Goal: Task Accomplishment & Management: Manage account settings

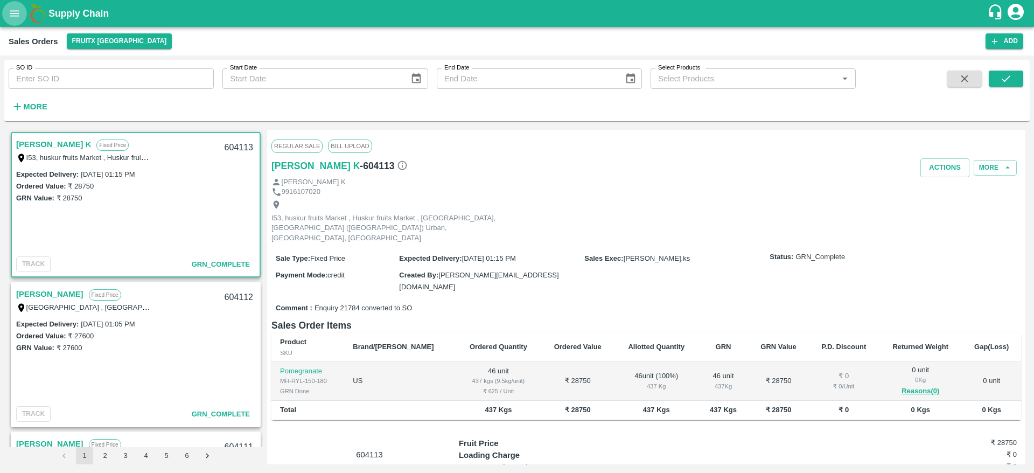
click at [13, 13] on icon "open drawer" at bounding box center [14, 13] width 9 height 6
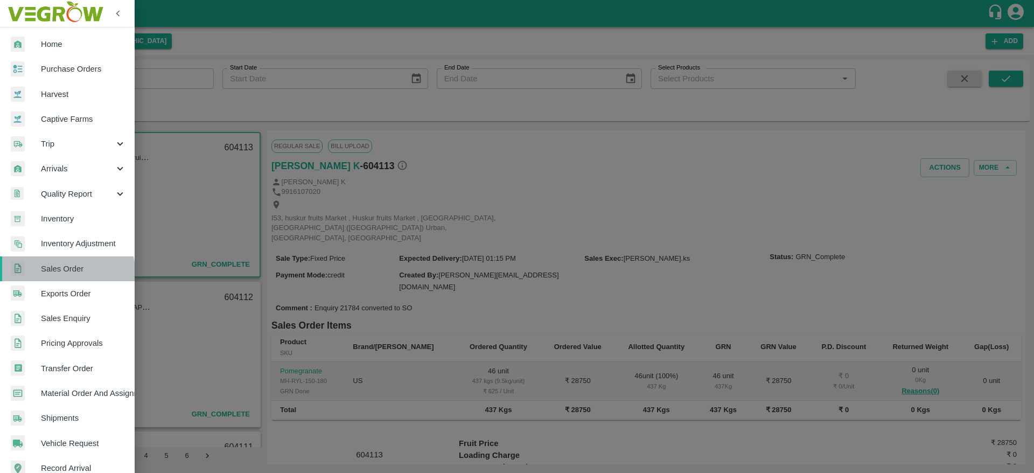
click at [65, 272] on span "Sales Order" at bounding box center [83, 269] width 85 height 12
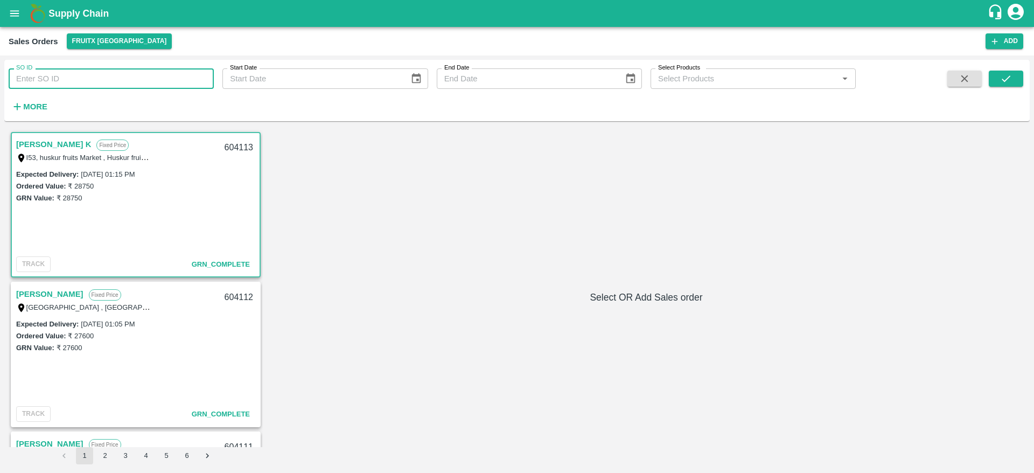
click at [63, 81] on input "SO ID" at bounding box center [111, 78] width 205 height 20
drag, startPoint x: 1031, startPoint y: 66, endPoint x: 1004, endPoint y: 76, distance: 28.5
click at [1004, 76] on div "SO ID 604233 SO ID Start Date Start Date End Date End Date Select Products Sele…" at bounding box center [517, 263] width 1034 height 417
click at [1004, 76] on icon "submit" at bounding box center [1006, 79] width 12 height 12
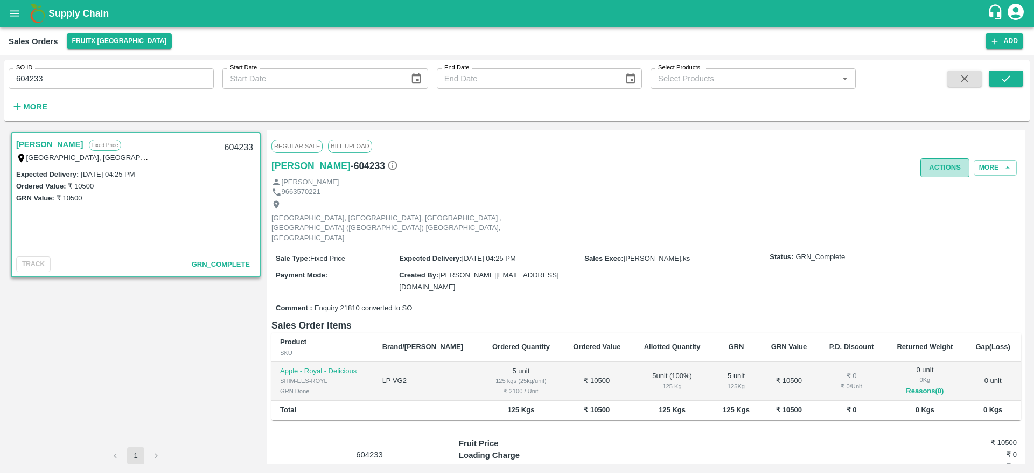
click at [946, 167] on button "Actions" at bounding box center [944, 167] width 49 height 19
click at [51, 75] on div at bounding box center [517, 236] width 1034 height 473
click at [55, 77] on input "604233" at bounding box center [111, 78] width 205 height 20
type input "604232"
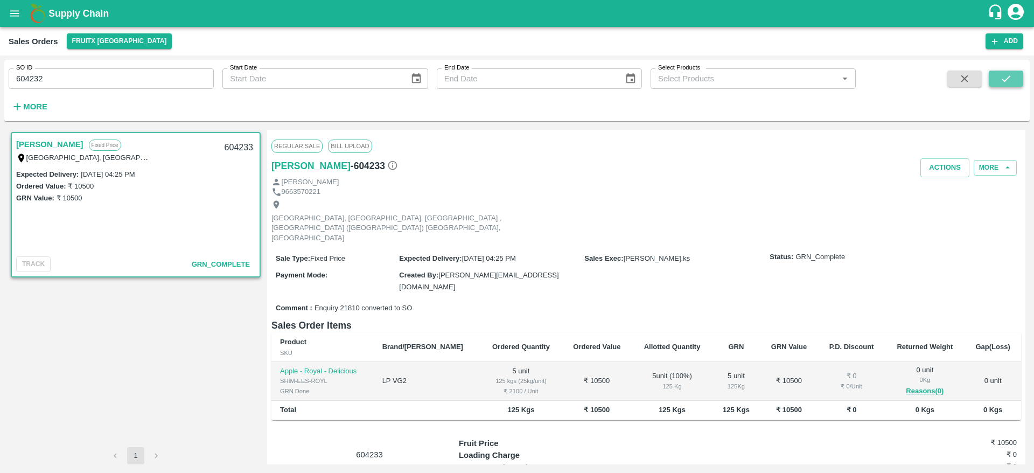
click at [1003, 75] on icon "submit" at bounding box center [1006, 79] width 12 height 12
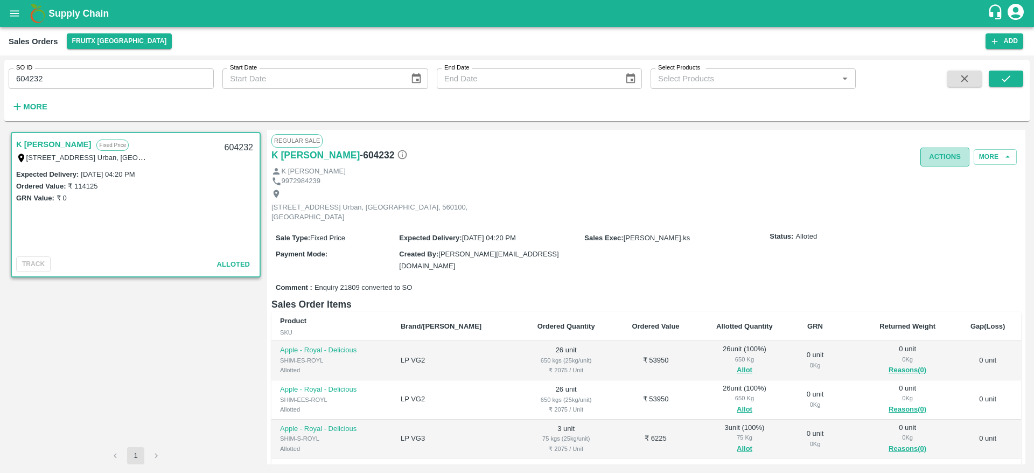
click at [939, 162] on button "Actions" at bounding box center [944, 157] width 49 height 19
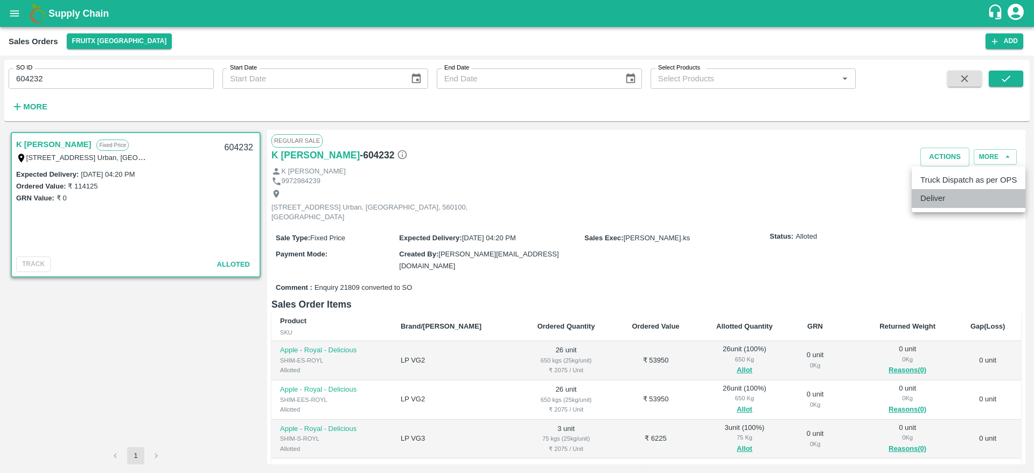
click at [940, 199] on li "Deliver" at bounding box center [969, 198] width 114 height 18
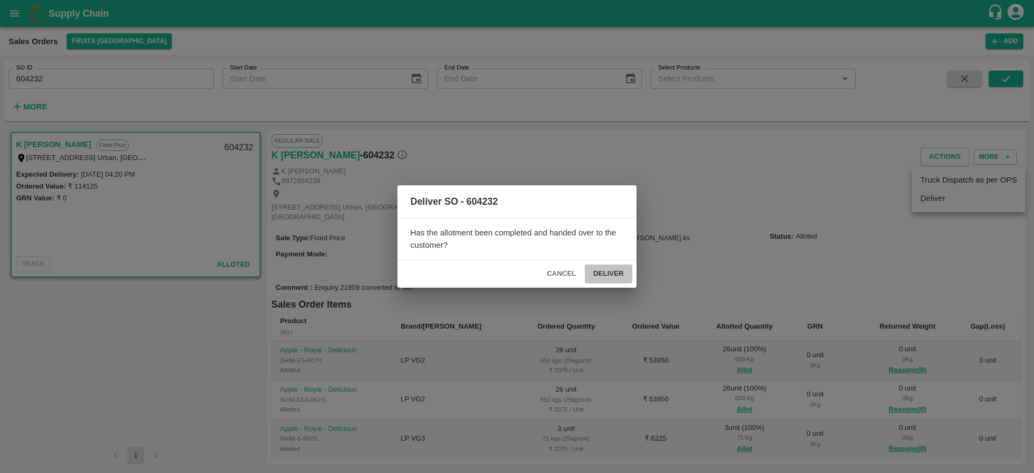
click at [621, 273] on button "Deliver" at bounding box center [608, 273] width 47 height 19
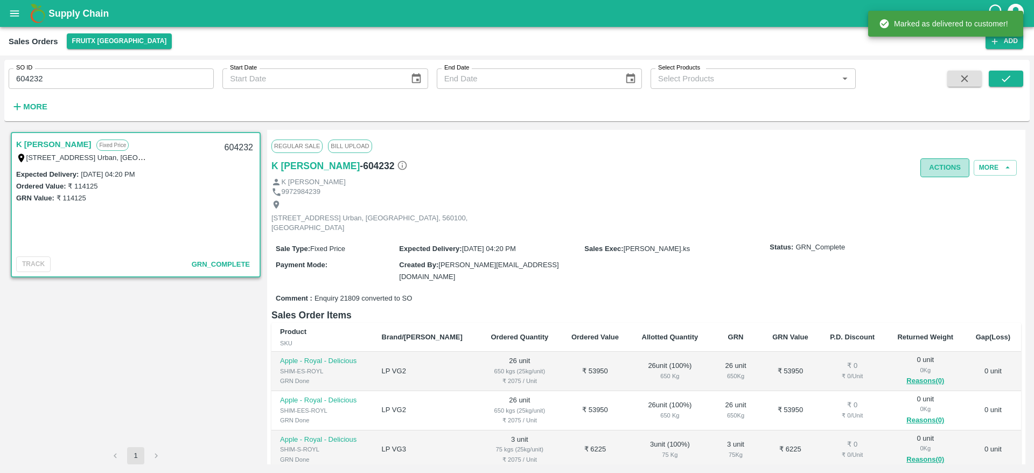
click at [935, 162] on button "Actions" at bounding box center [944, 167] width 49 height 19
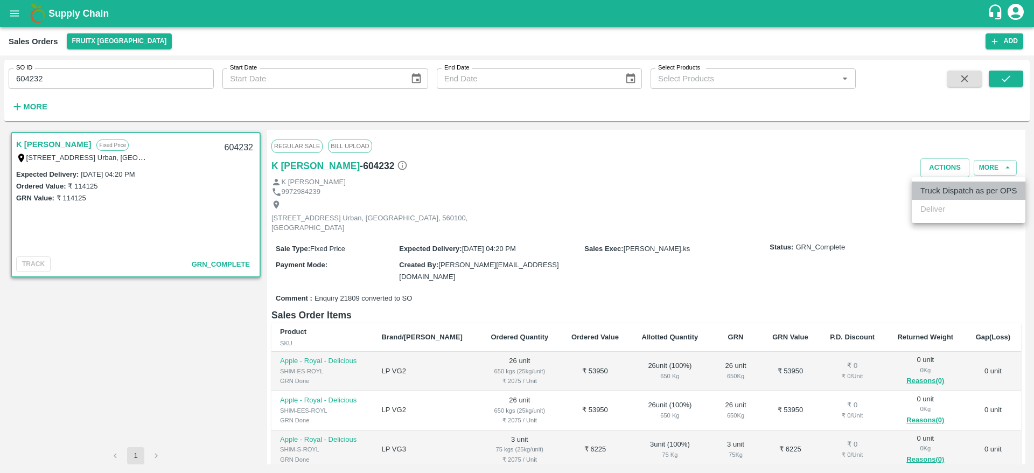
click at [921, 183] on li "Truck Dispatch as per OPS" at bounding box center [969, 190] width 114 height 18
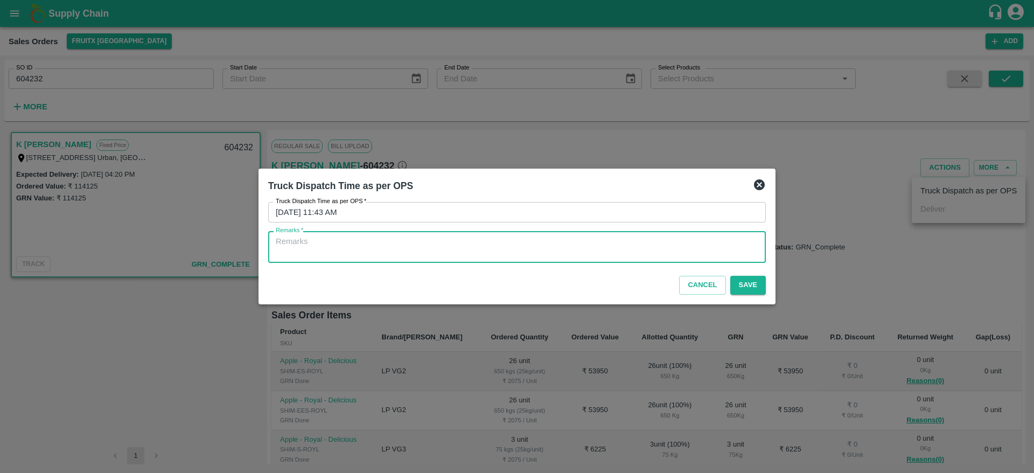
click at [592, 254] on textarea "Remarks   *" at bounding box center [517, 247] width 482 height 23
type textarea "OTD"
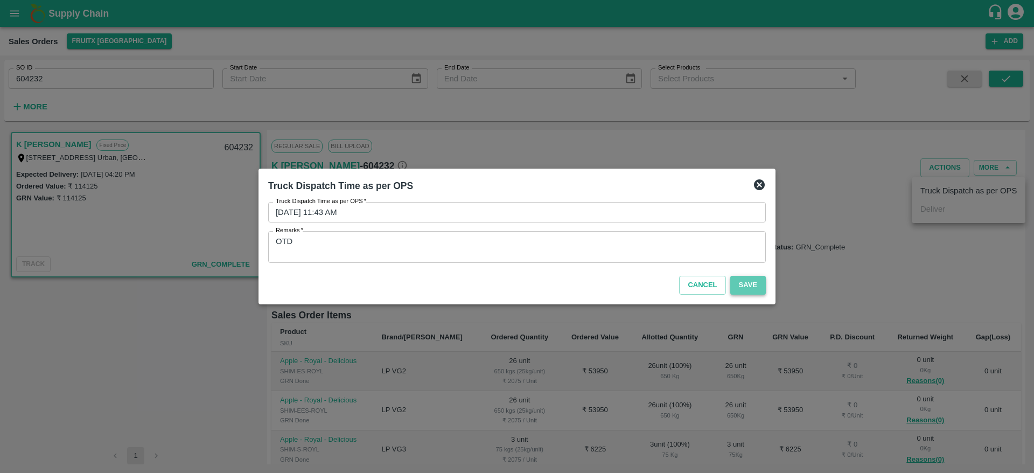
click at [745, 283] on button "Save" at bounding box center [748, 285] width 36 height 19
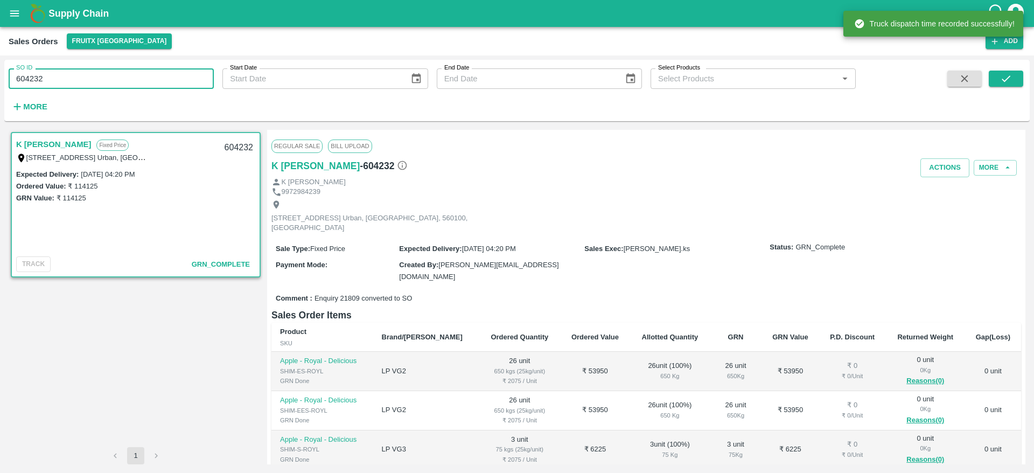
click at [54, 82] on input "604232" at bounding box center [111, 78] width 205 height 20
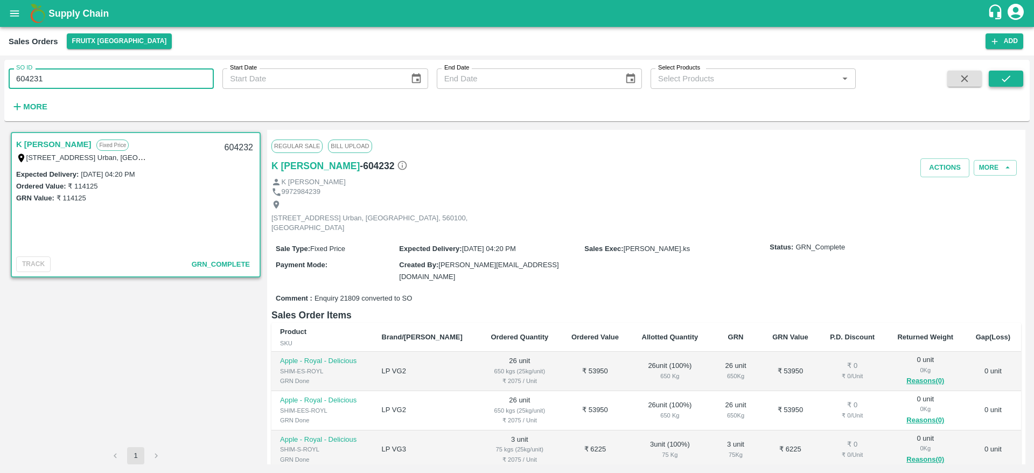
type input "604231"
click at [1008, 79] on icon "submit" at bounding box center [1006, 79] width 12 height 12
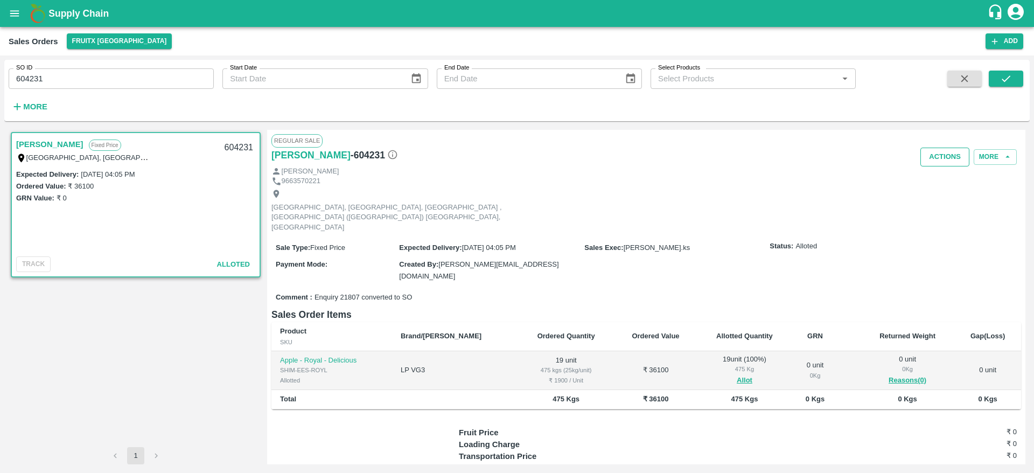
click at [940, 157] on button "Actions" at bounding box center [944, 157] width 49 height 19
click at [950, 195] on li "Deliver" at bounding box center [969, 198] width 114 height 18
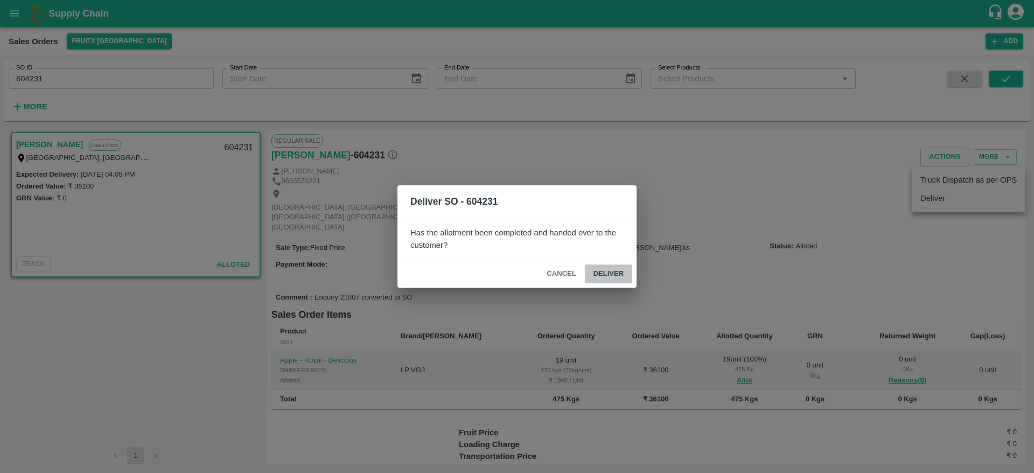
click at [622, 270] on button "Deliver" at bounding box center [608, 273] width 47 height 19
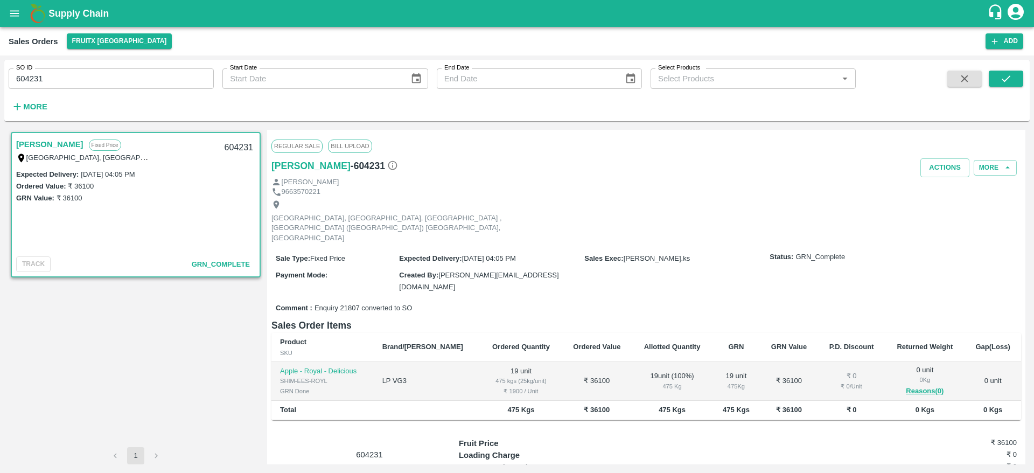
click at [946, 155] on div "Regular Sale Bill Upload" at bounding box center [646, 146] width 750 height 24
click at [942, 161] on button "Actions" at bounding box center [944, 167] width 49 height 19
click at [927, 187] on li "Truck Dispatch as per OPS" at bounding box center [969, 190] width 114 height 18
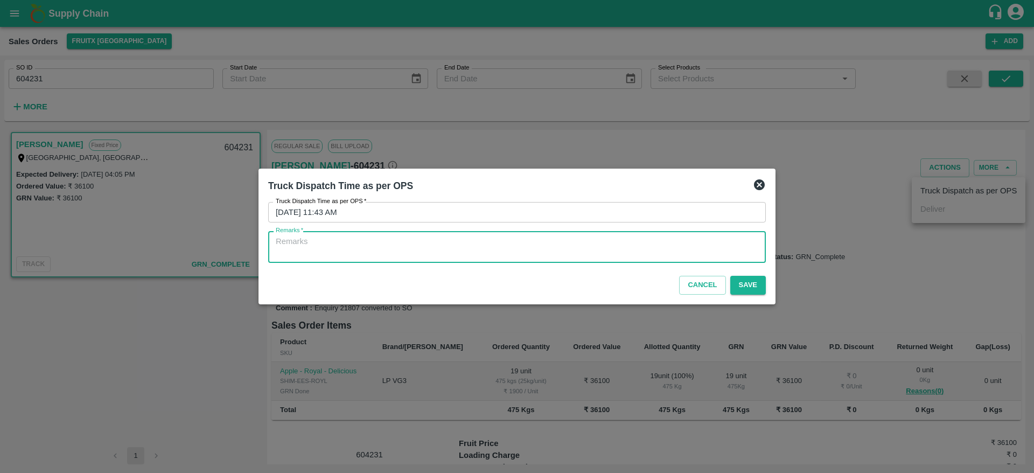
click at [547, 249] on textarea "Remarks   *" at bounding box center [517, 247] width 482 height 23
type textarea "OTD"
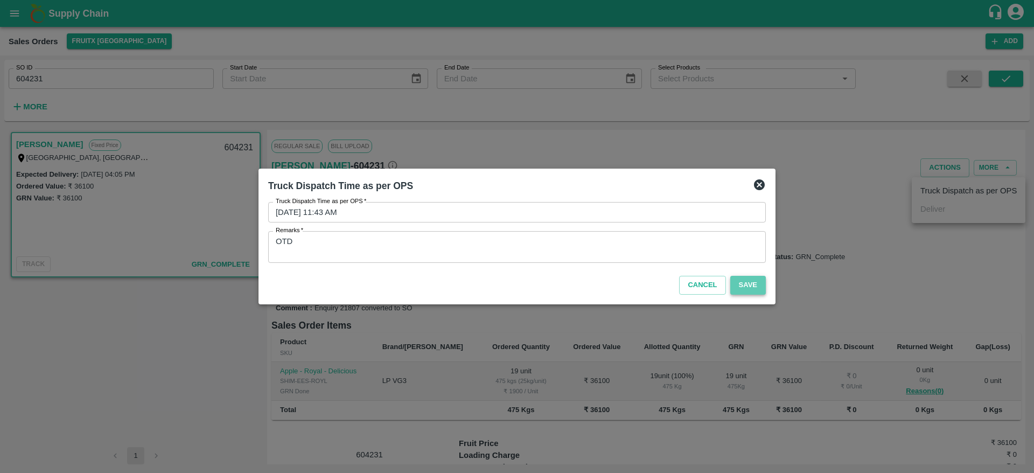
click at [741, 283] on button "Save" at bounding box center [748, 285] width 36 height 19
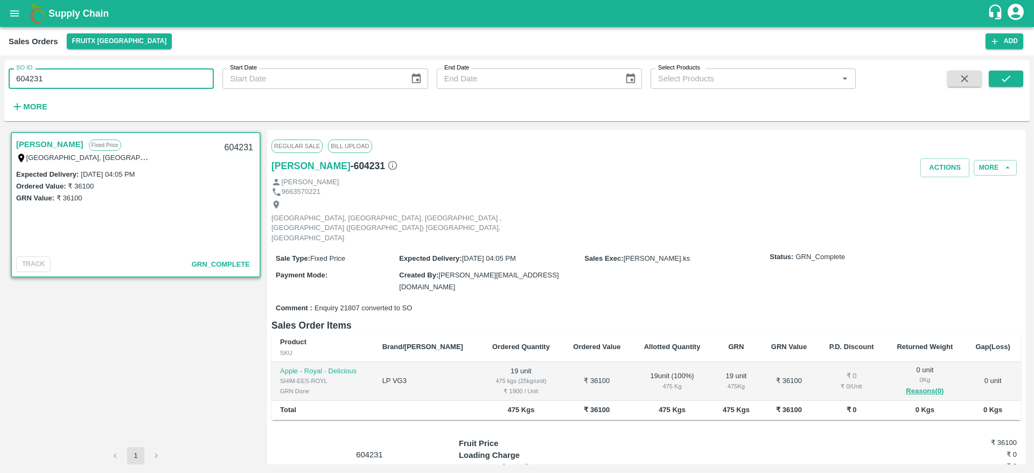
click at [48, 85] on input "604231" at bounding box center [111, 78] width 205 height 20
type input "604230"
drag, startPoint x: 1009, startPoint y: 66, endPoint x: 1006, endPoint y: 80, distance: 14.4
click at [1006, 80] on div "SO ID 604230 SO ID Start Date Start Date End Date End Date Select Products Sele…" at bounding box center [516, 90] width 1025 height 53
click at [1006, 80] on icon "submit" at bounding box center [1006, 78] width 9 height 6
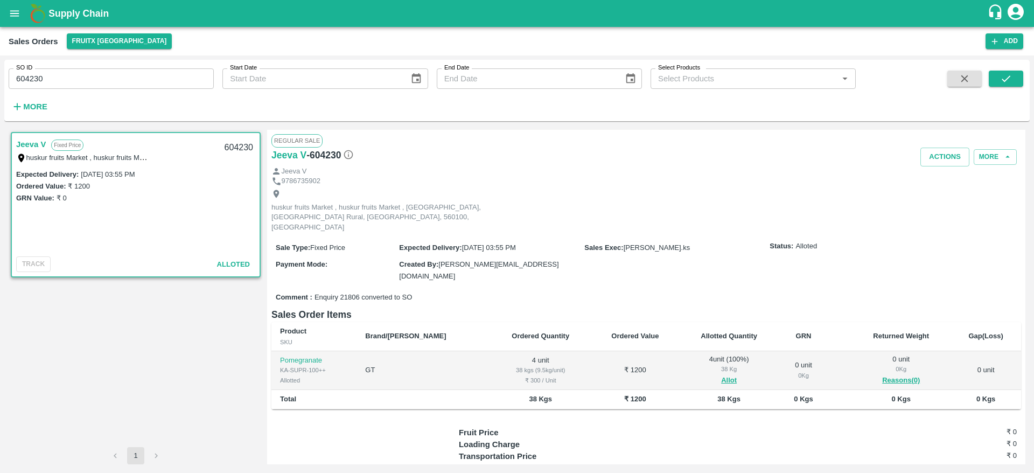
click at [932, 146] on div "Regular Sale" at bounding box center [646, 140] width 750 height 13
click at [932, 157] on button "Actions" at bounding box center [944, 157] width 49 height 19
click at [948, 199] on li "Deliver" at bounding box center [969, 198] width 114 height 18
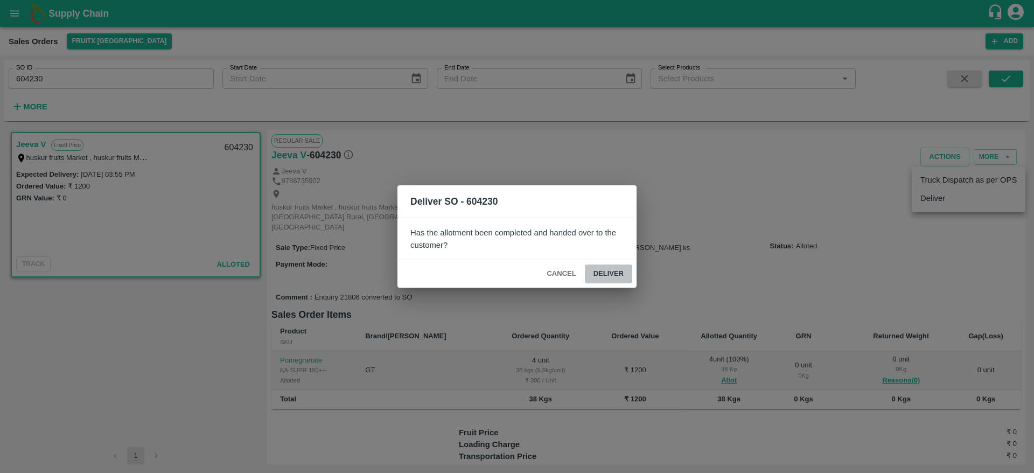
click at [619, 276] on button "Deliver" at bounding box center [608, 273] width 47 height 19
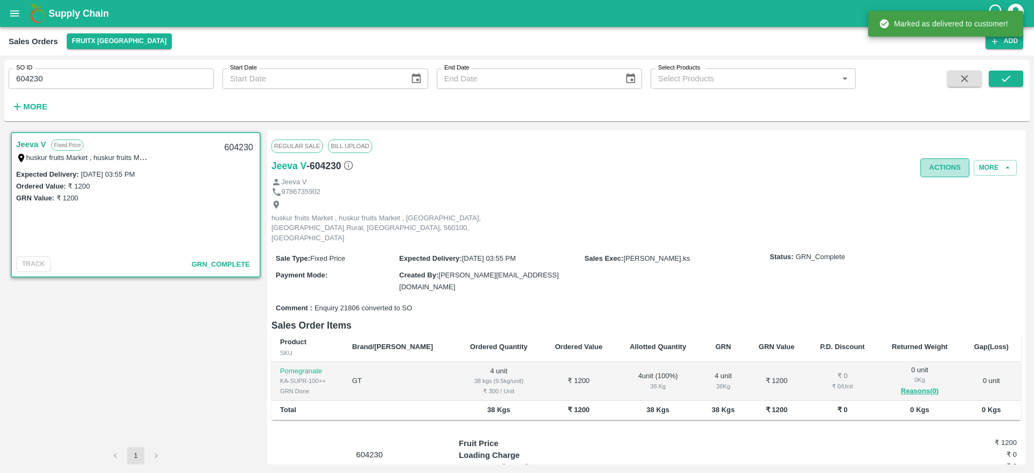
click at [934, 171] on button "Actions" at bounding box center [944, 167] width 49 height 19
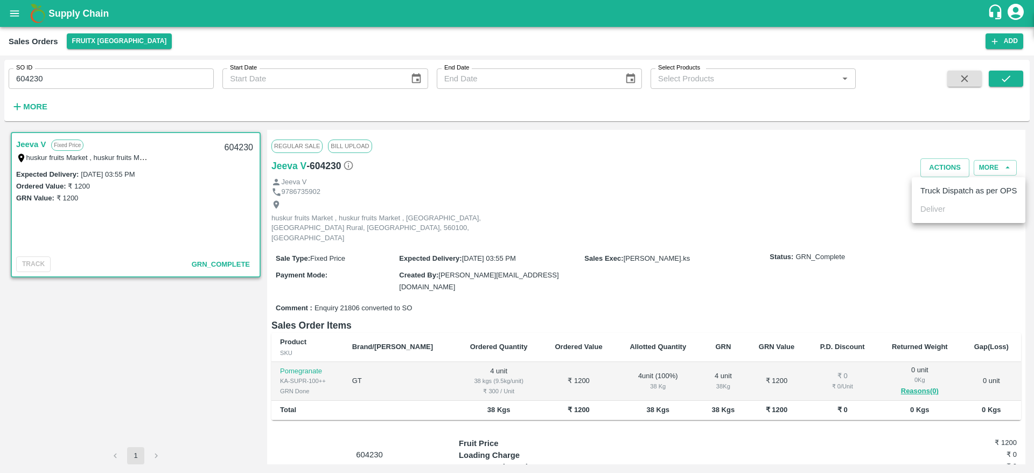
click at [935, 191] on li "Truck Dispatch as per OPS" at bounding box center [969, 190] width 114 height 18
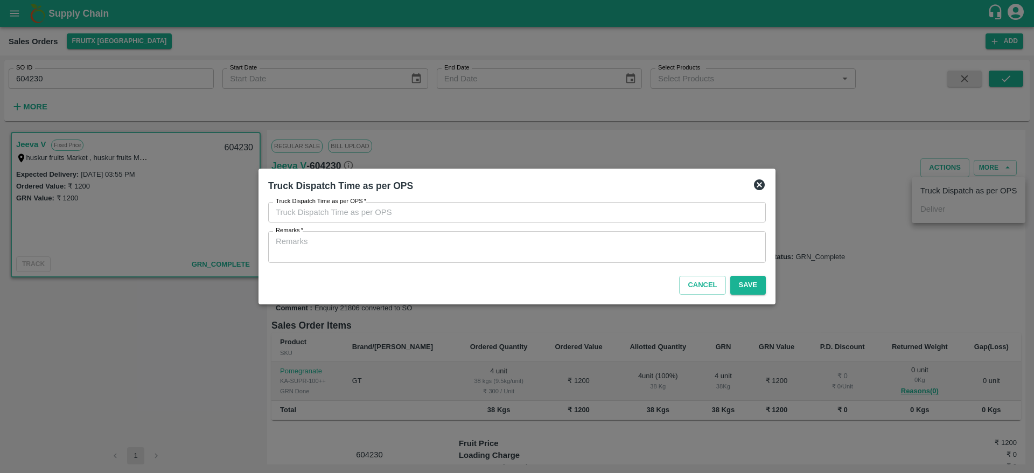
type input "08/09/2025 11:44 AM"
click at [473, 260] on div "x Remarks" at bounding box center [517, 247] width 498 height 32
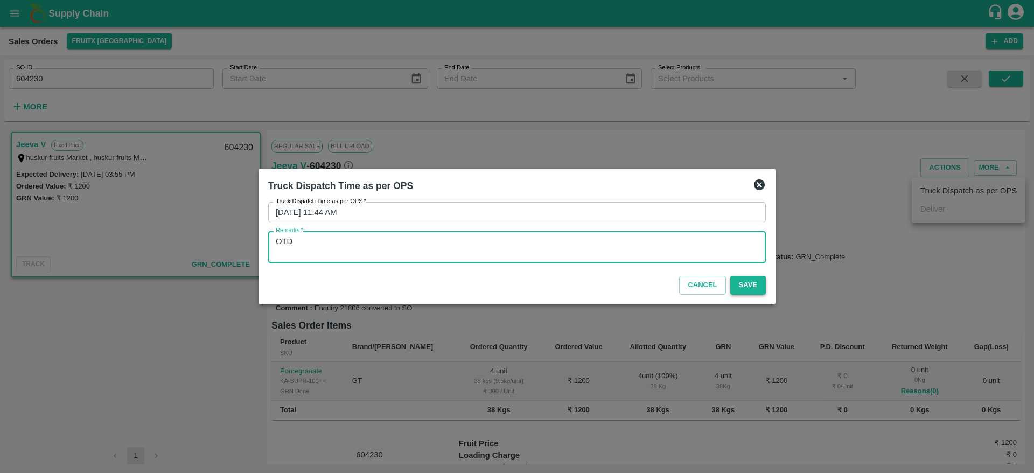
type textarea "OTD"
click at [750, 287] on button "Save" at bounding box center [748, 285] width 36 height 19
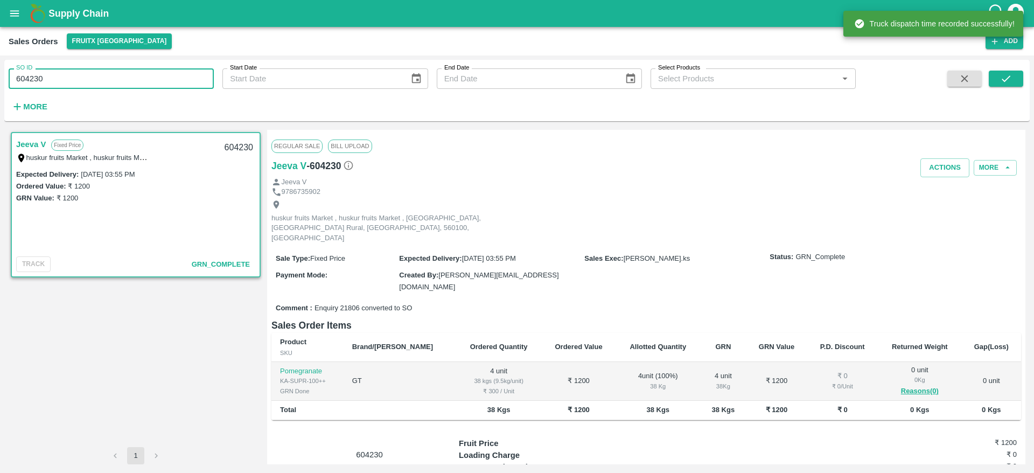
click at [78, 72] on input "604230" at bounding box center [111, 78] width 205 height 20
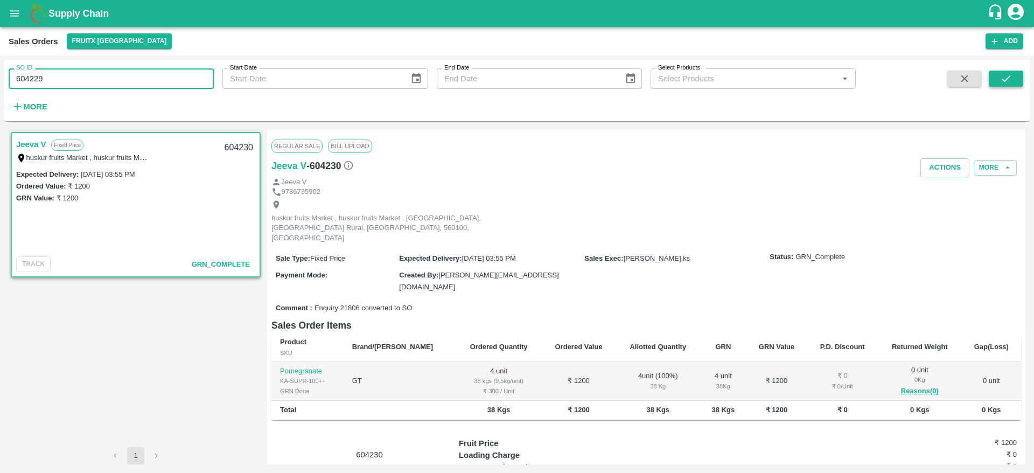
type input "604229"
click at [1011, 81] on icon "submit" at bounding box center [1006, 79] width 12 height 12
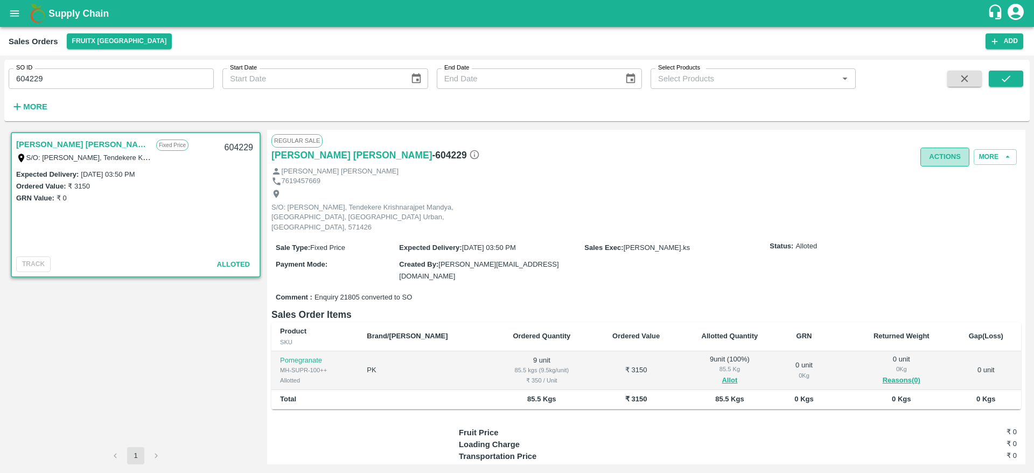
click at [953, 155] on button "Actions" at bounding box center [944, 157] width 49 height 19
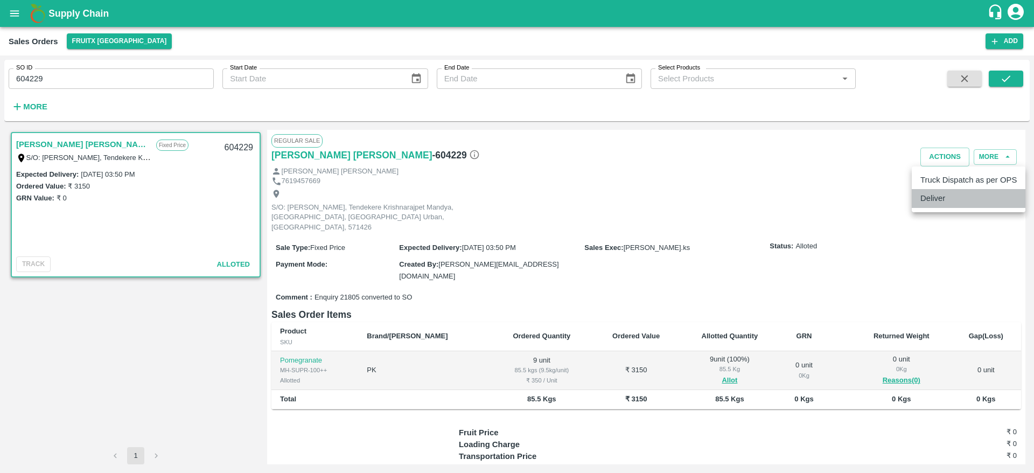
click at [960, 203] on li "Deliver" at bounding box center [969, 198] width 114 height 18
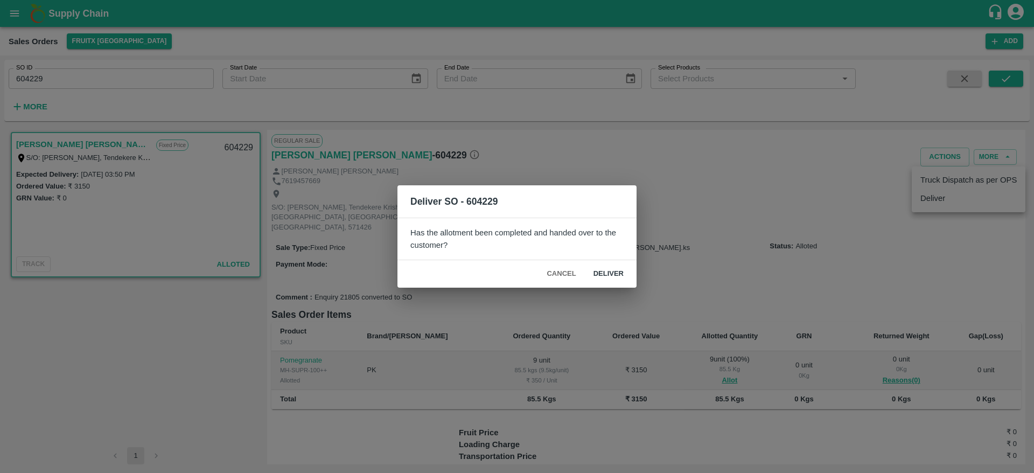
click at [609, 271] on button "Deliver" at bounding box center [608, 273] width 47 height 19
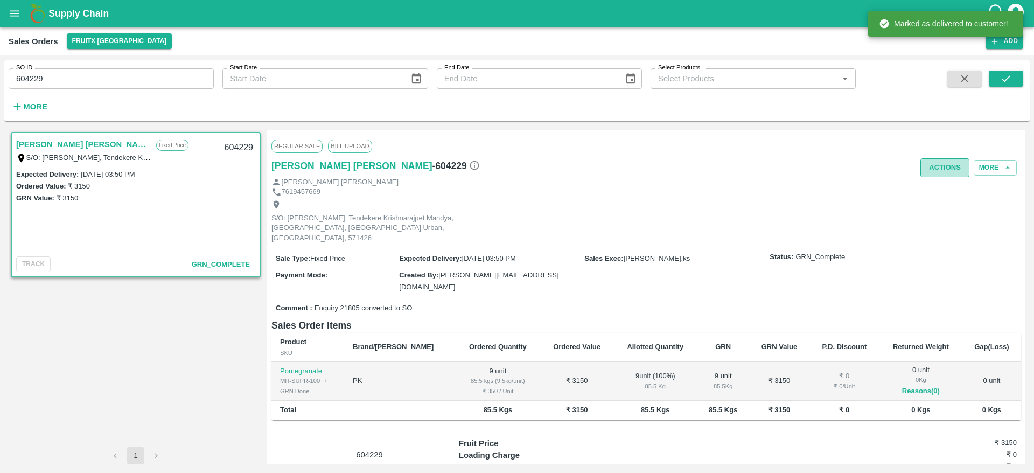
click at [939, 165] on button "Actions" at bounding box center [944, 167] width 49 height 19
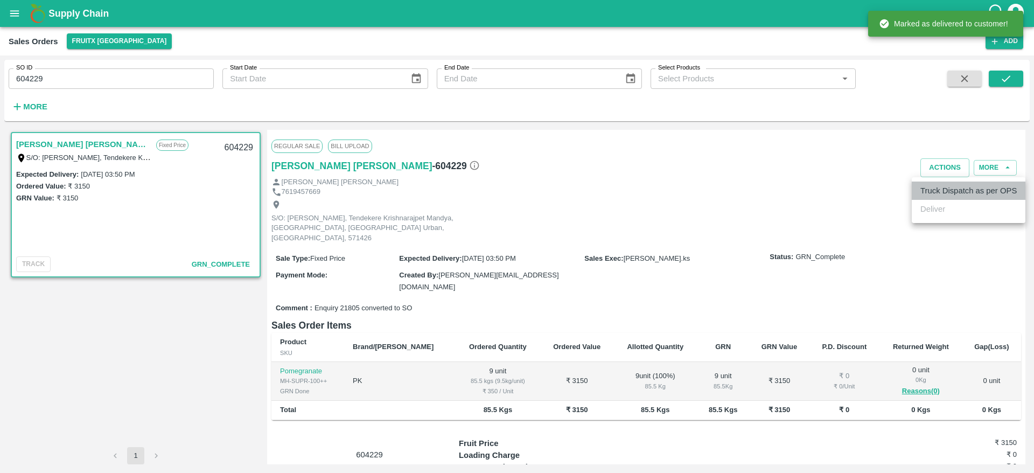
click at [933, 183] on li "Truck Dispatch as per OPS" at bounding box center [969, 190] width 114 height 18
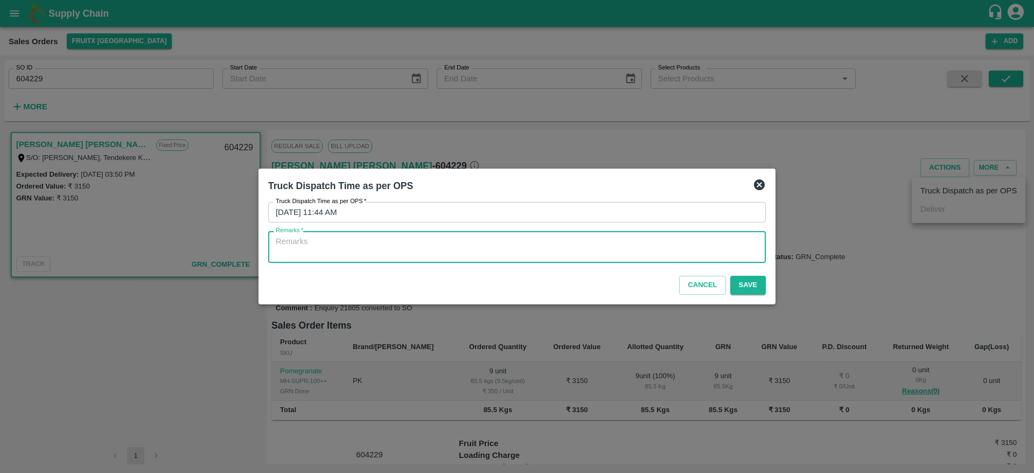
click at [575, 253] on textarea "Remarks   *" at bounding box center [517, 247] width 482 height 23
type textarea "OTD"
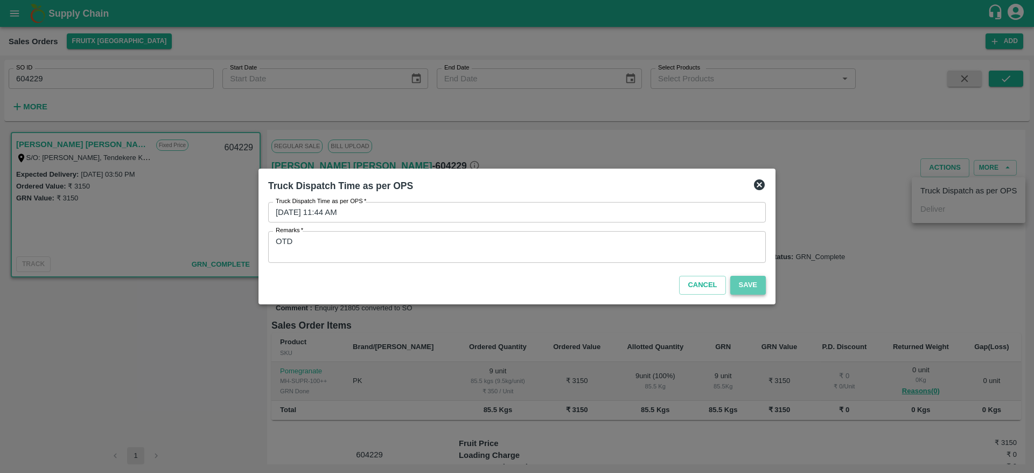
click at [751, 288] on button "Save" at bounding box center [748, 285] width 36 height 19
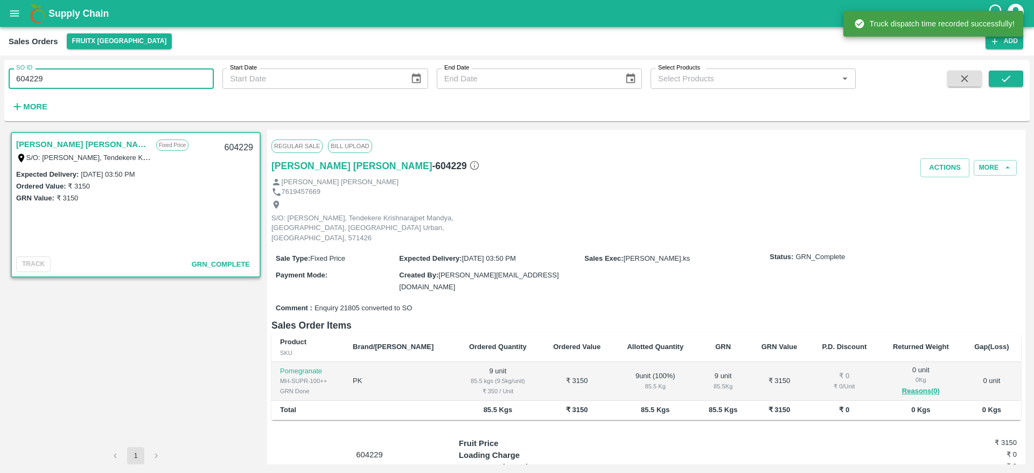
click at [68, 81] on input "604229" at bounding box center [111, 78] width 205 height 20
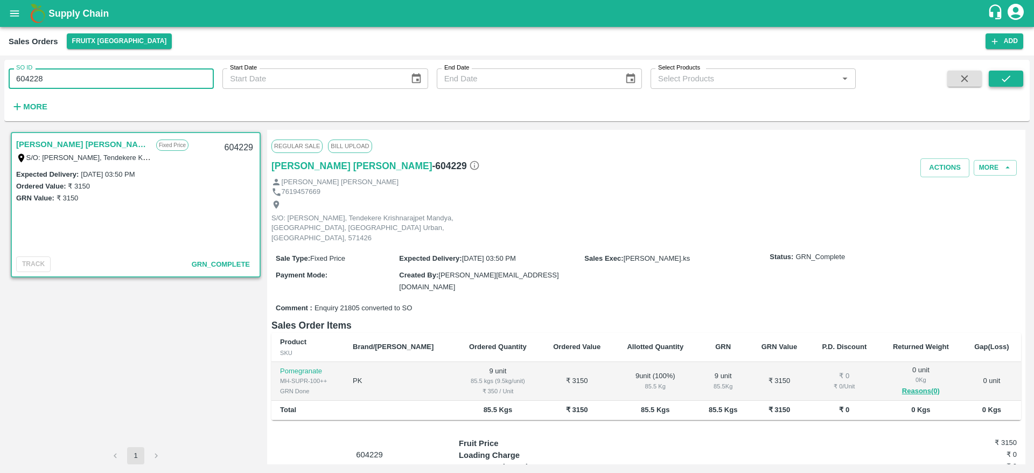
type input "604228"
click at [1003, 86] on button "submit" at bounding box center [1006, 79] width 34 height 16
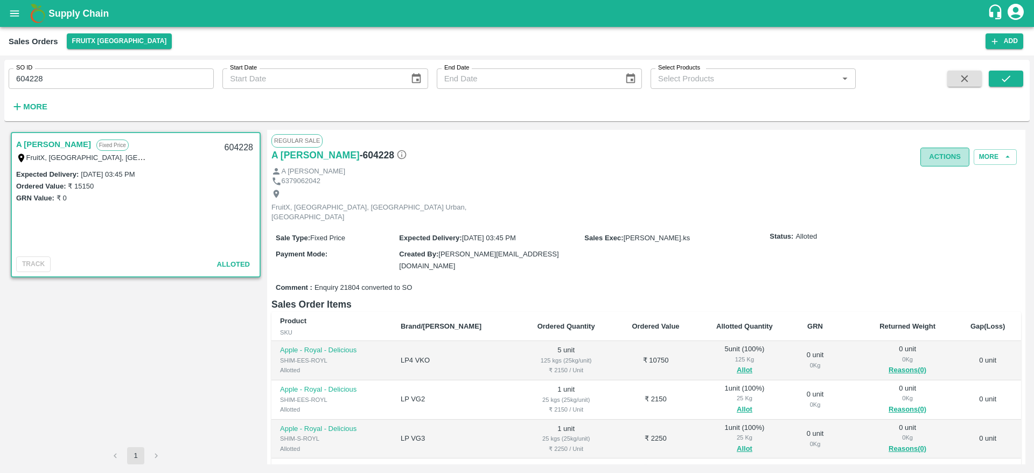
click at [942, 155] on button "Actions" at bounding box center [944, 157] width 49 height 19
click at [938, 208] on ul "Truck Dispatch as per OPS Deliver" at bounding box center [969, 189] width 114 height 46
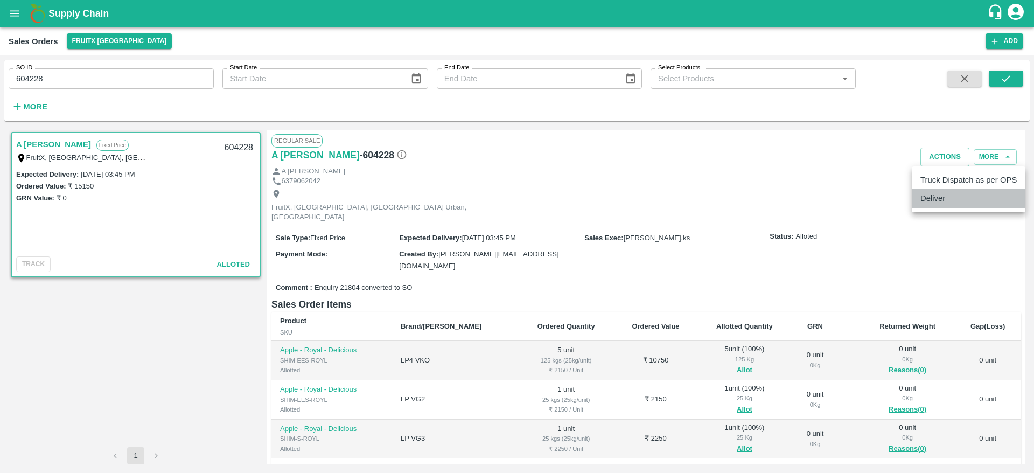
click at [938, 201] on li "Deliver" at bounding box center [969, 198] width 114 height 18
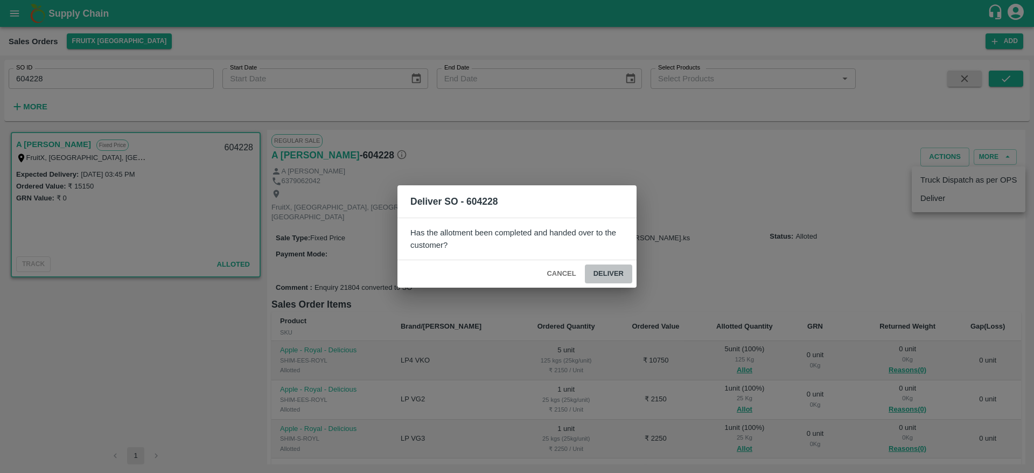
click at [603, 265] on button "Deliver" at bounding box center [608, 273] width 47 height 19
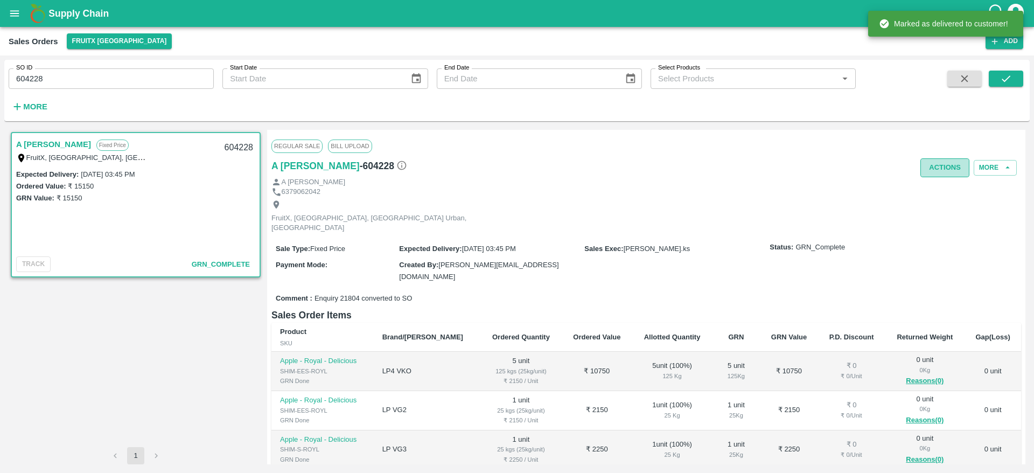
click at [947, 163] on button "Actions" at bounding box center [944, 167] width 49 height 19
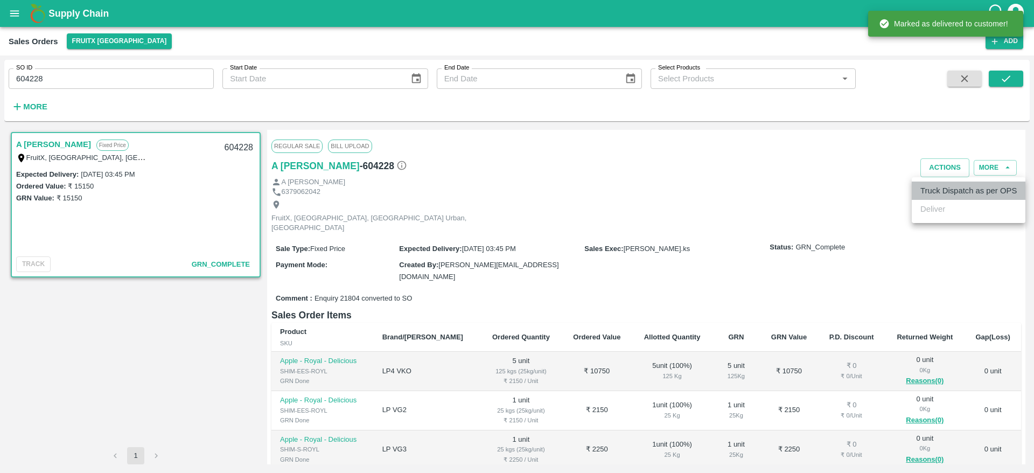
click at [939, 188] on li "Truck Dispatch as per OPS" at bounding box center [969, 190] width 114 height 18
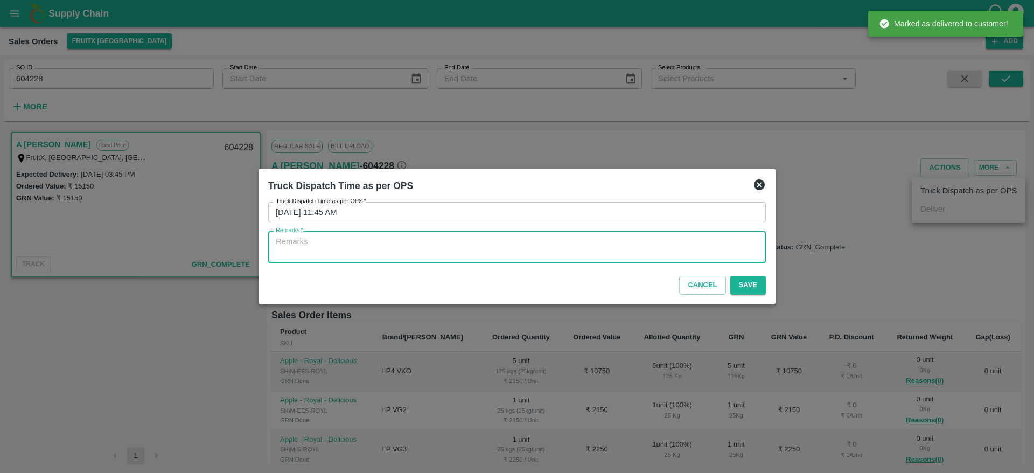
click at [591, 242] on textarea "Remarks   *" at bounding box center [517, 247] width 482 height 23
type textarea "OTD"
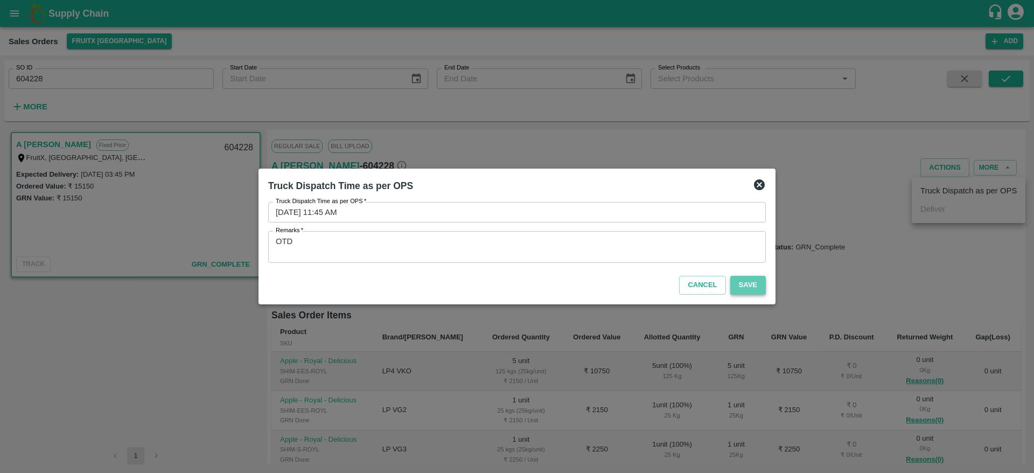
click at [742, 291] on button "Save" at bounding box center [748, 285] width 36 height 19
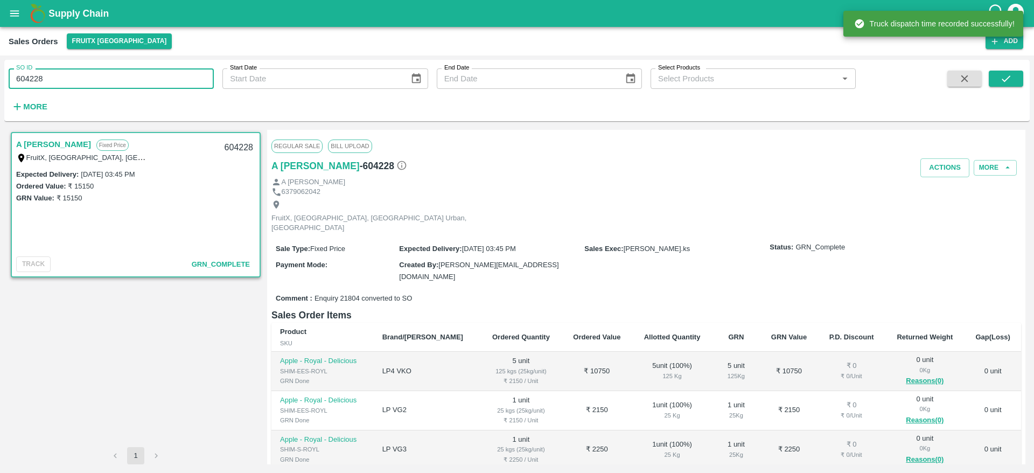
click at [54, 83] on input "604228" at bounding box center [111, 78] width 205 height 20
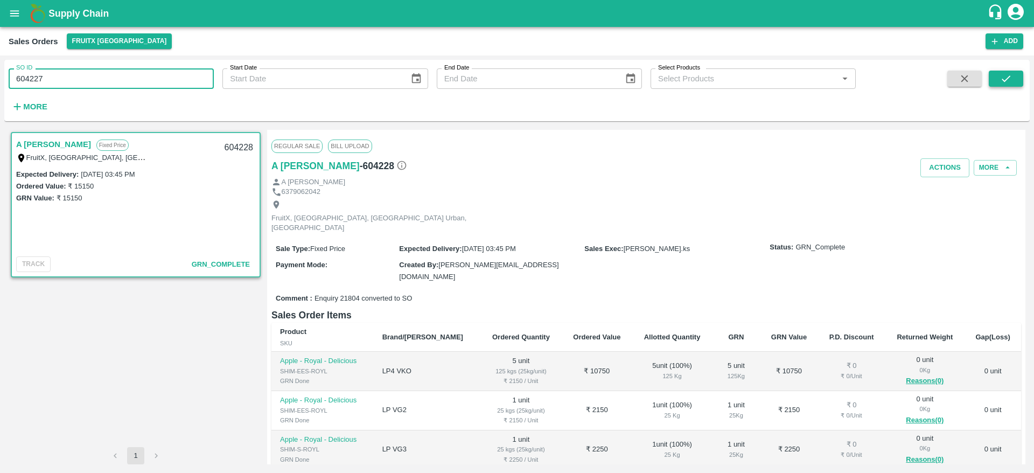
type input "604227"
click at [1010, 73] on icon "submit" at bounding box center [1006, 79] width 12 height 12
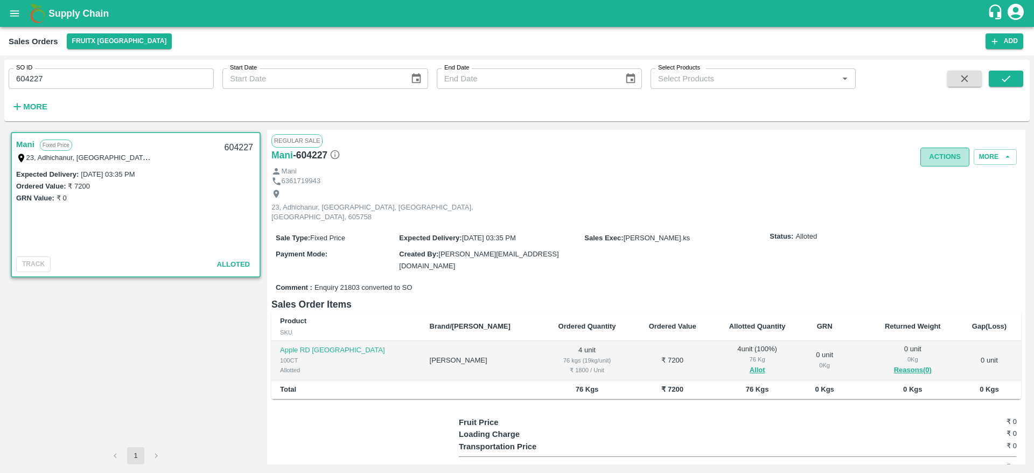
click at [932, 163] on button "Actions" at bounding box center [944, 157] width 49 height 19
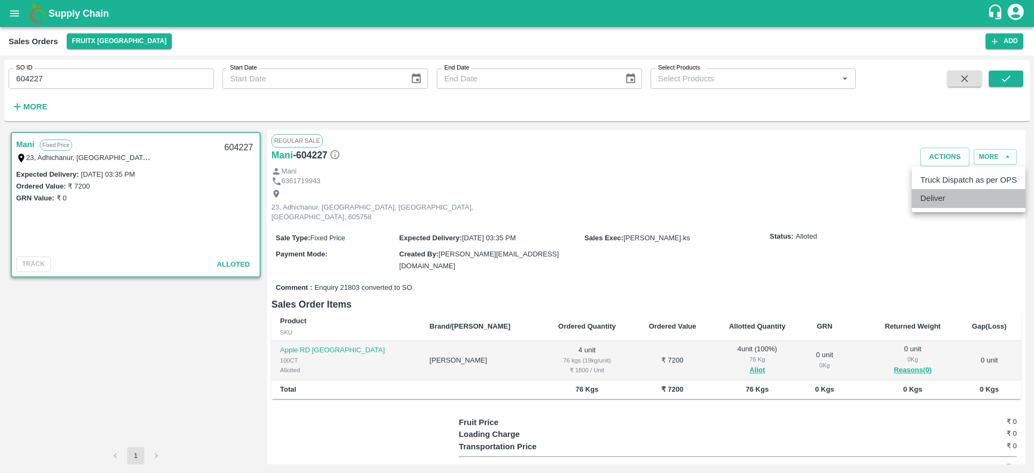
click at [938, 202] on li "Deliver" at bounding box center [969, 198] width 114 height 18
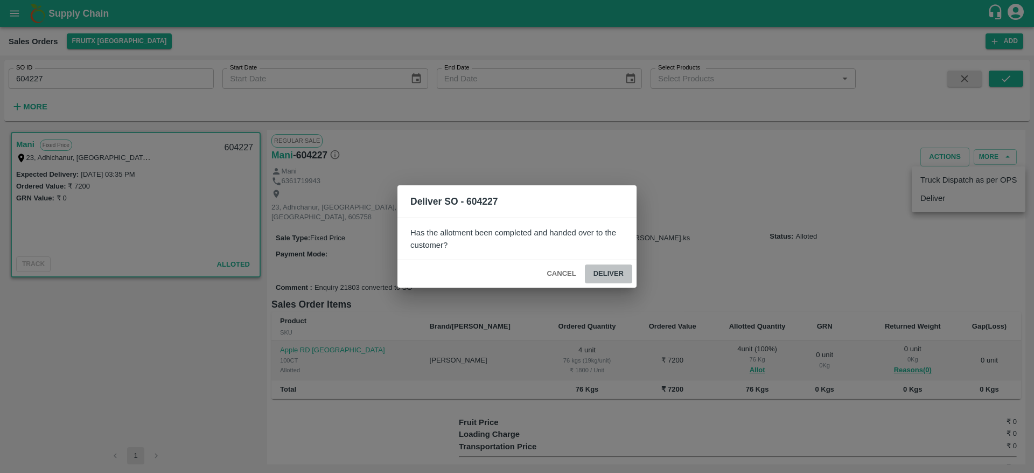
click at [600, 274] on button "Deliver" at bounding box center [608, 273] width 47 height 19
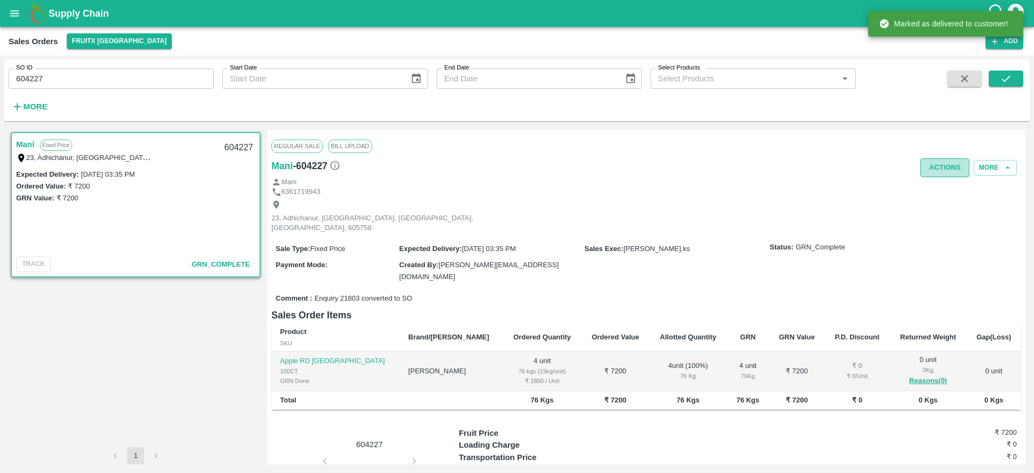
click at [931, 168] on button "Actions" at bounding box center [944, 167] width 49 height 19
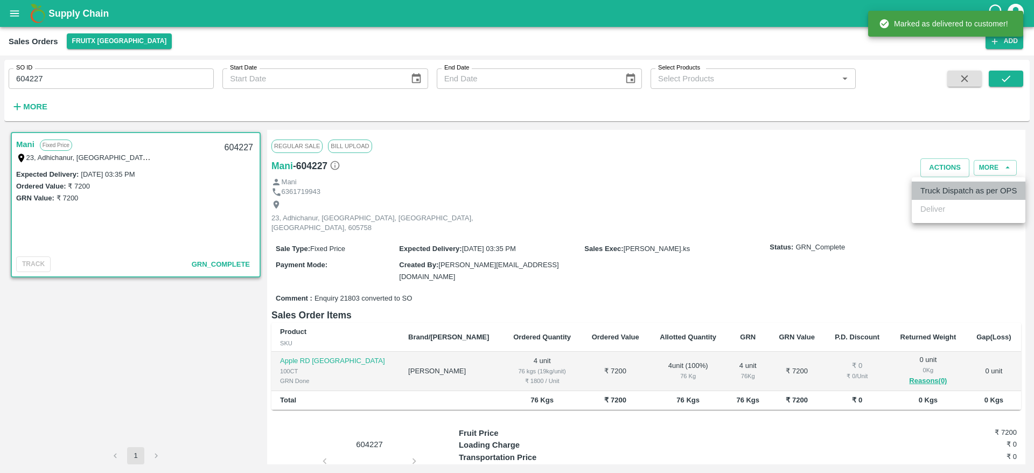
click at [927, 183] on li "Truck Dispatch as per OPS" at bounding box center [969, 190] width 114 height 18
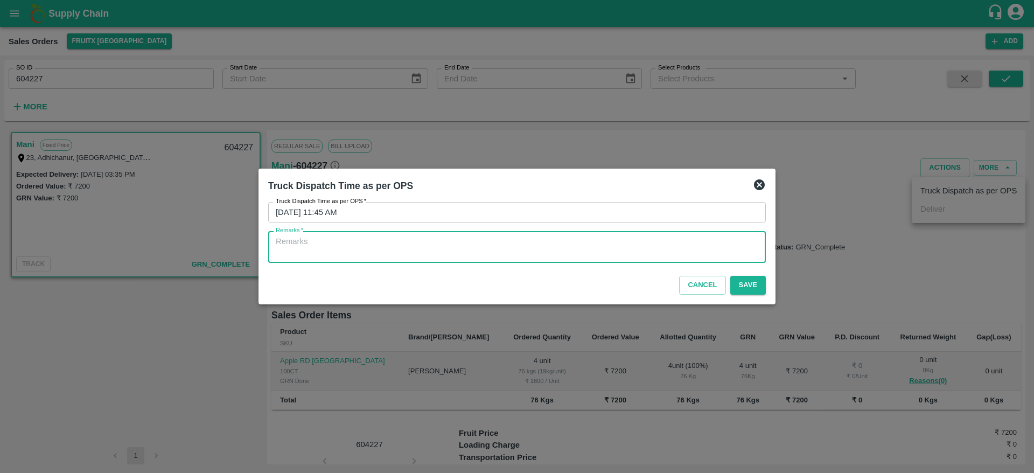
click at [518, 254] on textarea "Remarks   *" at bounding box center [517, 247] width 482 height 23
type textarea "OTD"
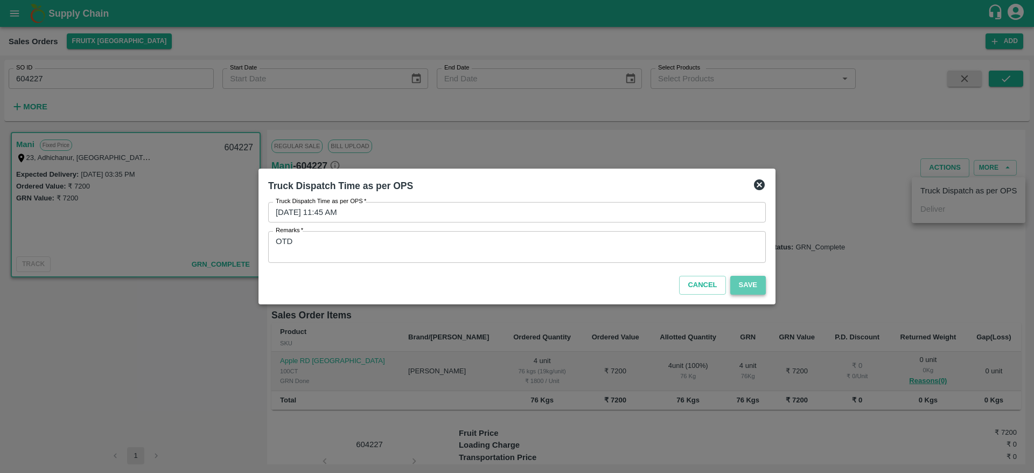
click at [738, 281] on button "Save" at bounding box center [748, 285] width 36 height 19
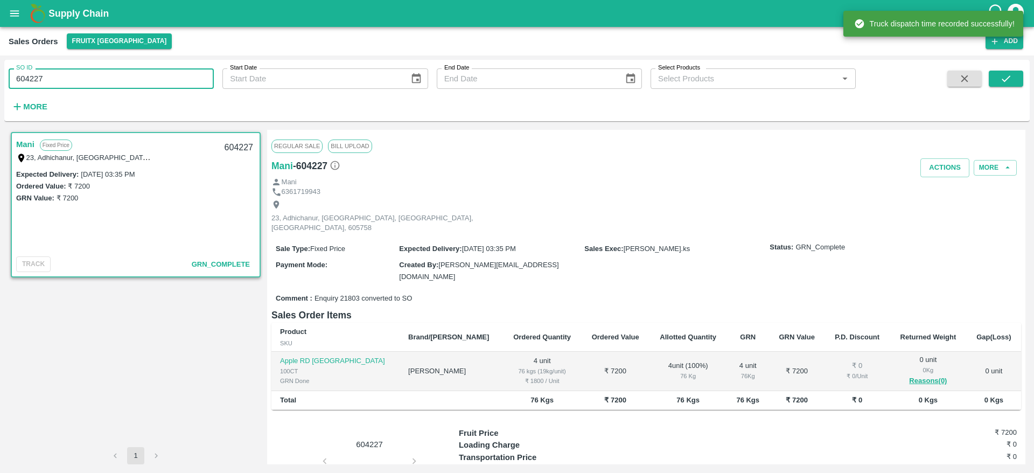
click at [73, 87] on input "604227" at bounding box center [111, 78] width 205 height 20
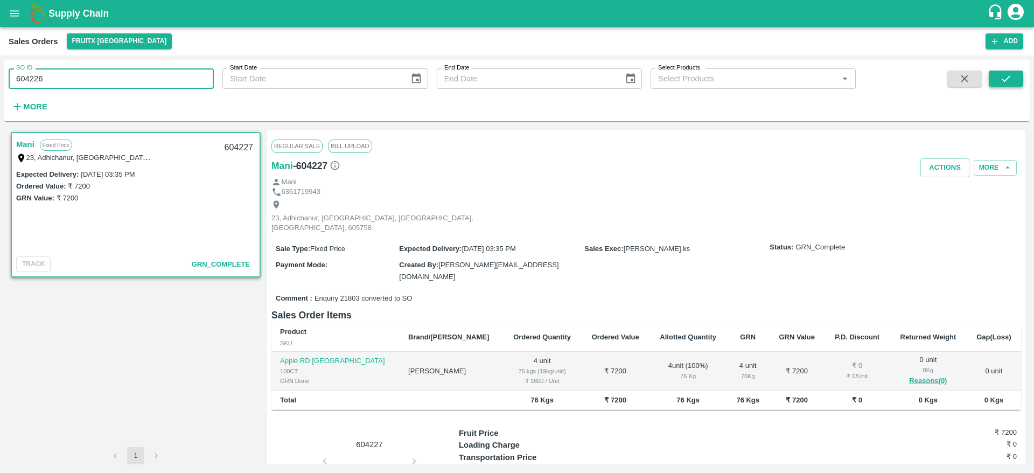
type input "604226"
click at [998, 81] on button "submit" at bounding box center [1006, 79] width 34 height 16
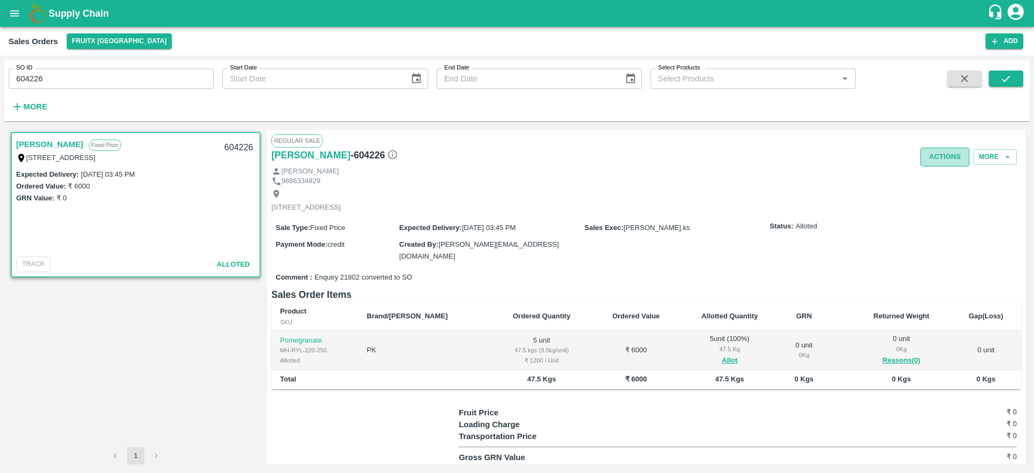
click at [923, 152] on button "Actions" at bounding box center [944, 157] width 49 height 19
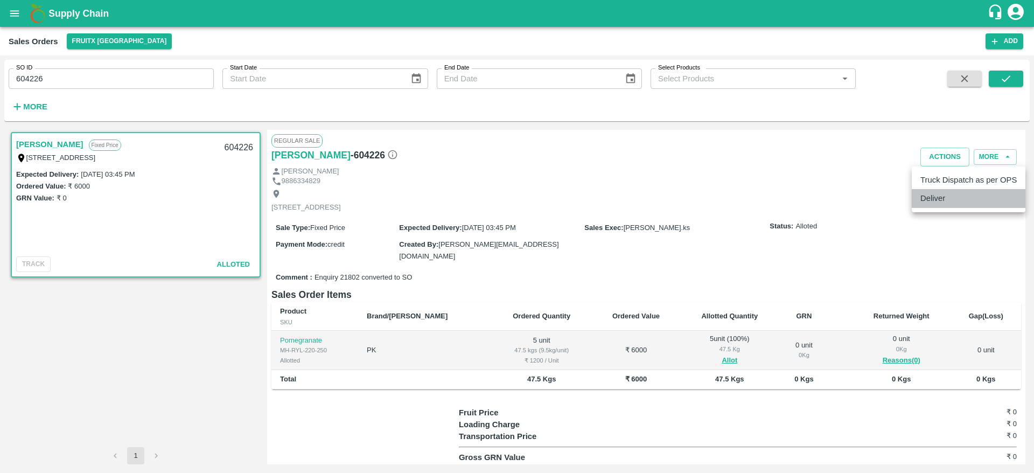
click at [927, 192] on li "Deliver" at bounding box center [969, 198] width 114 height 18
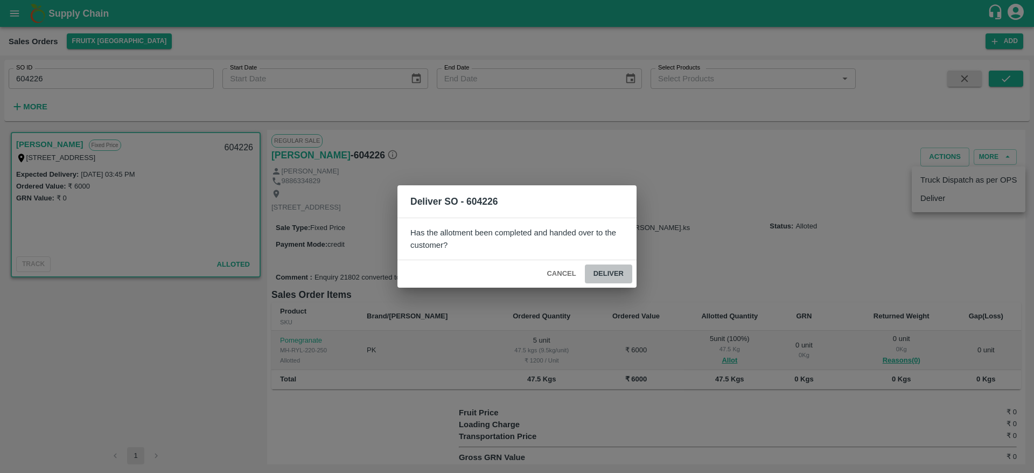
click at [603, 270] on button "Deliver" at bounding box center [608, 273] width 47 height 19
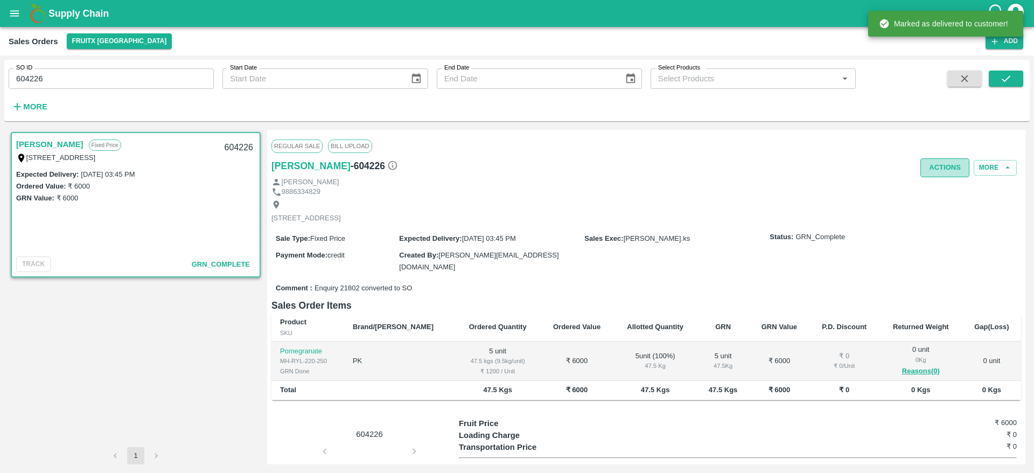
click at [938, 163] on button "Actions" at bounding box center [944, 167] width 49 height 19
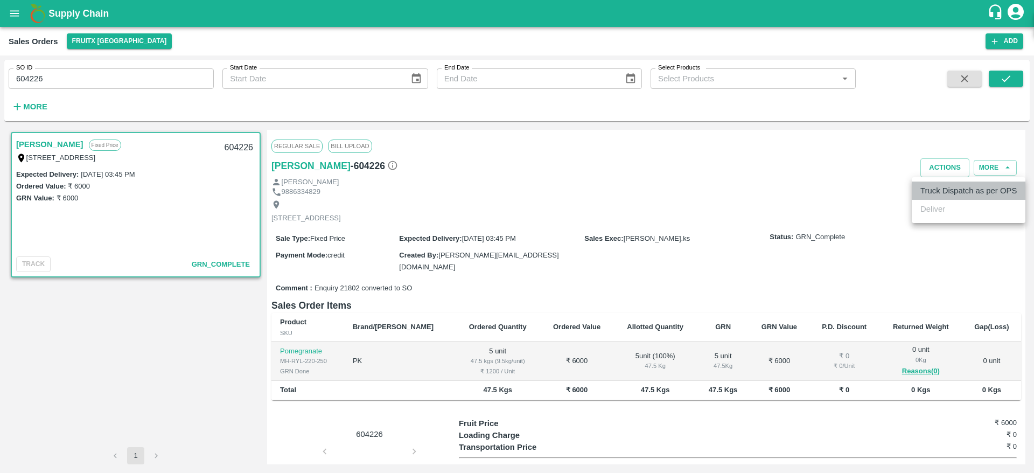
click at [938, 184] on li "Truck Dispatch as per OPS" at bounding box center [969, 190] width 114 height 18
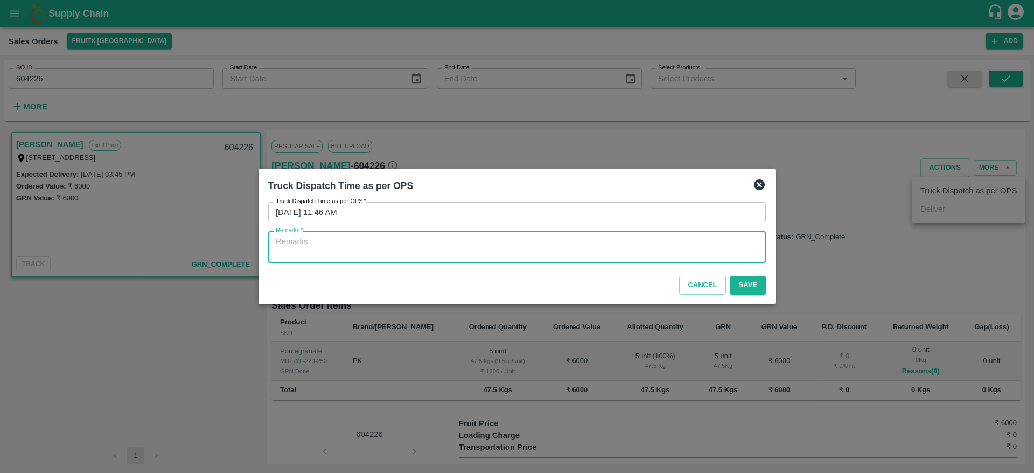
click at [566, 247] on textarea "Remarks   *" at bounding box center [517, 247] width 482 height 23
type textarea "OTD"
click at [745, 285] on button "Save" at bounding box center [748, 285] width 36 height 19
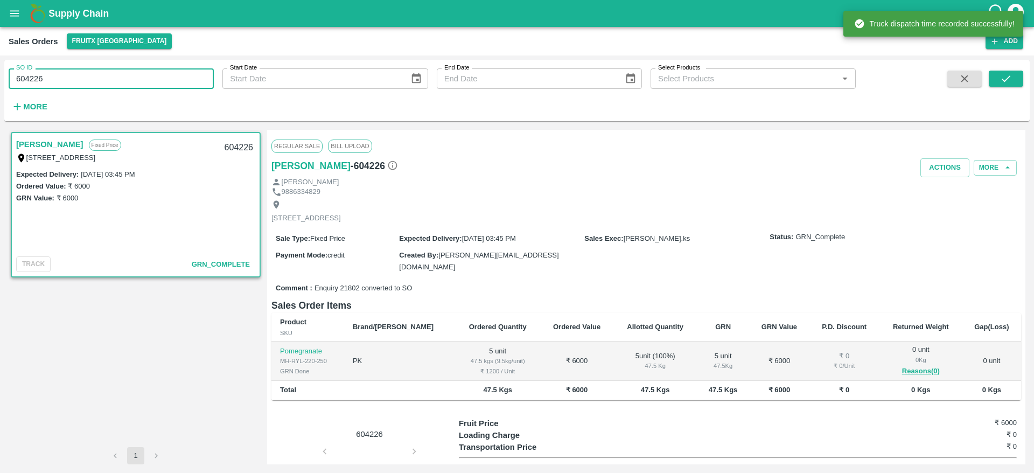
click at [54, 79] on input "604226" at bounding box center [111, 78] width 205 height 20
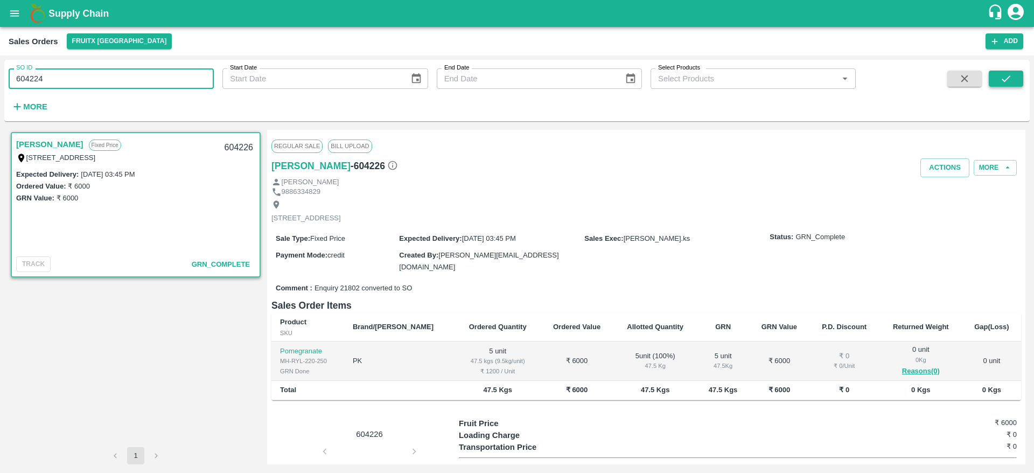
type input "604224"
click at [993, 73] on button "submit" at bounding box center [1006, 79] width 34 height 16
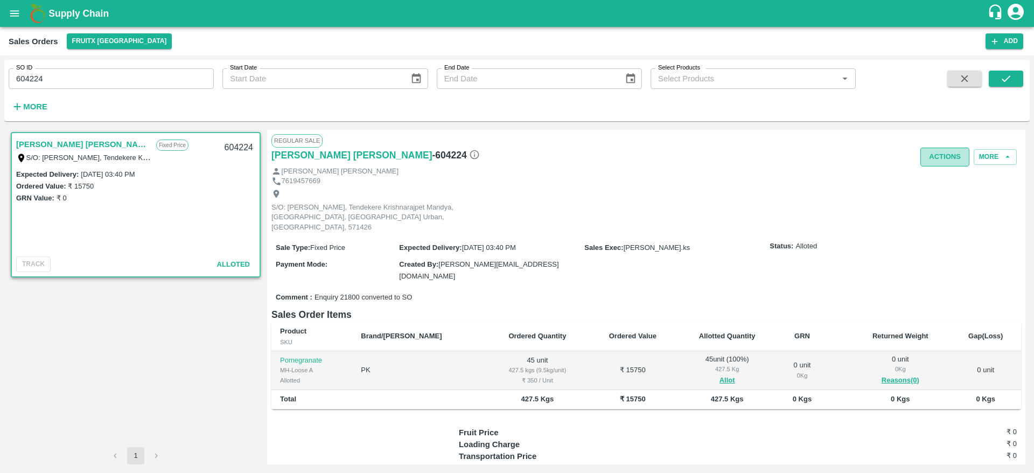
click at [940, 150] on button "Actions" at bounding box center [944, 157] width 49 height 19
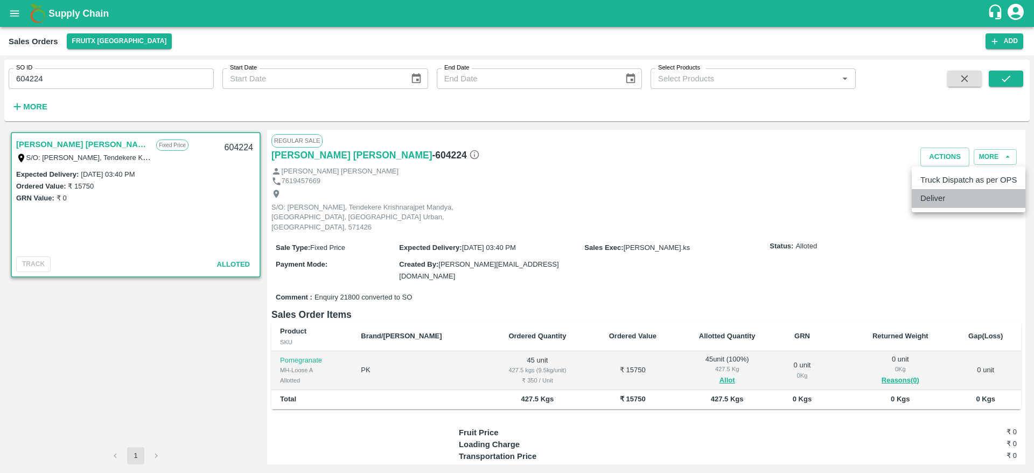
click at [931, 193] on li "Deliver" at bounding box center [969, 198] width 114 height 18
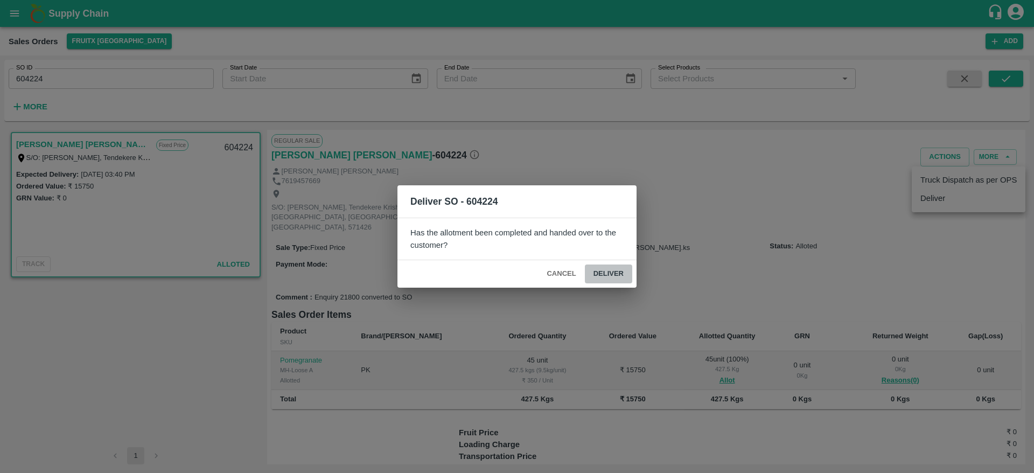
click at [604, 268] on button "Deliver" at bounding box center [608, 273] width 47 height 19
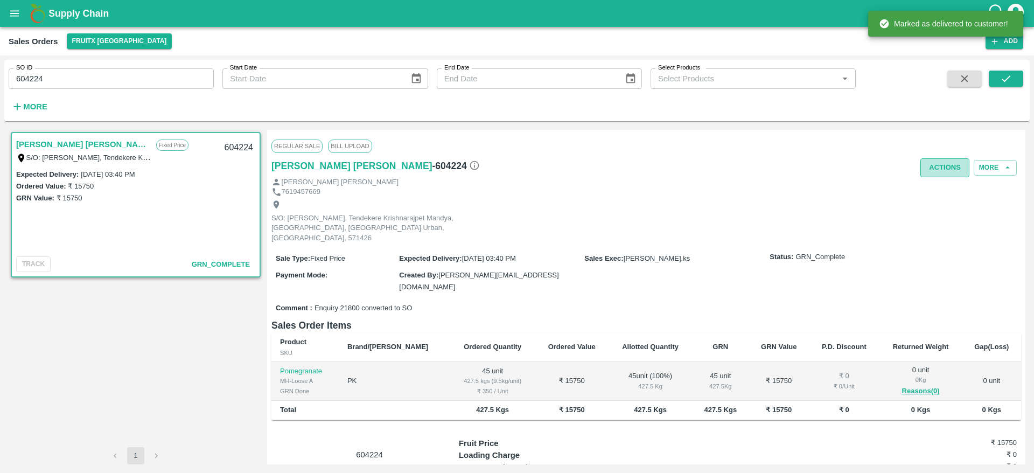
click at [953, 168] on button "Actions" at bounding box center [944, 167] width 49 height 19
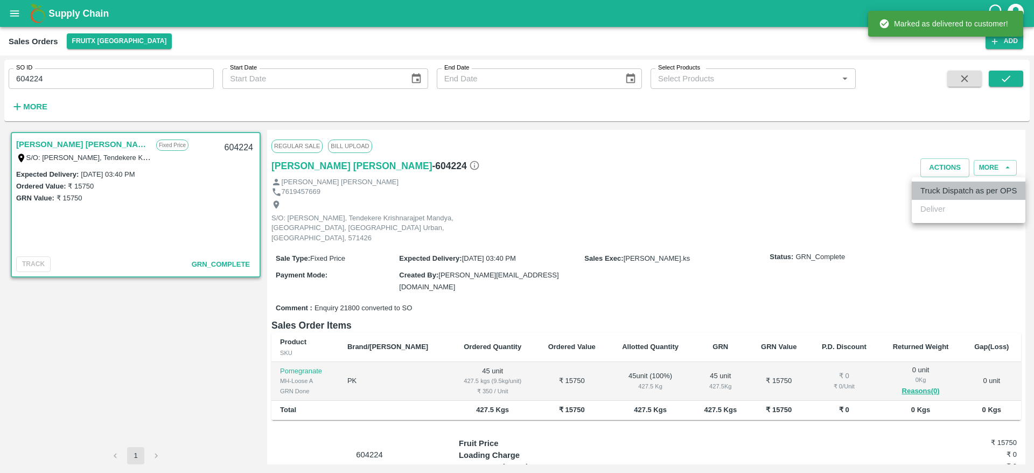
click at [931, 193] on li "Truck Dispatch as per OPS" at bounding box center [969, 190] width 114 height 18
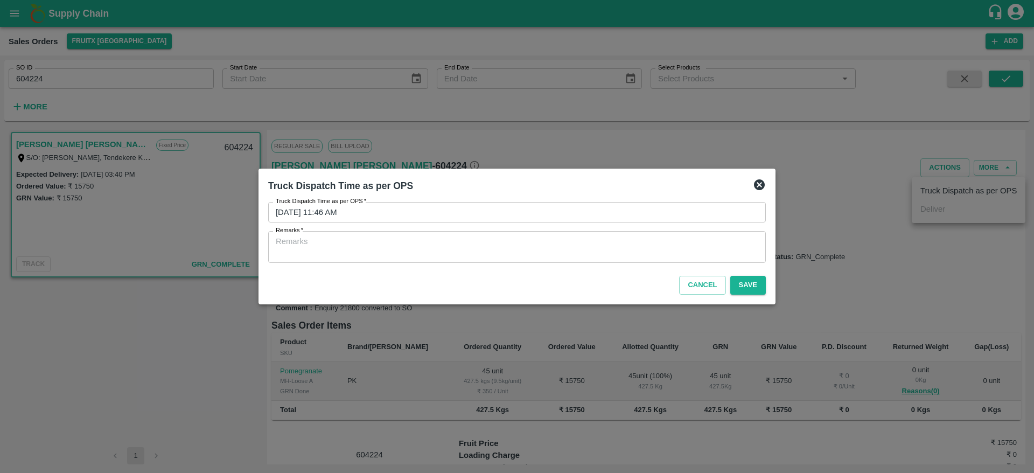
click at [505, 232] on div "x Remarks" at bounding box center [517, 247] width 498 height 32
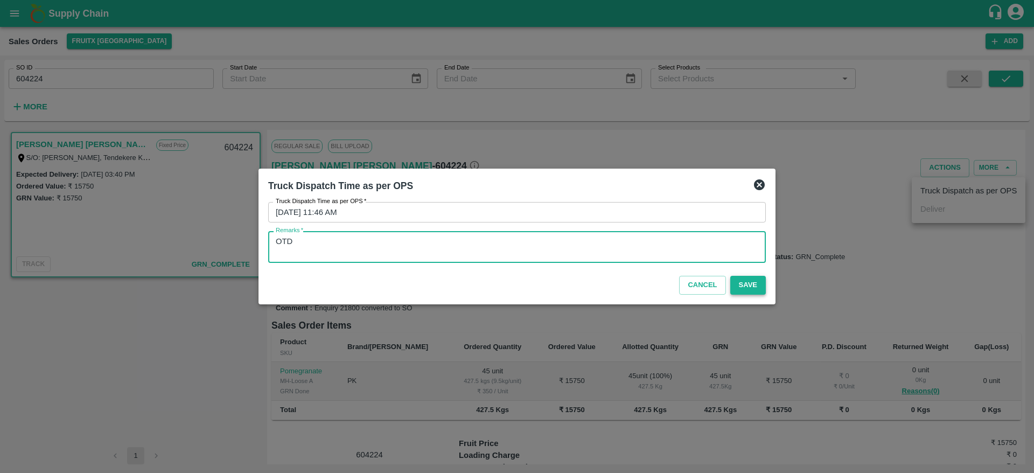
type textarea "OTD"
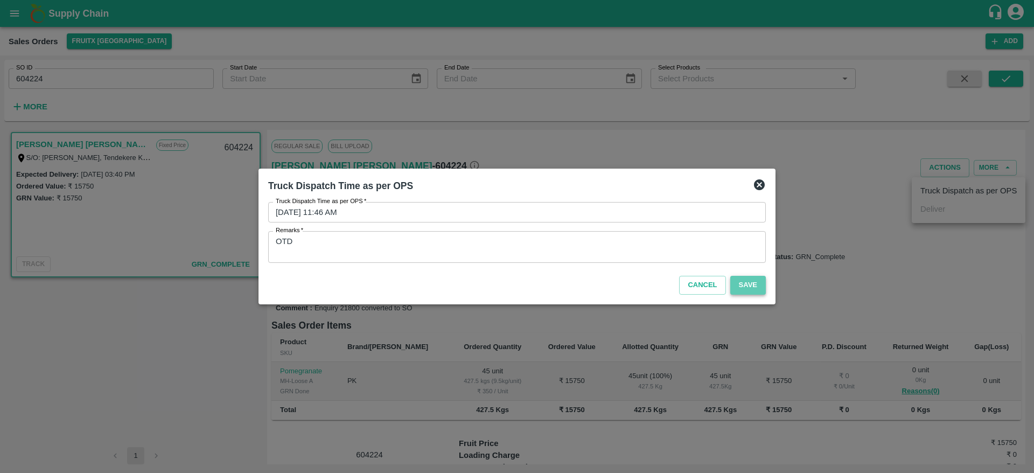
click at [752, 288] on button "Save" at bounding box center [748, 285] width 36 height 19
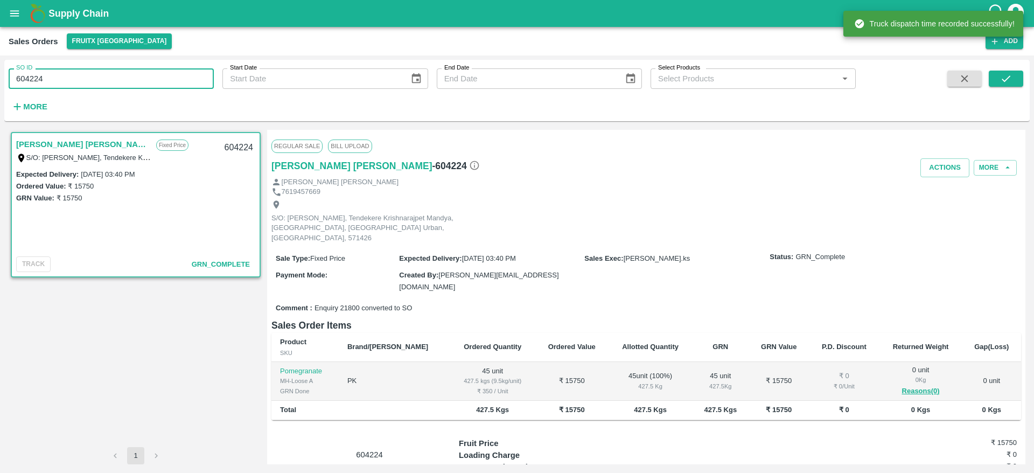
click at [55, 79] on input "604224" at bounding box center [111, 78] width 205 height 20
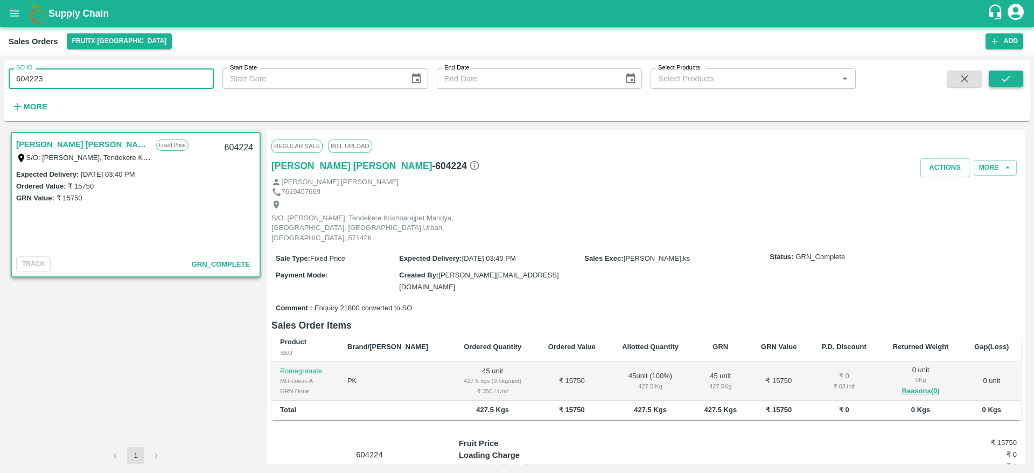
type input "604223"
click at [1006, 76] on icon "submit" at bounding box center [1006, 79] width 12 height 12
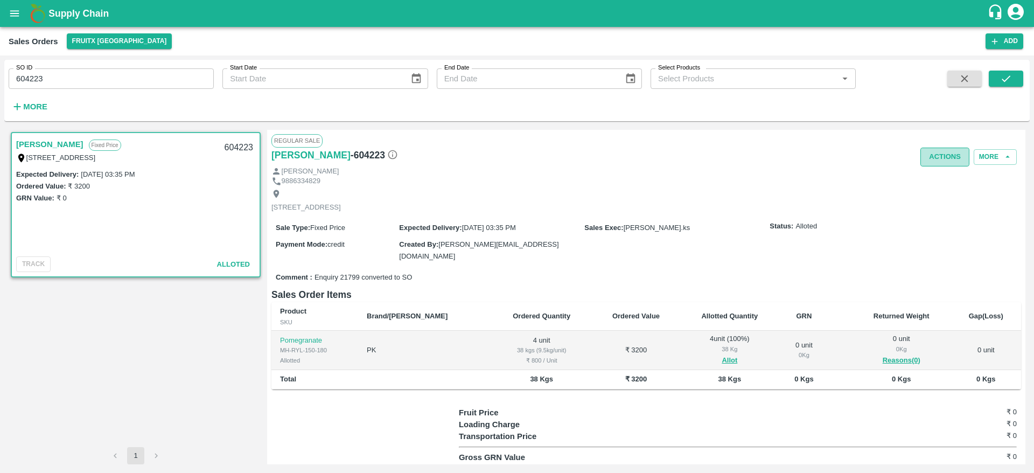
click at [939, 157] on button "Actions" at bounding box center [944, 157] width 49 height 19
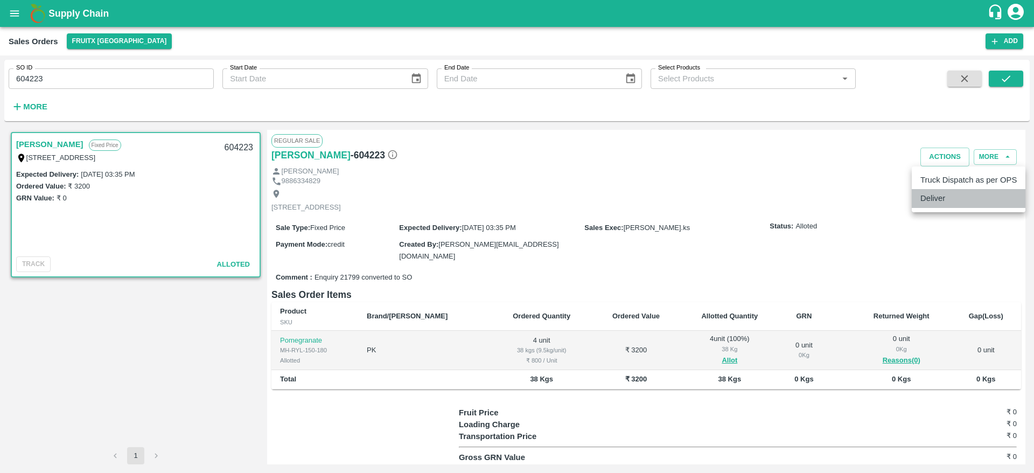
click at [941, 201] on li "Deliver" at bounding box center [969, 198] width 114 height 18
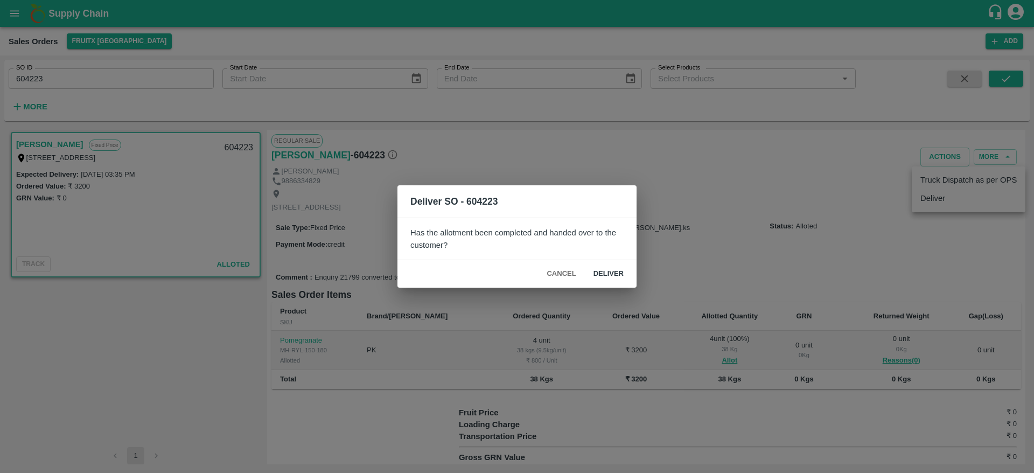
click at [611, 269] on button "Deliver" at bounding box center [608, 273] width 47 height 19
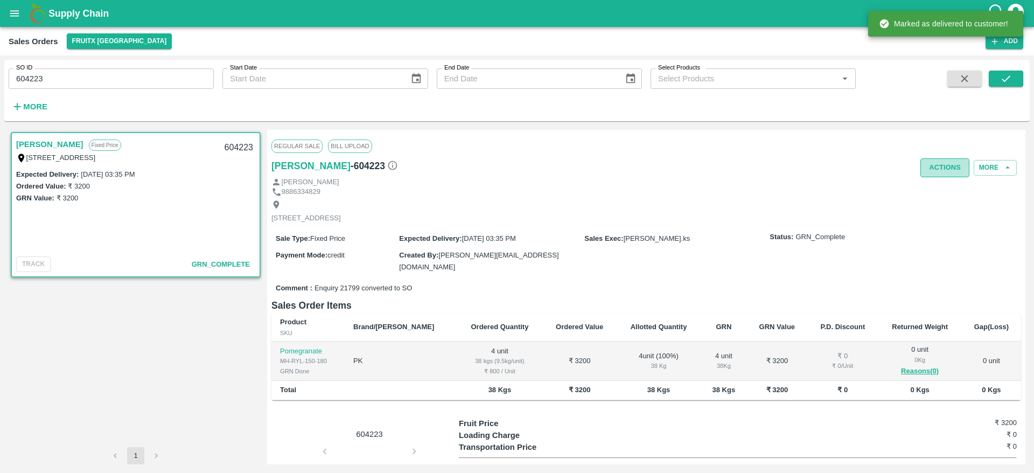
click at [936, 158] on button "Actions" at bounding box center [944, 167] width 49 height 19
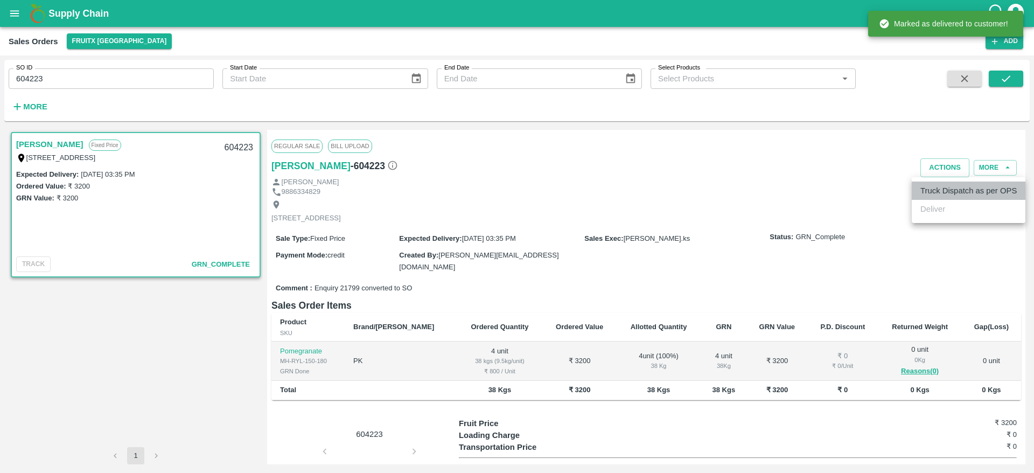
click at [928, 188] on li "Truck Dispatch as per OPS" at bounding box center [969, 190] width 114 height 18
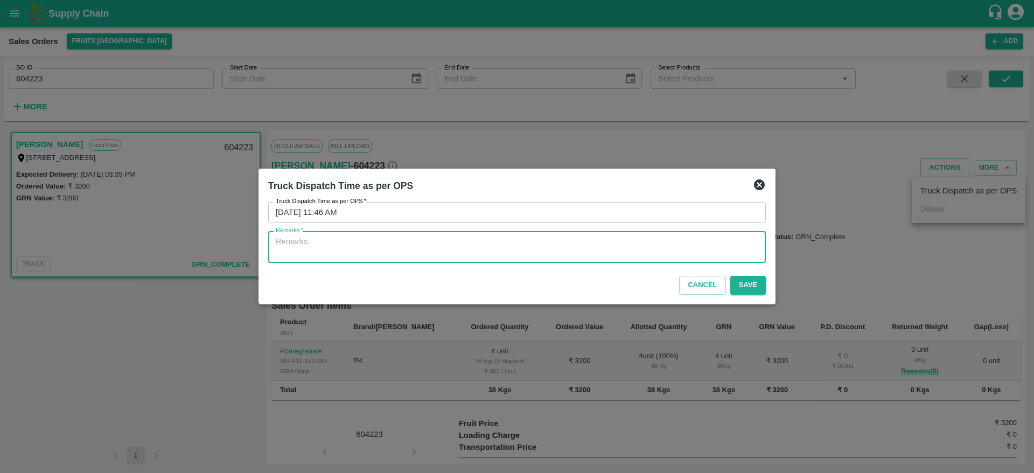
click at [492, 242] on textarea "Remarks   *" at bounding box center [517, 247] width 482 height 23
type textarea "OTD"
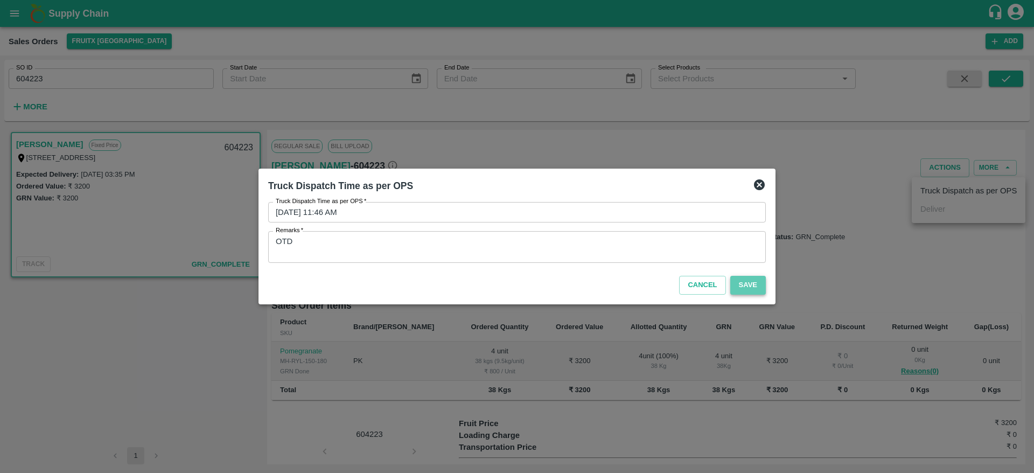
click at [751, 288] on button "Save" at bounding box center [748, 285] width 36 height 19
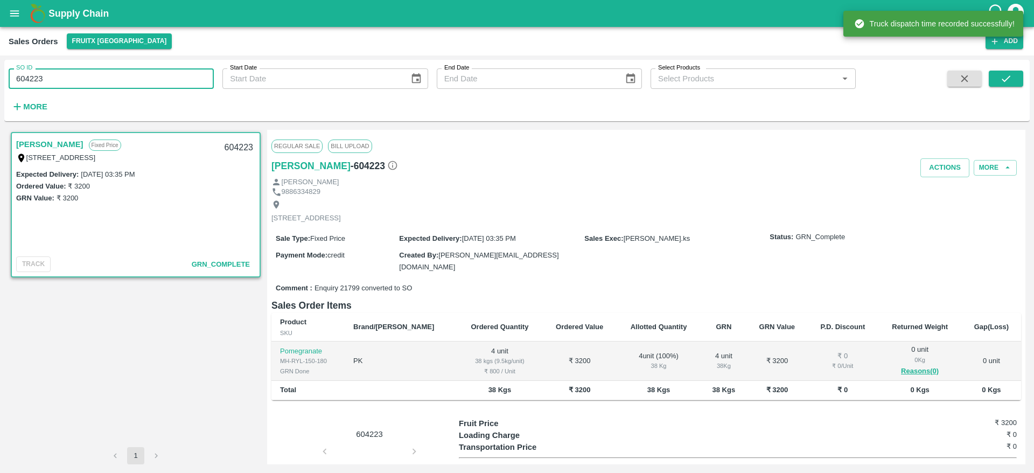
click at [54, 83] on input "604223" at bounding box center [111, 78] width 205 height 20
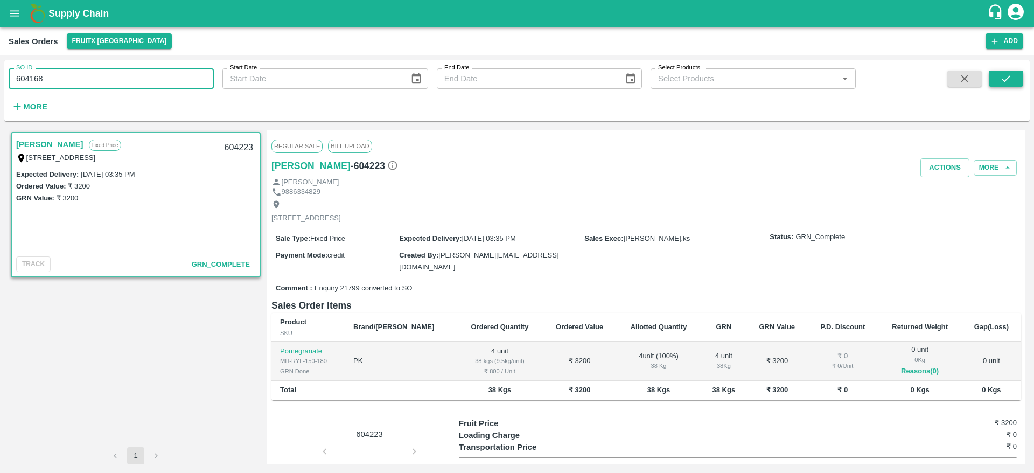
type input "604168"
click at [1009, 81] on icon "submit" at bounding box center [1006, 79] width 12 height 12
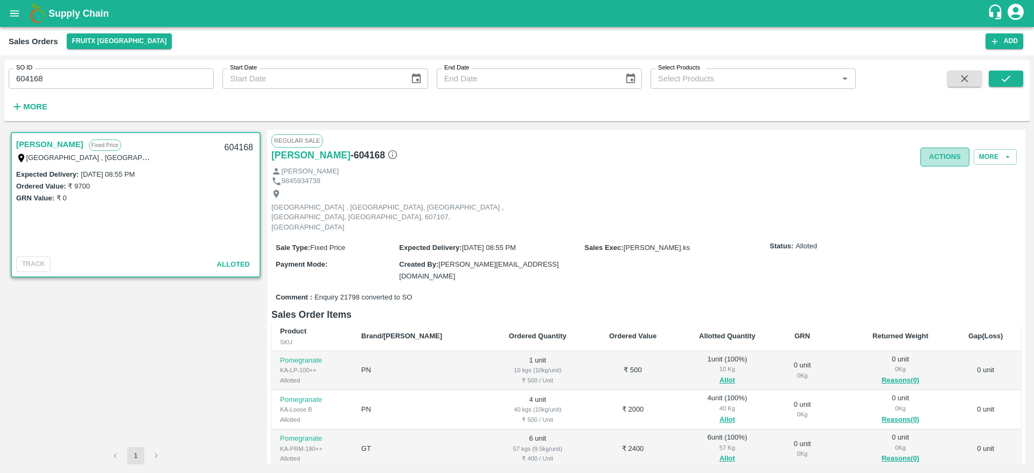
click at [940, 155] on button "Actions" at bounding box center [944, 157] width 49 height 19
click at [926, 205] on li "Deliver" at bounding box center [969, 198] width 114 height 18
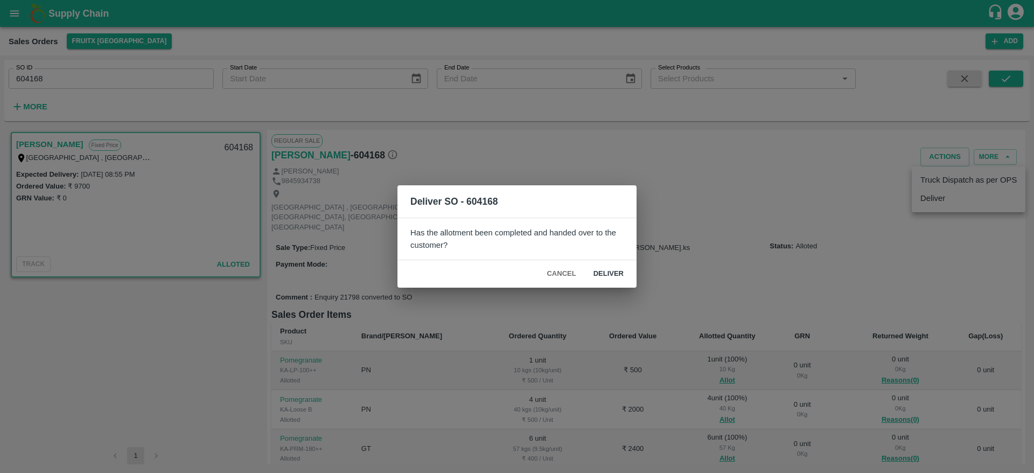
click at [610, 270] on button "Deliver" at bounding box center [608, 273] width 47 height 19
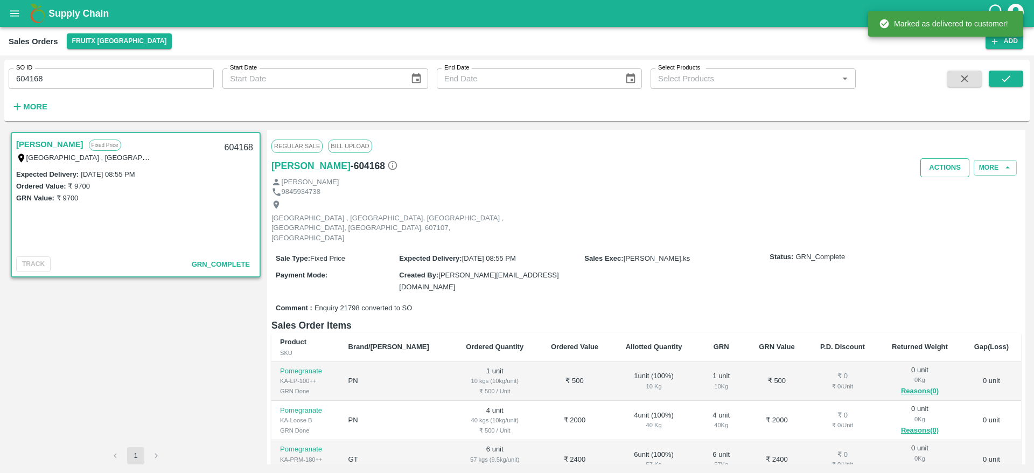
click at [953, 165] on button "Actions" at bounding box center [944, 167] width 49 height 19
click at [940, 193] on li "Truck Dispatch as per OPS" at bounding box center [969, 190] width 114 height 18
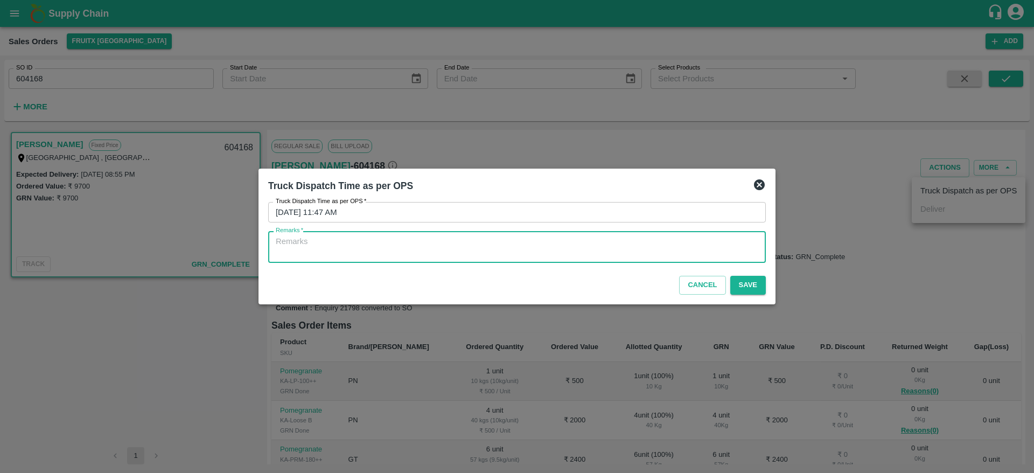
click at [565, 256] on textarea "Remarks   *" at bounding box center [517, 247] width 482 height 23
type textarea "OTD"
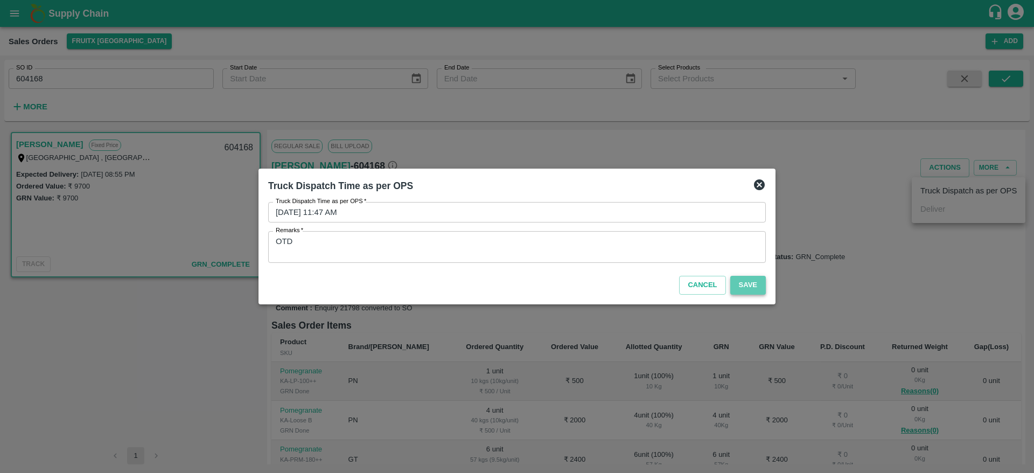
click at [738, 290] on button "Save" at bounding box center [748, 285] width 36 height 19
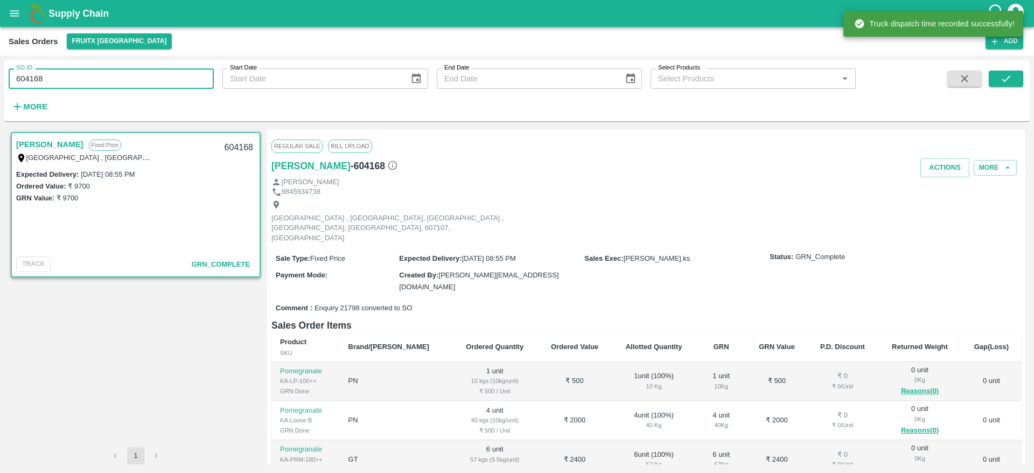
click at [52, 78] on input "604168" at bounding box center [111, 78] width 205 height 20
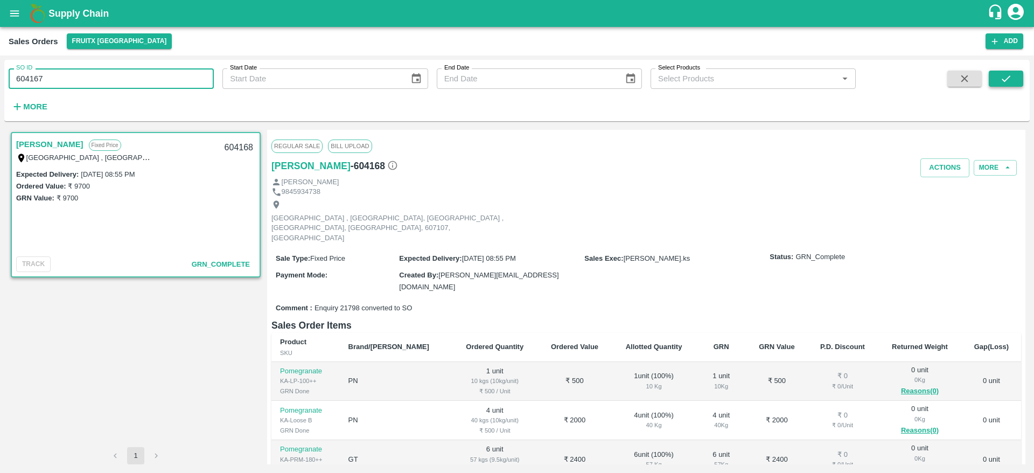
type input "604167"
click at [1003, 81] on icon "submit" at bounding box center [1006, 78] width 9 height 6
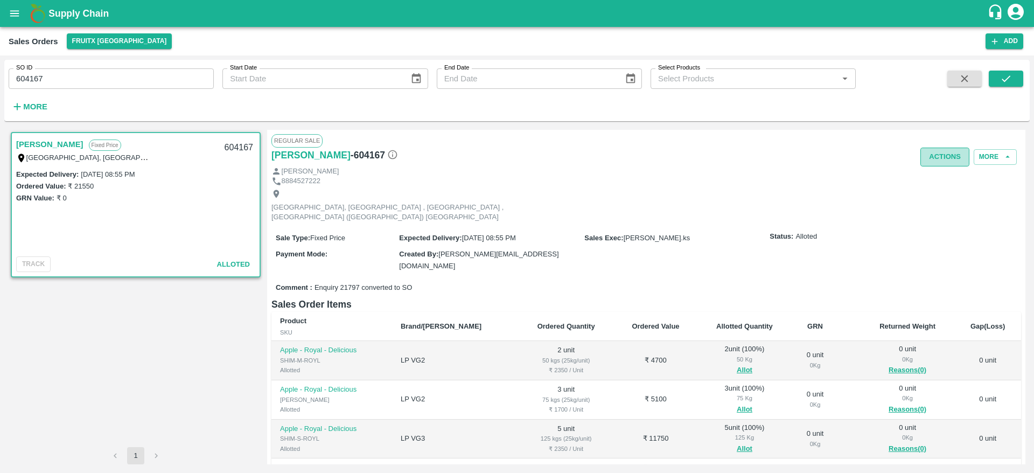
click at [944, 165] on button "Actions" at bounding box center [944, 157] width 49 height 19
click at [942, 195] on li "Deliver" at bounding box center [969, 198] width 114 height 18
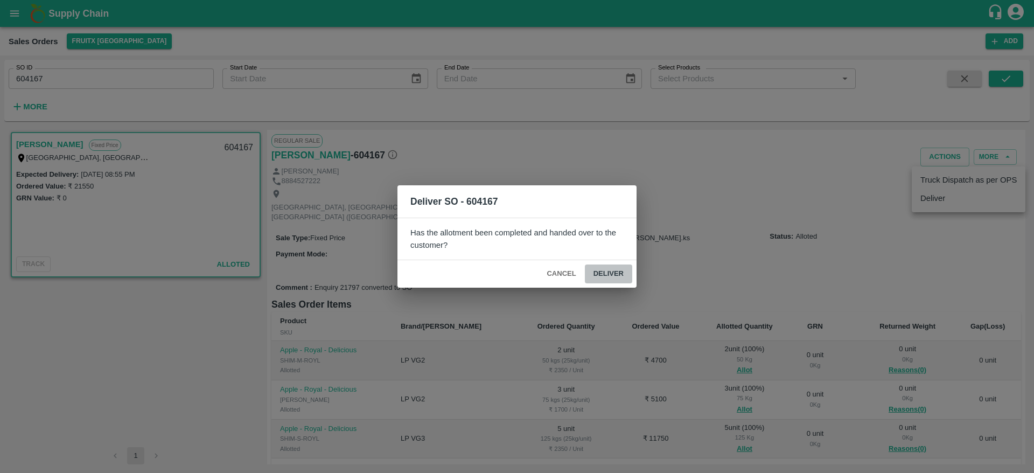
click at [603, 275] on button "Deliver" at bounding box center [608, 273] width 47 height 19
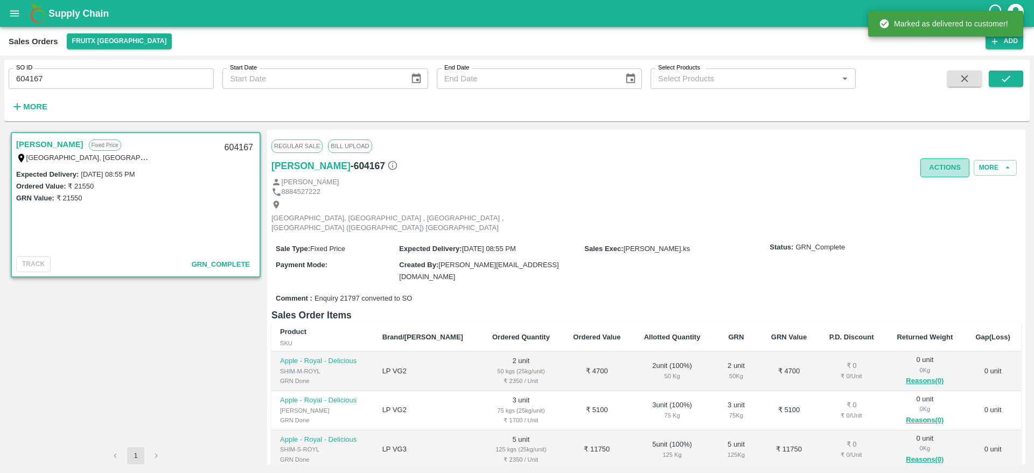
click at [923, 168] on button "Actions" at bounding box center [944, 167] width 49 height 19
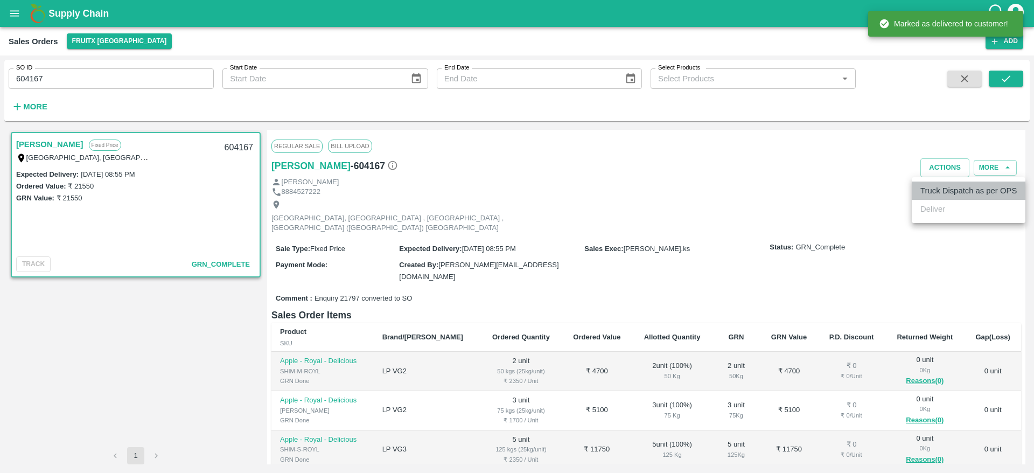
click at [930, 190] on li "Truck Dispatch as per OPS" at bounding box center [969, 190] width 114 height 18
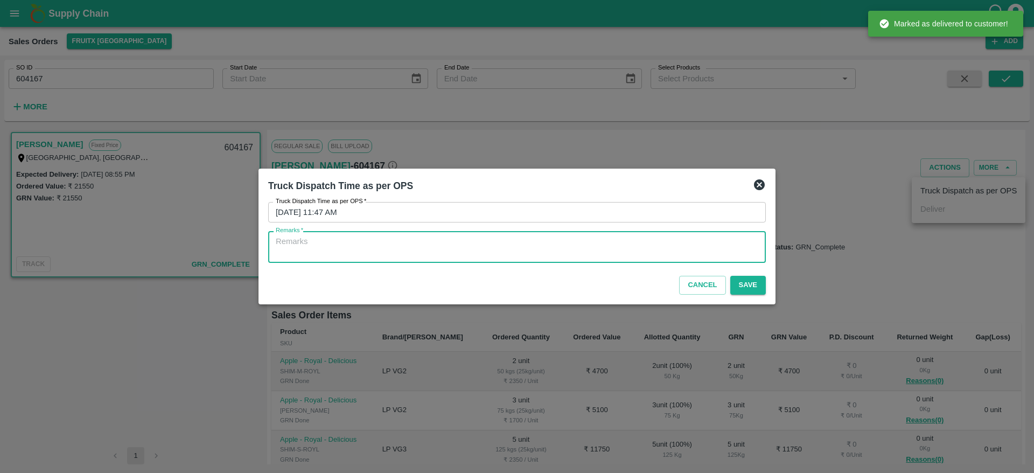
click at [545, 241] on textarea "Remarks   *" at bounding box center [517, 247] width 482 height 23
type textarea "OTD"
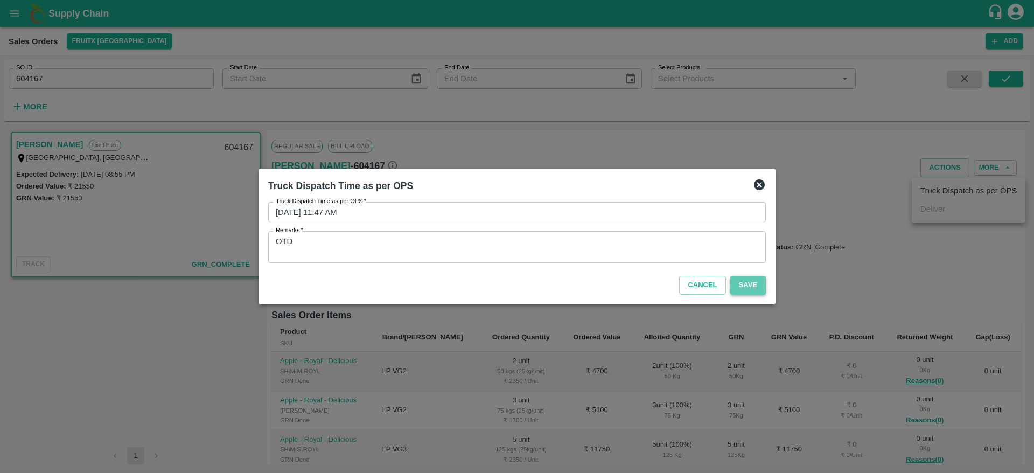
click at [753, 281] on button "Save" at bounding box center [748, 285] width 36 height 19
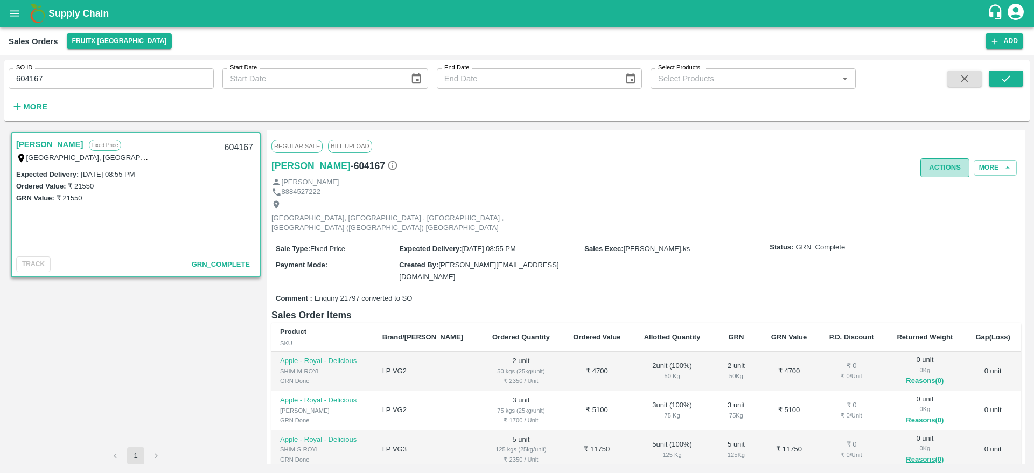
click at [936, 175] on button "Actions" at bounding box center [944, 167] width 49 height 19
click at [51, 80] on div at bounding box center [517, 236] width 1034 height 473
click at [51, 80] on input "604167" at bounding box center [111, 78] width 205 height 20
type input "604166"
click at [1012, 69] on div "SO ID 604166 SO ID Start Date Start Date End Date End Date Select Products Sele…" at bounding box center [516, 90] width 1025 height 53
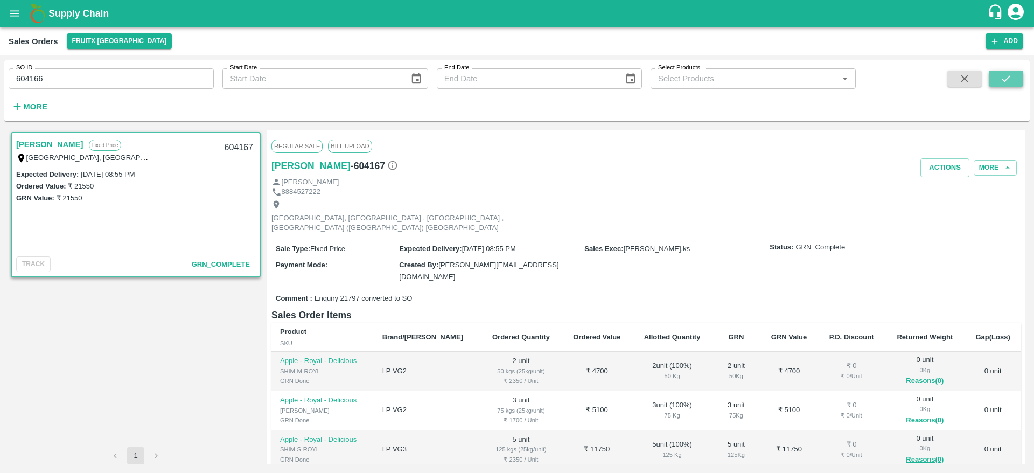
click at [1000, 79] on icon "submit" at bounding box center [1006, 79] width 12 height 12
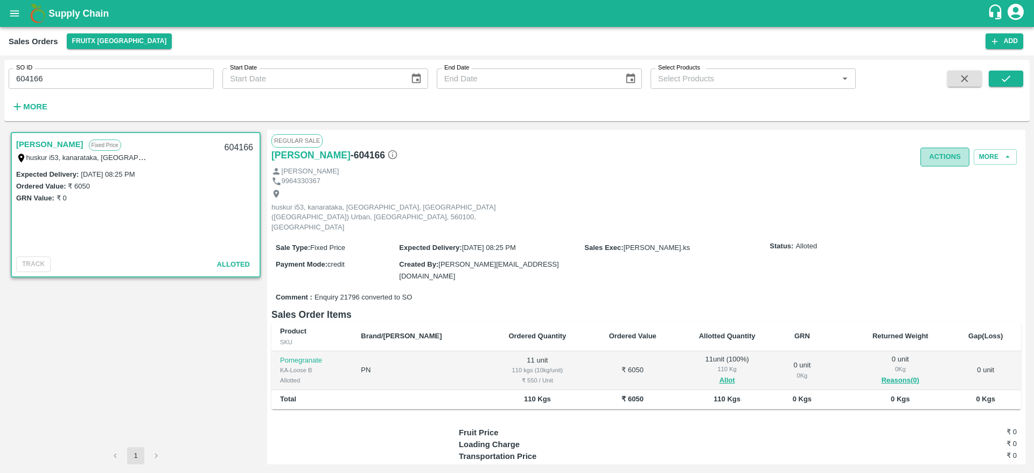
click at [941, 159] on button "Actions" at bounding box center [944, 157] width 49 height 19
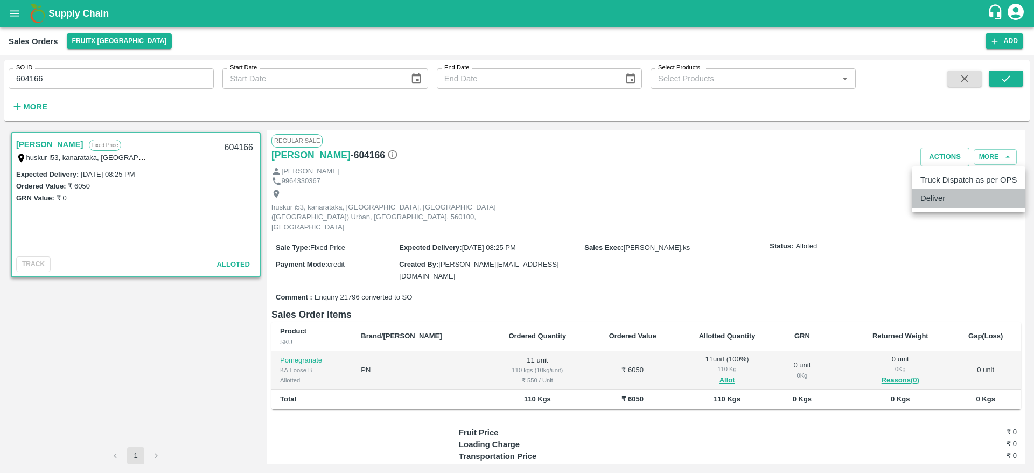
click at [929, 207] on li "Deliver" at bounding box center [969, 198] width 114 height 18
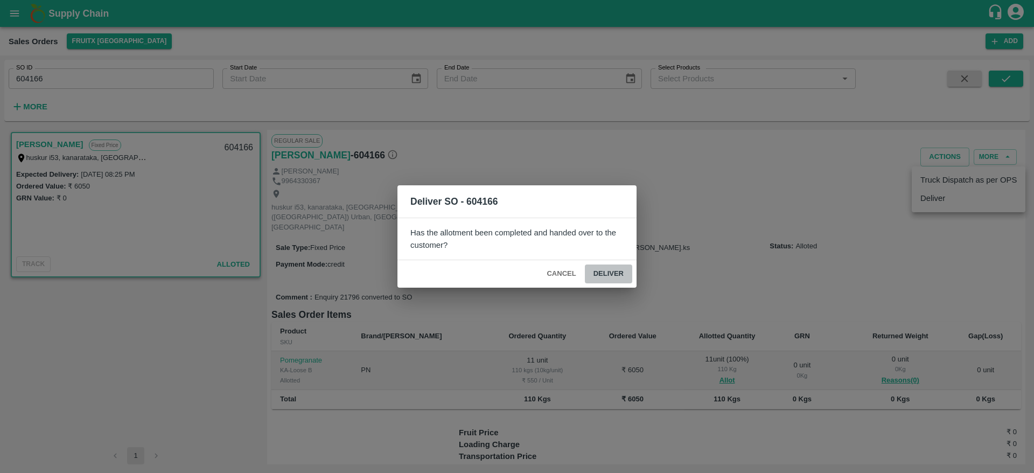
click at [614, 277] on button "Deliver" at bounding box center [608, 273] width 47 height 19
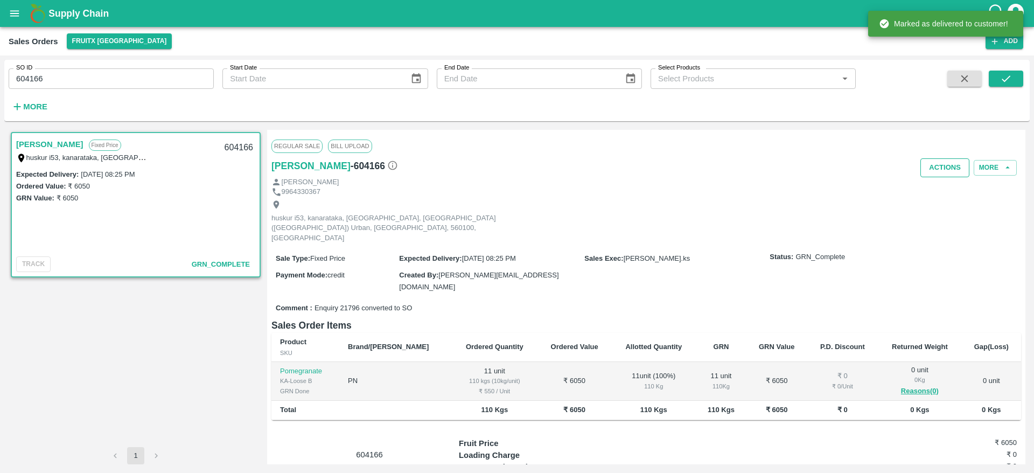
click at [943, 166] on button "Actions" at bounding box center [944, 167] width 49 height 19
click at [941, 183] on li "Truck Dispatch as per OPS" at bounding box center [969, 190] width 114 height 18
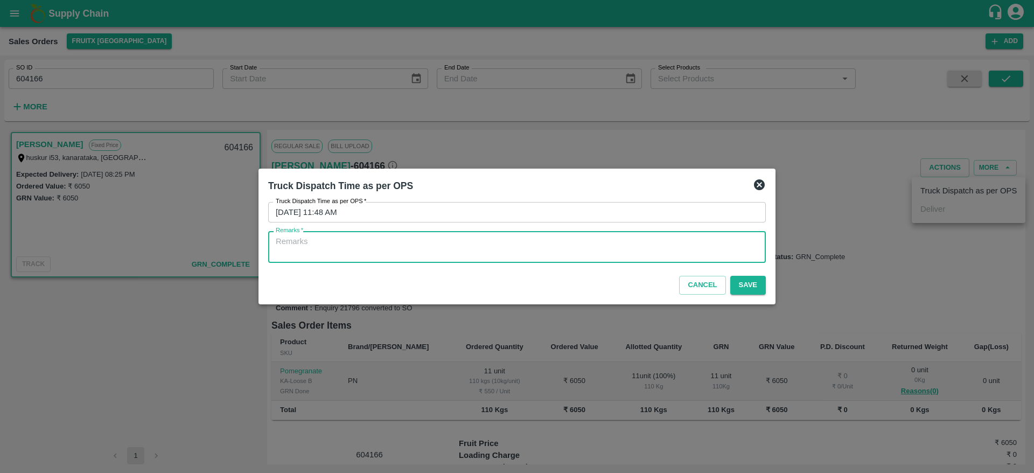
click at [549, 255] on textarea "Remarks   *" at bounding box center [517, 247] width 482 height 23
type textarea "OTD"
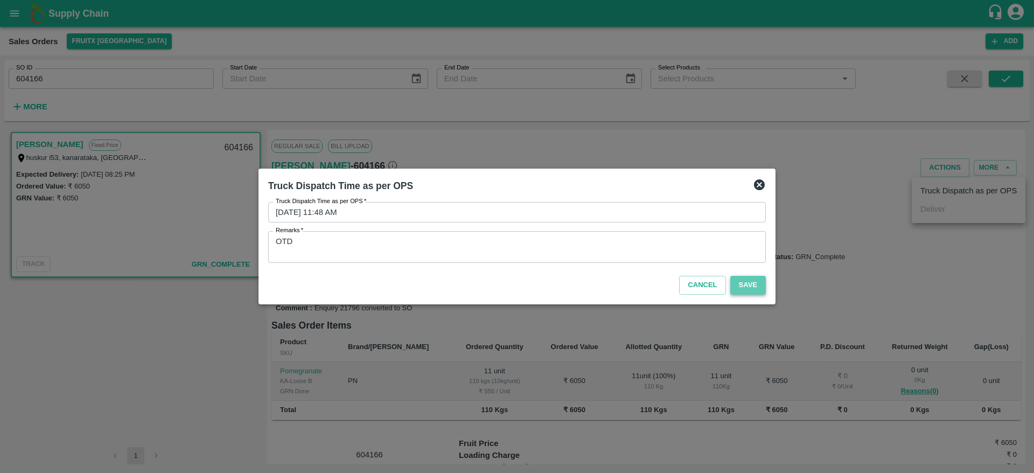
click at [749, 282] on button "Save" at bounding box center [748, 285] width 36 height 19
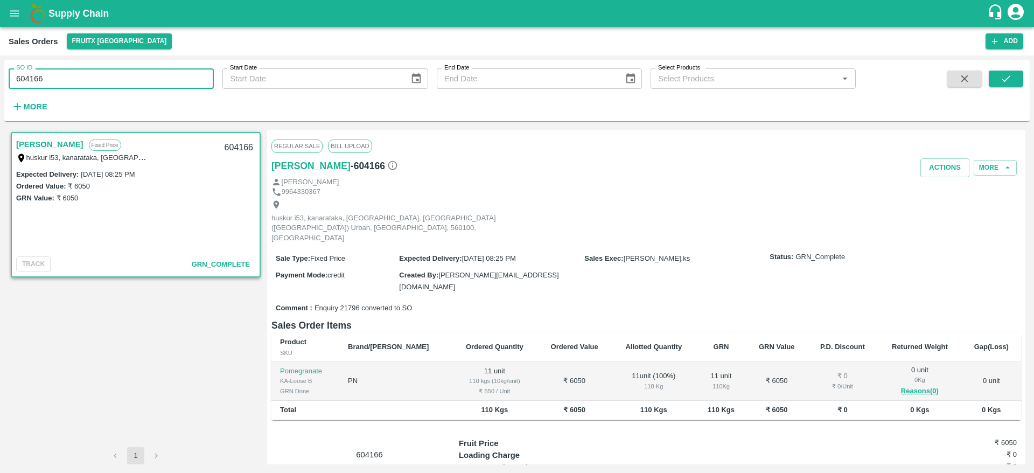
click at [54, 76] on input "604166" at bounding box center [111, 78] width 205 height 20
type input "604165"
click at [1007, 78] on icon "submit" at bounding box center [1006, 78] width 9 height 6
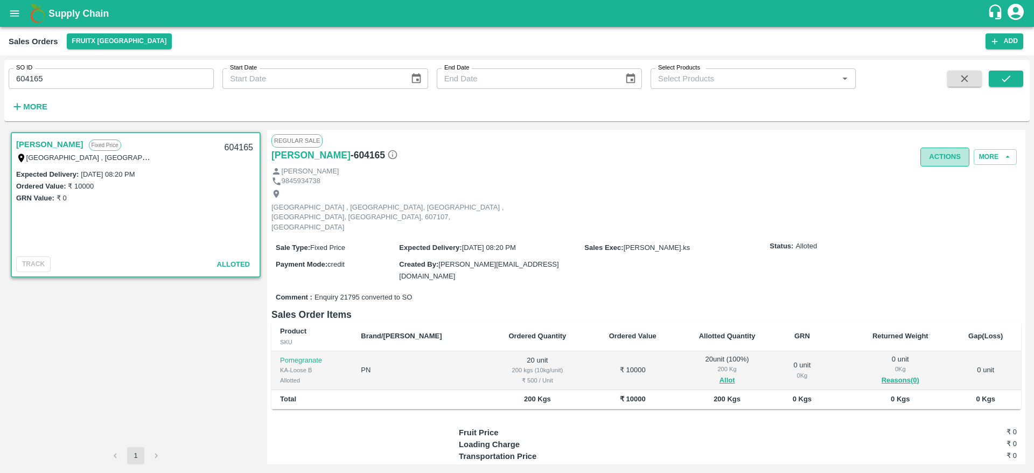
click at [947, 157] on button "Actions" at bounding box center [944, 157] width 49 height 19
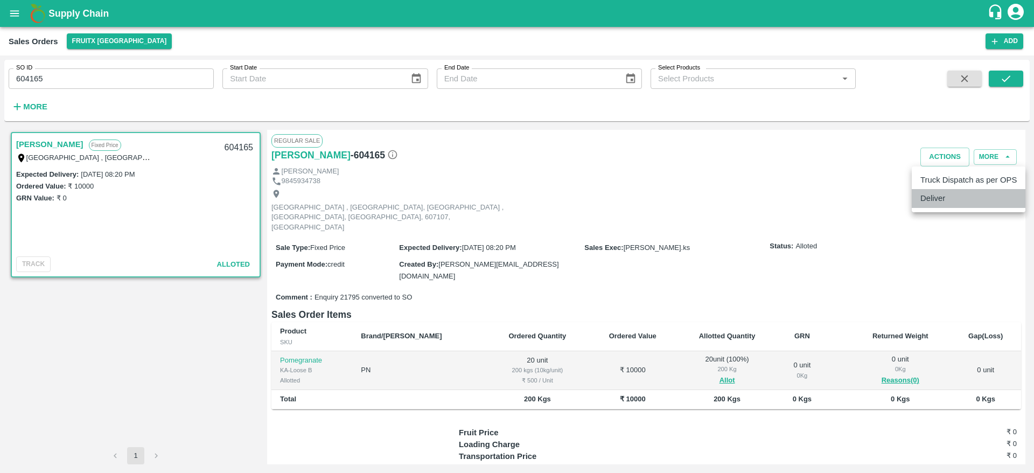
click at [938, 194] on li "Deliver" at bounding box center [969, 198] width 114 height 18
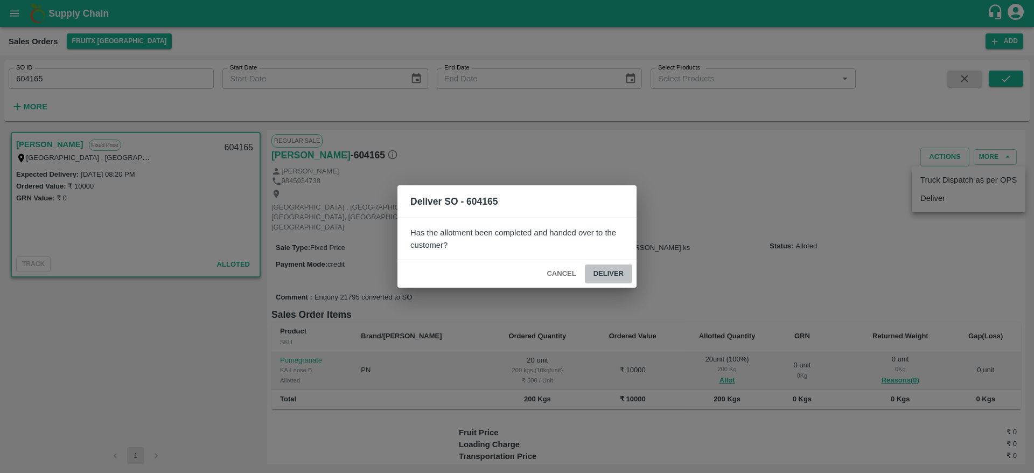
click at [617, 268] on button "Deliver" at bounding box center [608, 273] width 47 height 19
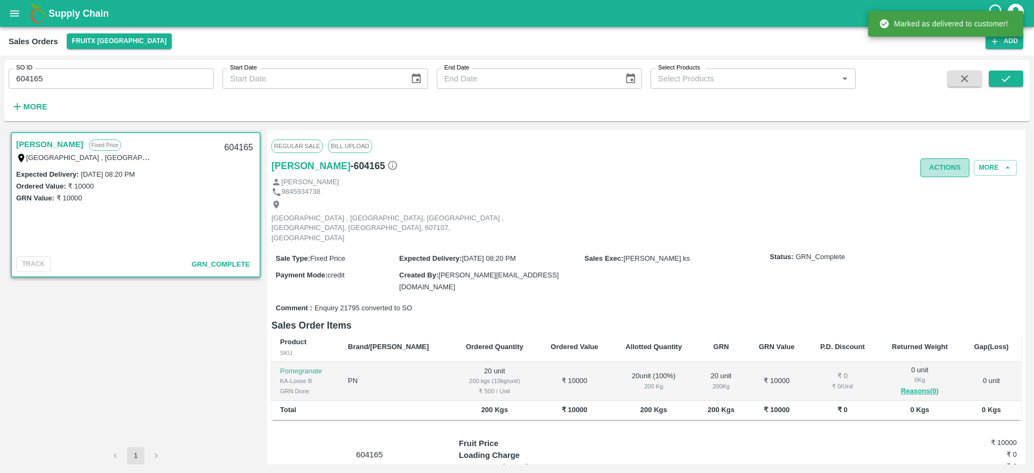
click at [947, 165] on button "Actions" at bounding box center [944, 167] width 49 height 19
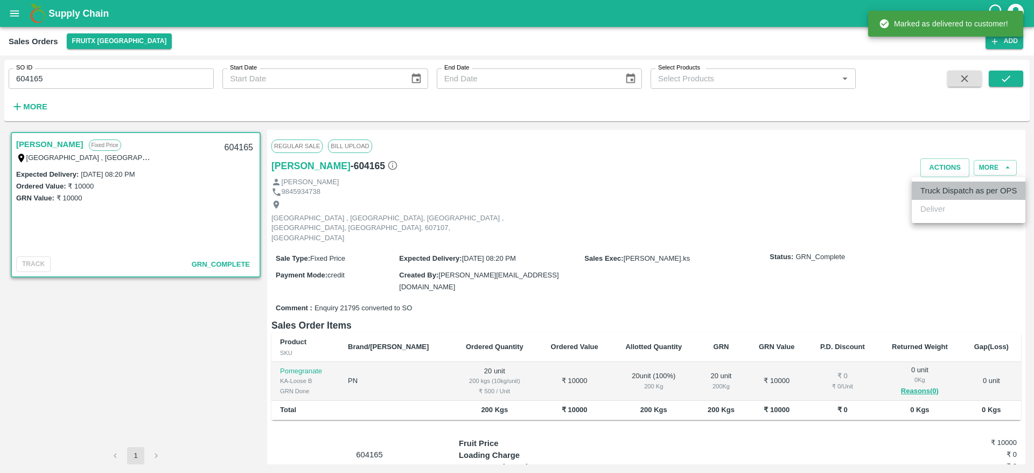
click at [929, 189] on li "Truck Dispatch as per OPS" at bounding box center [969, 190] width 114 height 18
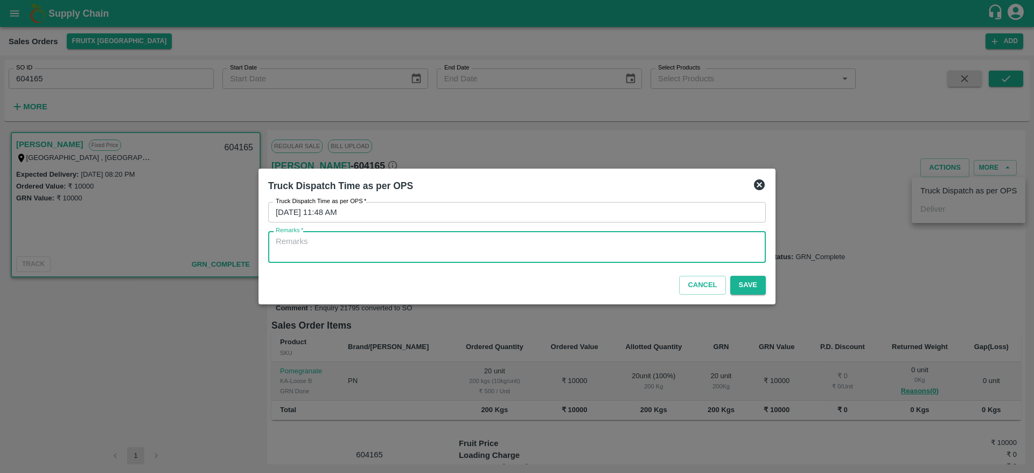
click at [481, 256] on textarea "Remarks   *" at bounding box center [517, 247] width 482 height 23
type textarea "OTD"
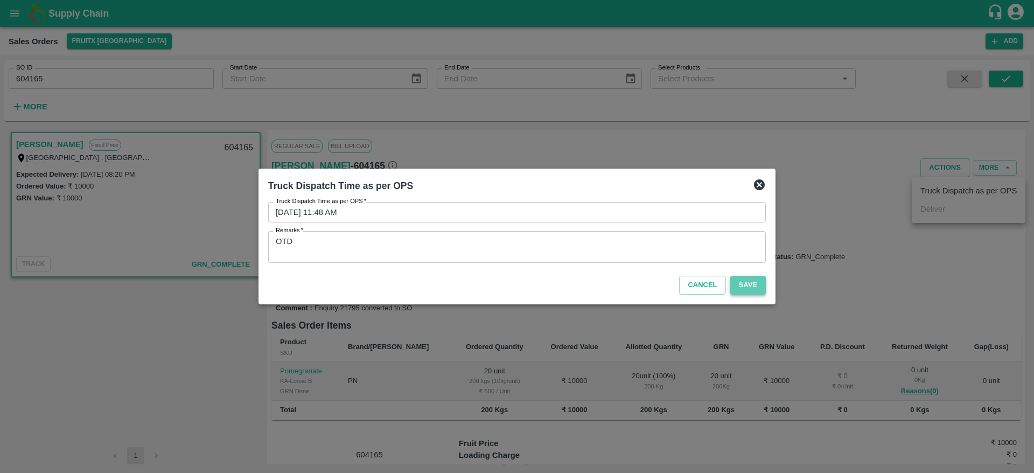
click at [750, 288] on button "Save" at bounding box center [748, 285] width 36 height 19
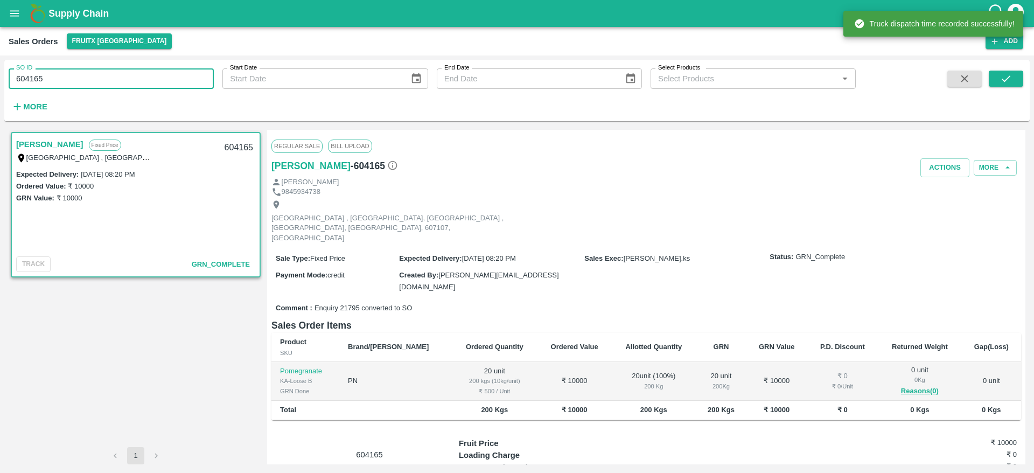
click at [81, 79] on input "604165" at bounding box center [111, 78] width 205 height 20
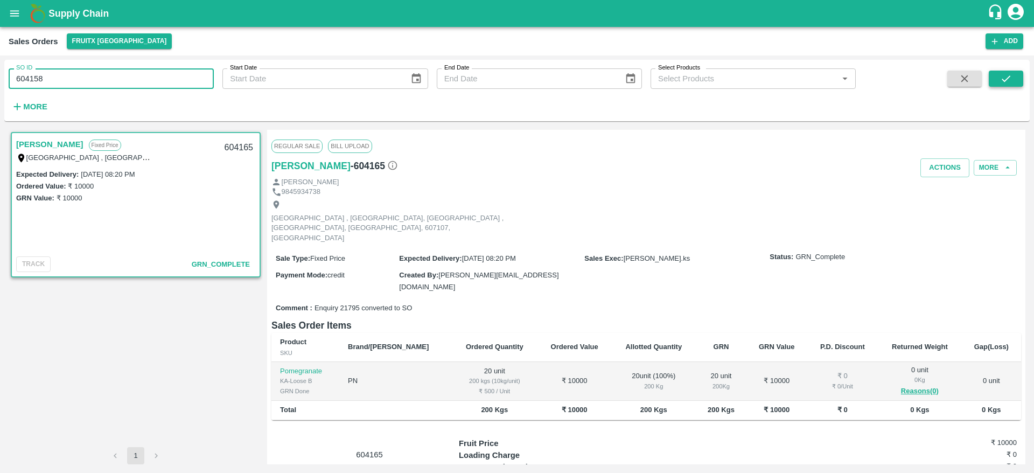
type input "604158"
click at [997, 77] on button "submit" at bounding box center [1006, 79] width 34 height 16
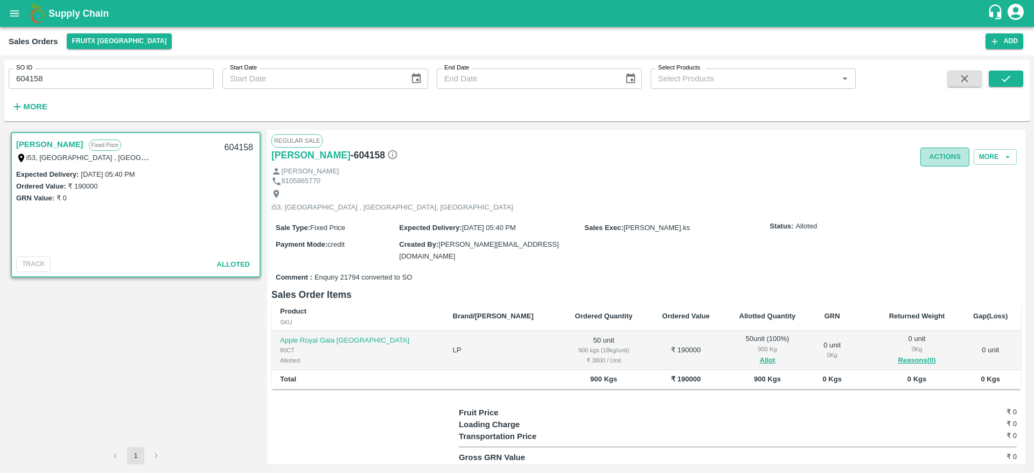
click at [941, 164] on button "Actions" at bounding box center [944, 157] width 49 height 19
click at [935, 200] on li "Deliver" at bounding box center [969, 198] width 114 height 18
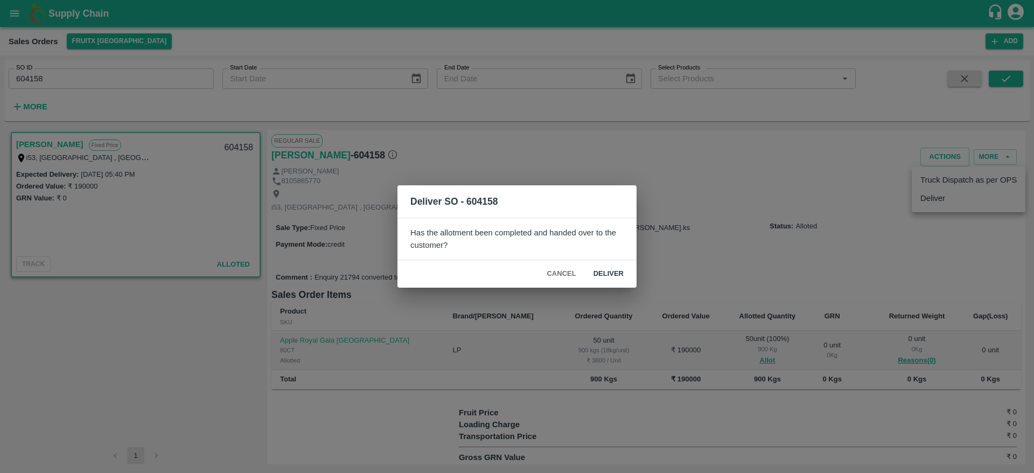
click at [601, 277] on button "Deliver" at bounding box center [608, 273] width 47 height 19
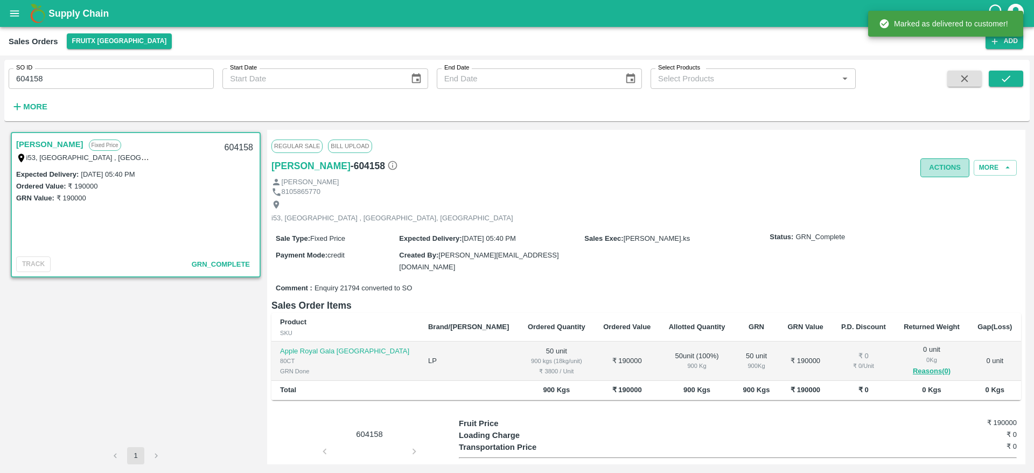
click at [935, 172] on button "Actions" at bounding box center [944, 167] width 49 height 19
click at [937, 192] on li "Truck Dispatch as per OPS" at bounding box center [969, 190] width 114 height 18
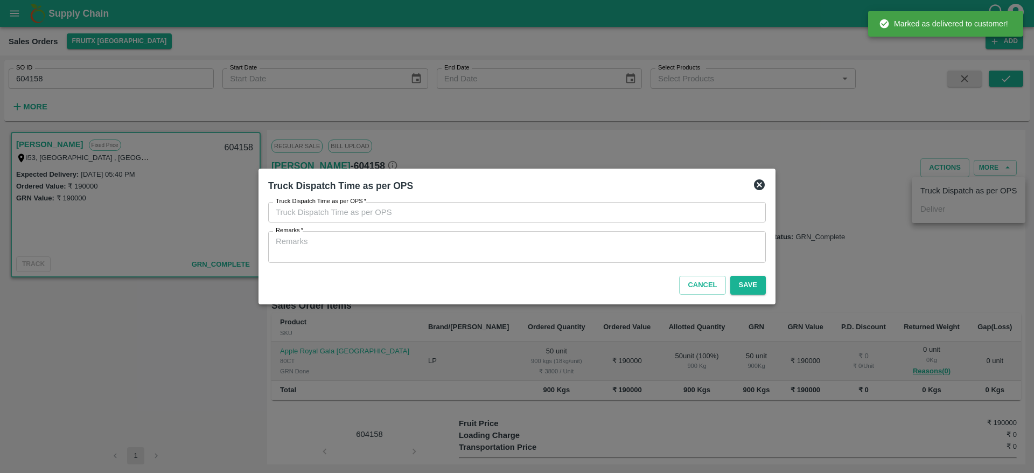
type input "08/09/2025 11:49 AM"
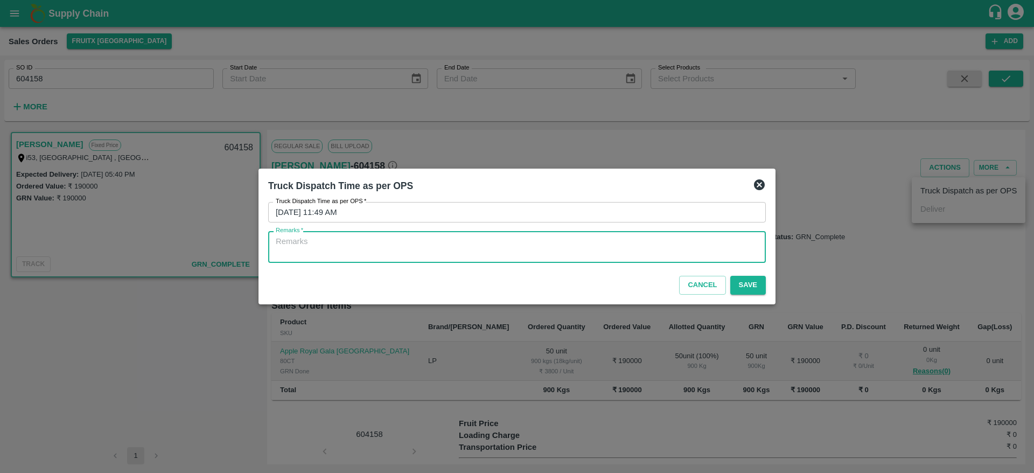
click at [492, 255] on textarea "Remarks   *" at bounding box center [517, 247] width 482 height 23
type textarea "OTD"
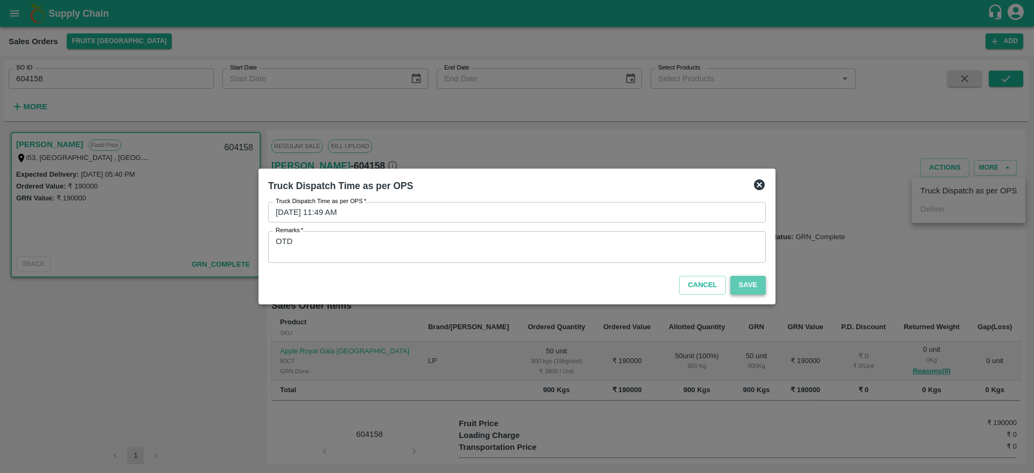
click at [736, 285] on button "Save" at bounding box center [748, 285] width 36 height 19
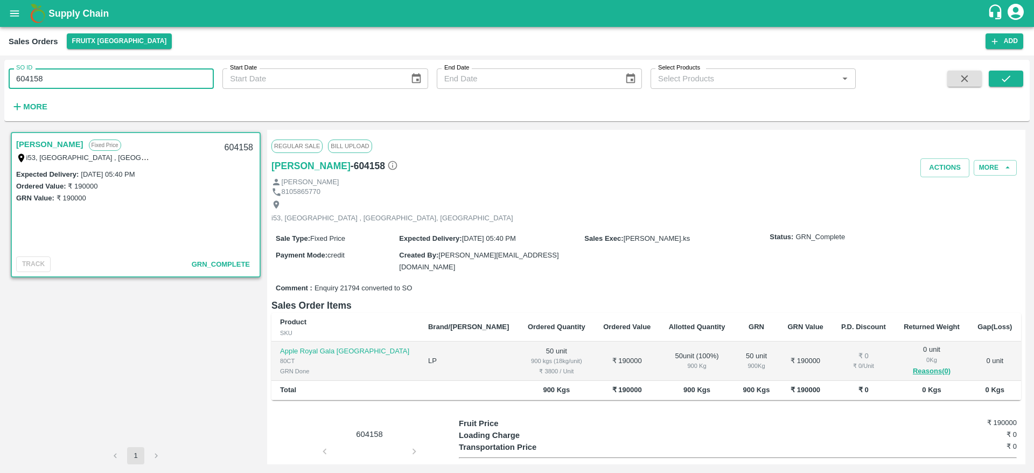
drag, startPoint x: 60, startPoint y: 75, endPoint x: 35, endPoint y: 77, distance: 25.4
click at [35, 77] on input "604158" at bounding box center [111, 78] width 205 height 20
type input "604111"
click at [1000, 75] on icon "submit" at bounding box center [1006, 79] width 12 height 12
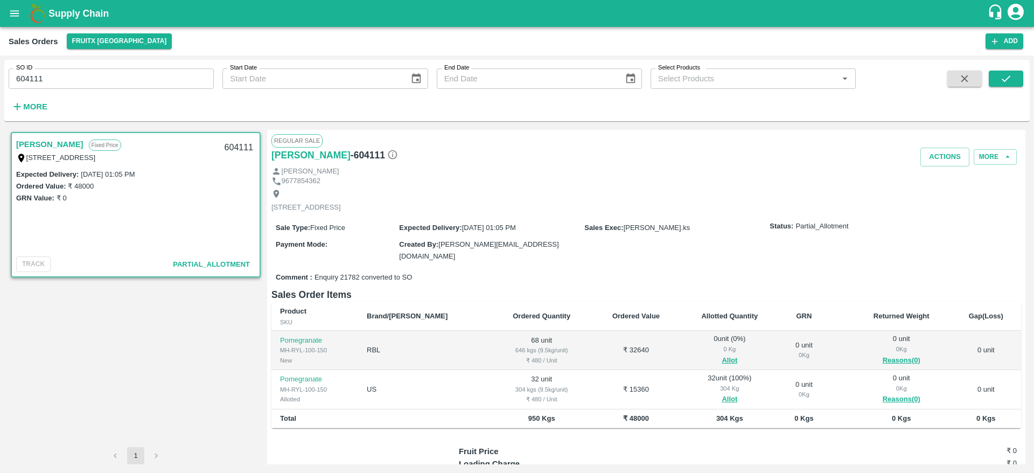
click at [941, 166] on div "[PERSON_NAME]" at bounding box center [646, 171] width 750 height 10
click at [929, 165] on button "Actions" at bounding box center [944, 157] width 49 height 19
click at [826, 179] on div at bounding box center [517, 236] width 1034 height 473
click at [722, 361] on button "Allot" at bounding box center [730, 360] width 16 height 12
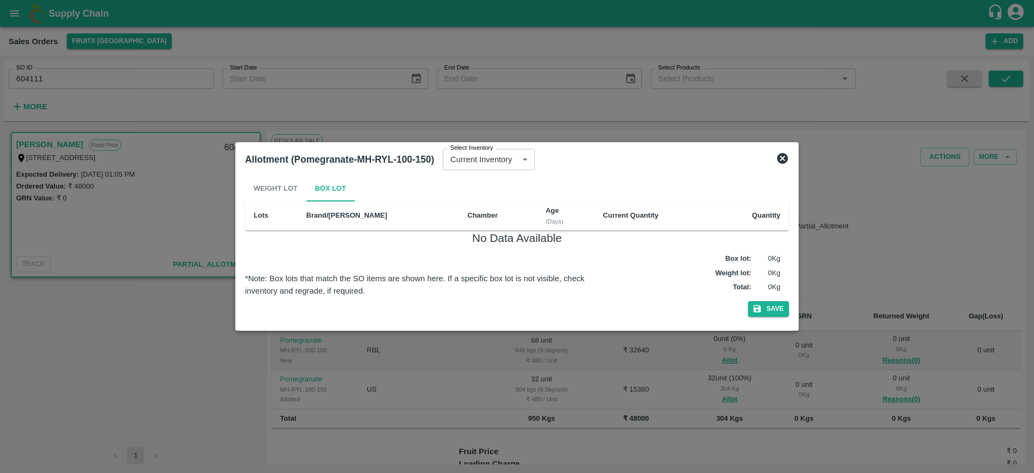
click at [785, 163] on icon at bounding box center [782, 158] width 13 height 13
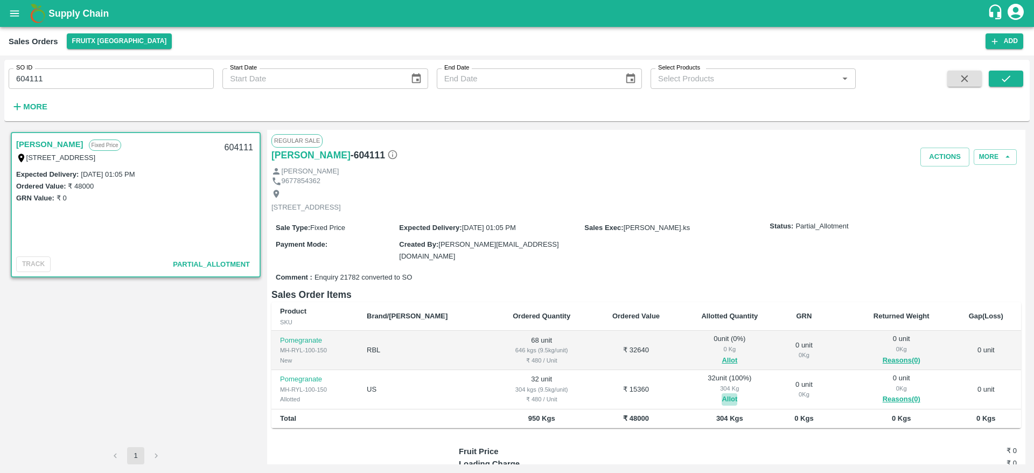
click at [722, 398] on button "Allot" at bounding box center [730, 399] width 16 height 12
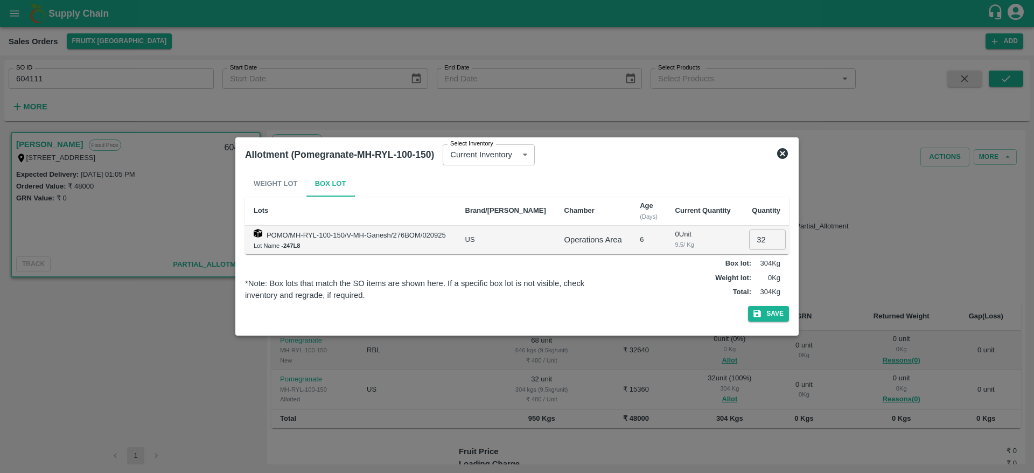
click at [779, 157] on icon at bounding box center [782, 153] width 11 height 11
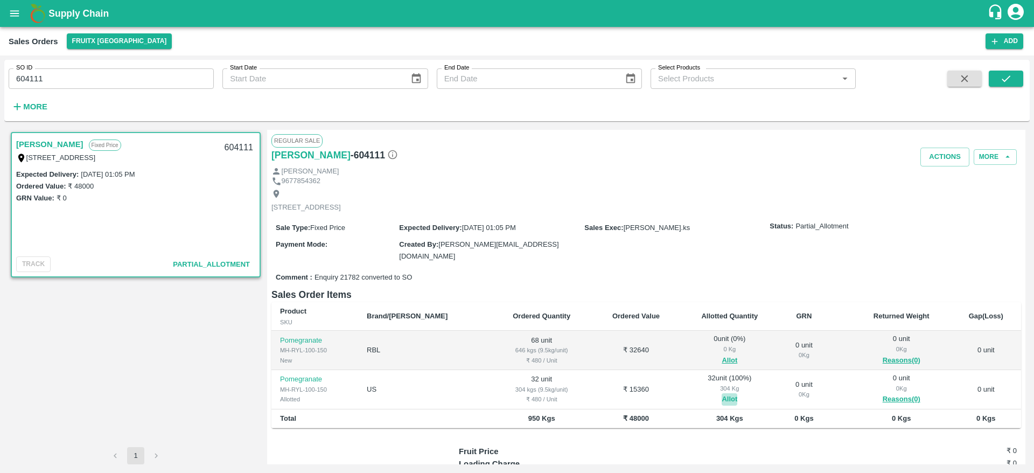
click at [722, 399] on button "Allot" at bounding box center [730, 399] width 16 height 12
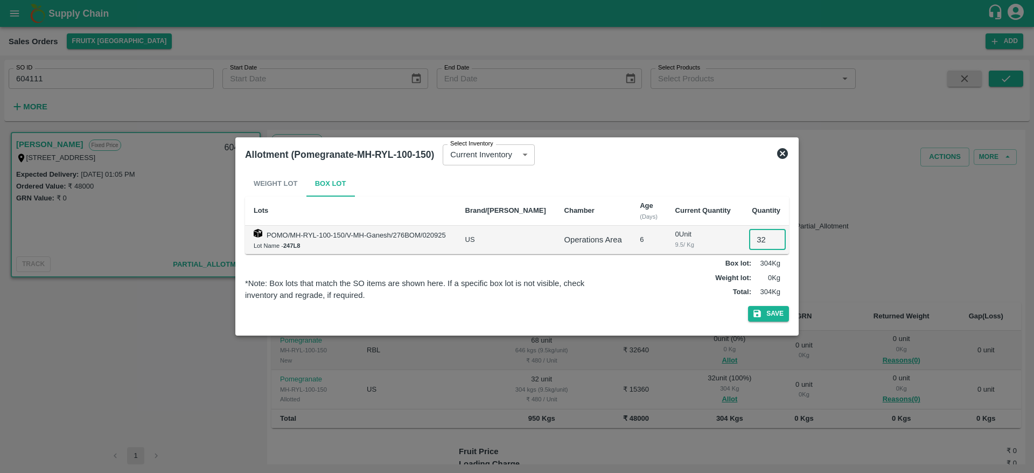
click at [757, 240] on input "32" at bounding box center [767, 239] width 37 height 20
type input "00"
click at [764, 314] on button "Save" at bounding box center [768, 314] width 41 height 16
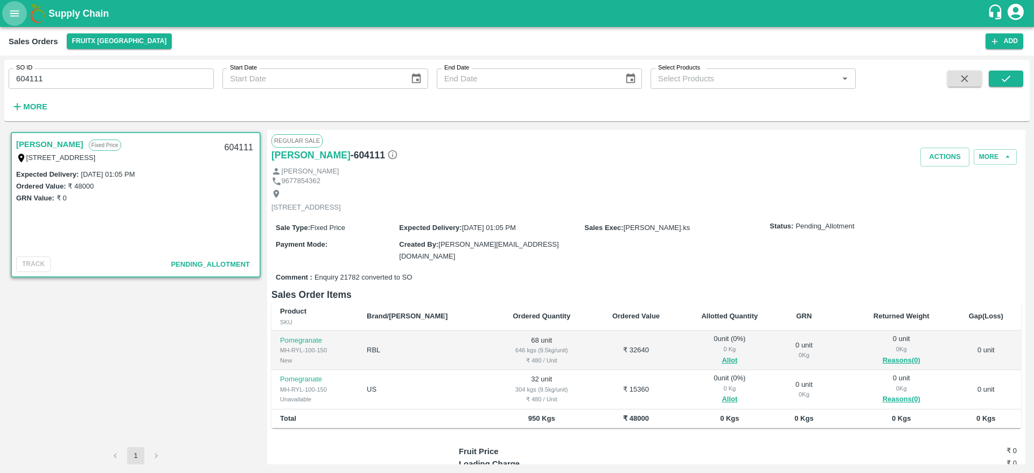
click at [10, 8] on icon "open drawer" at bounding box center [15, 14] width 12 height 12
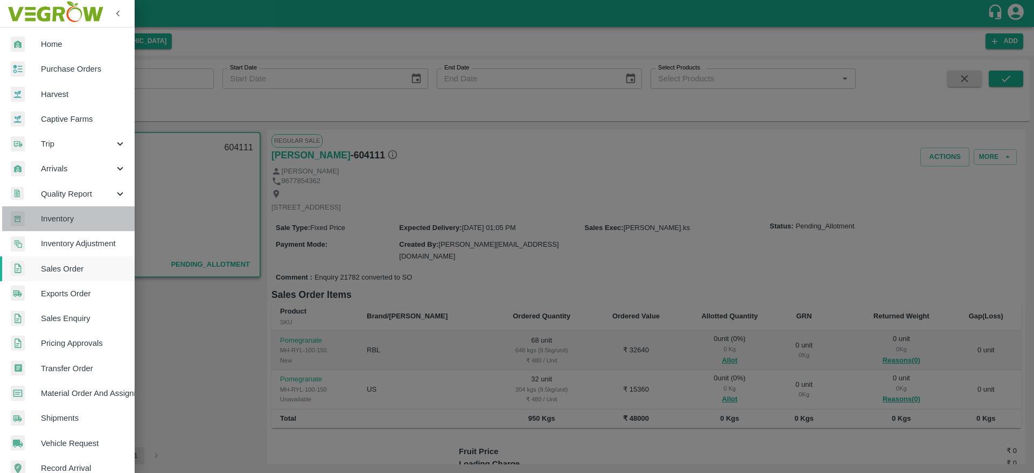
click at [73, 214] on span "Inventory" at bounding box center [83, 219] width 85 height 12
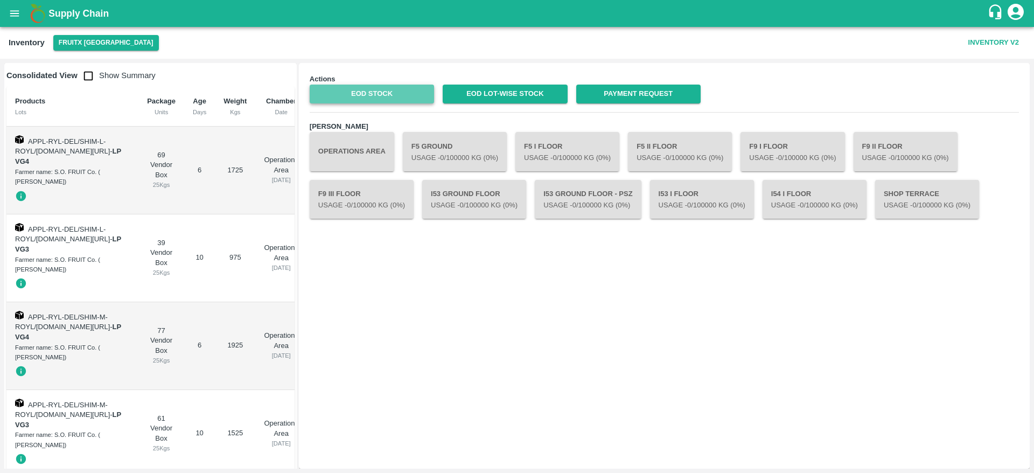
click at [375, 99] on link "EOD Stock" at bounding box center [372, 94] width 124 height 19
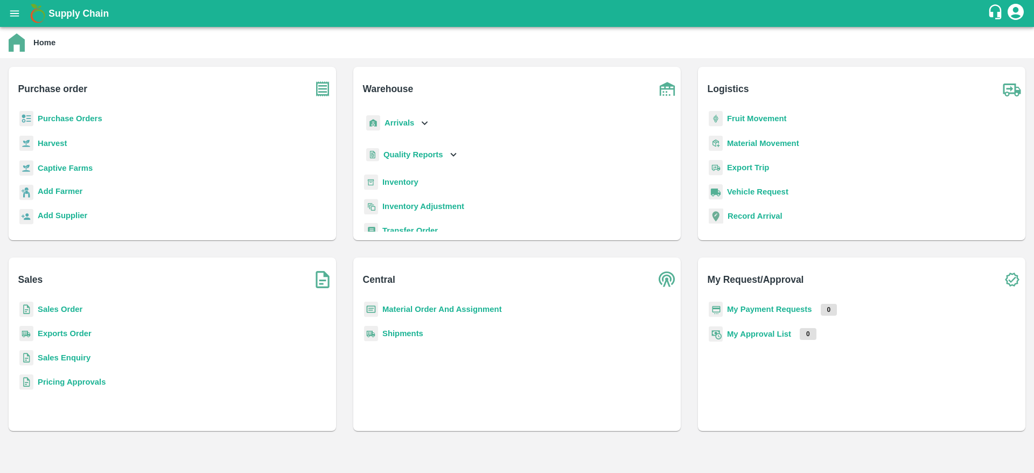
click at [46, 303] on p "Sales Order" at bounding box center [60, 309] width 45 height 12
click at [66, 307] on b "Sales Order" at bounding box center [60, 309] width 45 height 9
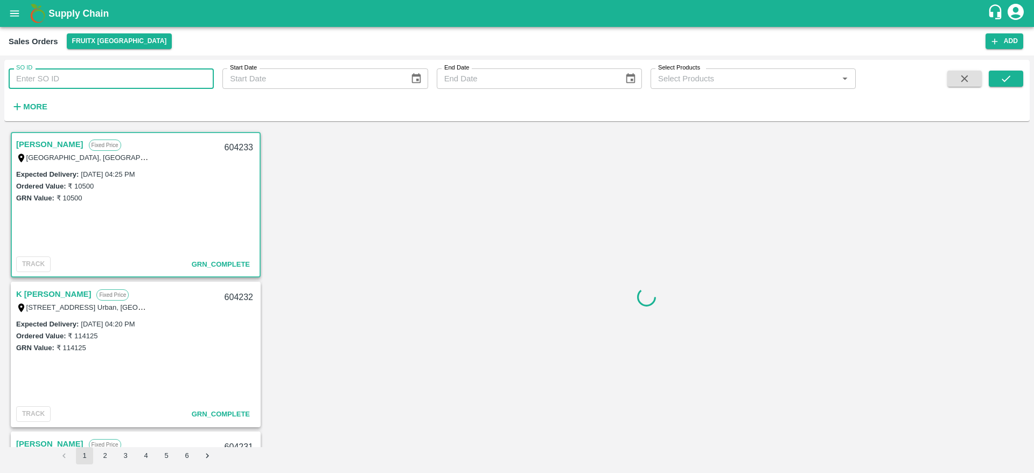
click at [80, 83] on input "SO ID" at bounding box center [111, 78] width 205 height 20
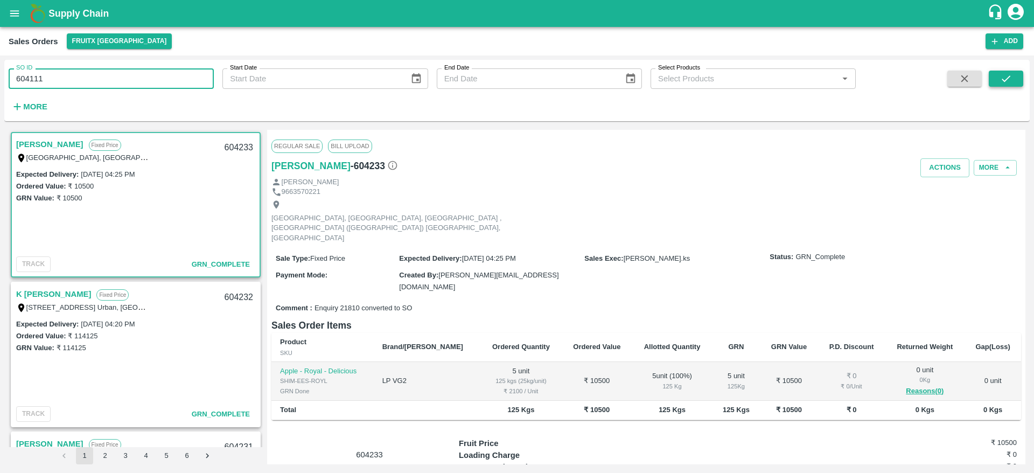
type input "604111"
click at [1008, 80] on icon "submit" at bounding box center [1006, 79] width 12 height 12
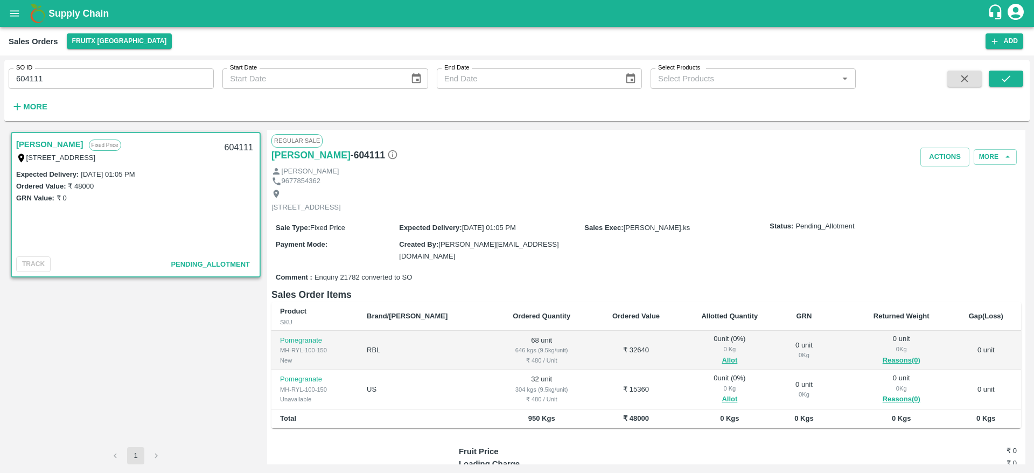
click at [47, 144] on link "[PERSON_NAME]" at bounding box center [49, 144] width 67 height 14
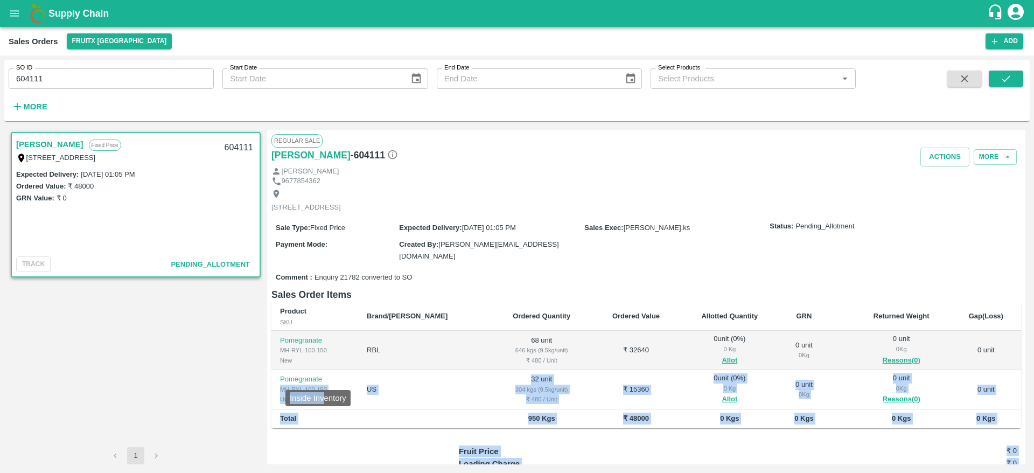
drag, startPoint x: 281, startPoint y: 386, endPoint x: 326, endPoint y: 385, distance: 45.2
click at [326, 385] on body "Supply Chain Sales Orders FruitX Bangalore Add SO ID 604111 SO ID Start Date St…" at bounding box center [517, 236] width 1034 height 473
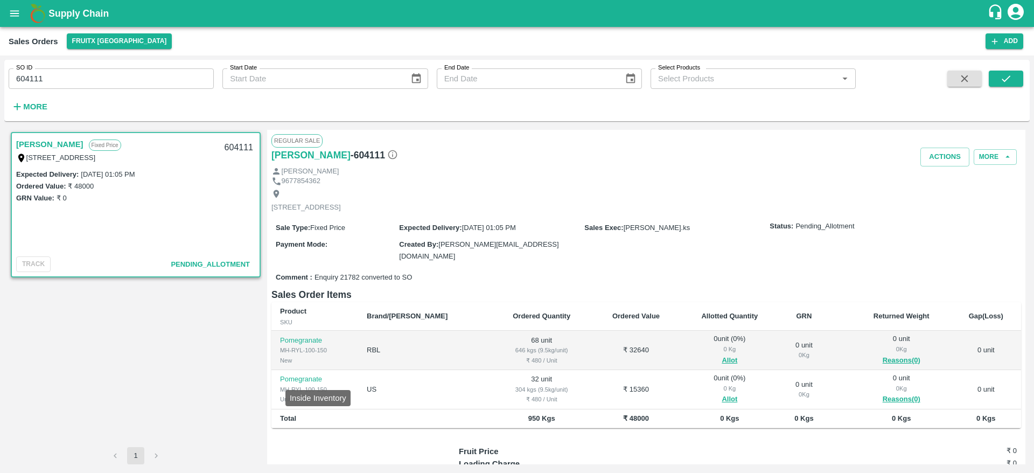
click at [342, 375] on p "Pomegranate" at bounding box center [314, 379] width 69 height 10
drag, startPoint x: 281, startPoint y: 348, endPoint x: 328, endPoint y: 345, distance: 47.5
click at [328, 345] on div "MH-RYL-100-150" at bounding box center [314, 350] width 69 height 10
copy div "MH-RYL-100-150"
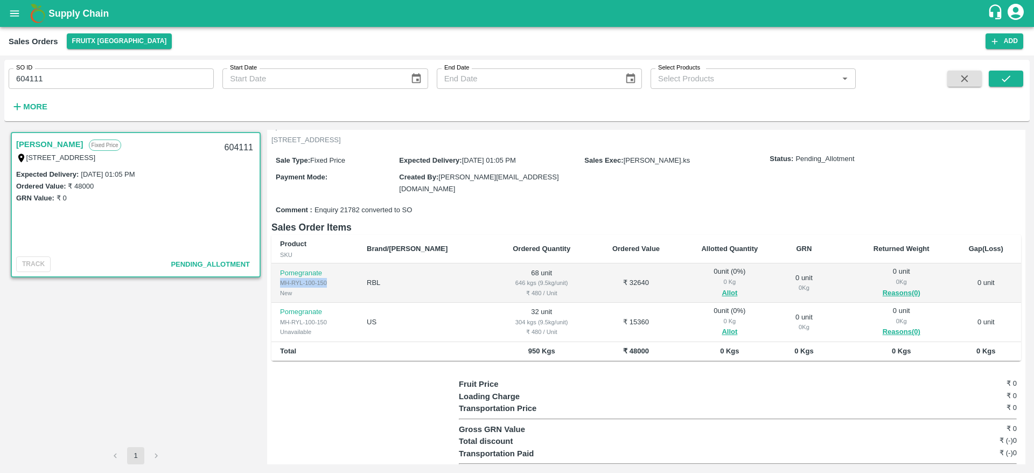
scroll to position [86, 0]
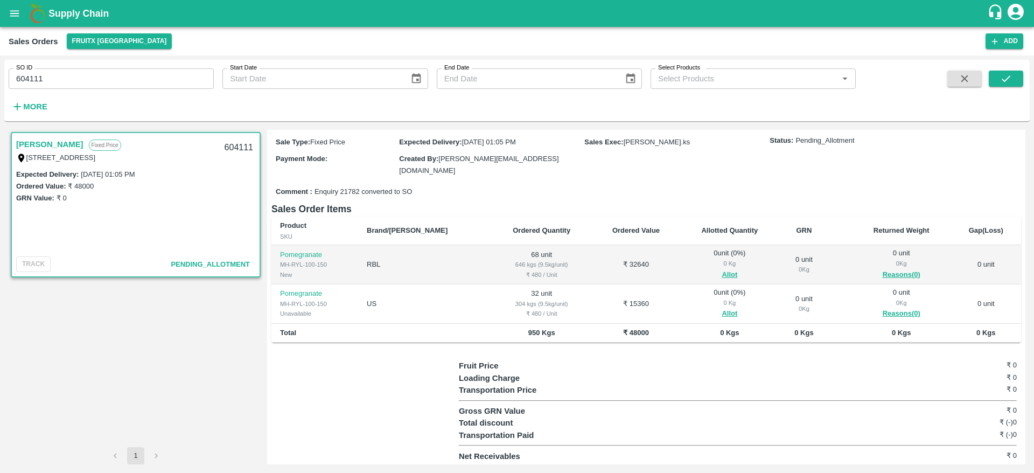
click at [413, 309] on td "US" at bounding box center [424, 303] width 133 height 39
click at [491, 285] on td "32 unit 304 kgs (9.5kg/unit) ₹ 480 / Unit" at bounding box center [541, 303] width 101 height 39
click at [494, 285] on td "32 unit 304 kgs (9.5kg/unit) ₹ 480 / Unit" at bounding box center [541, 303] width 101 height 39
click at [54, 9] on b "Supply Chain" at bounding box center [78, 13] width 60 height 11
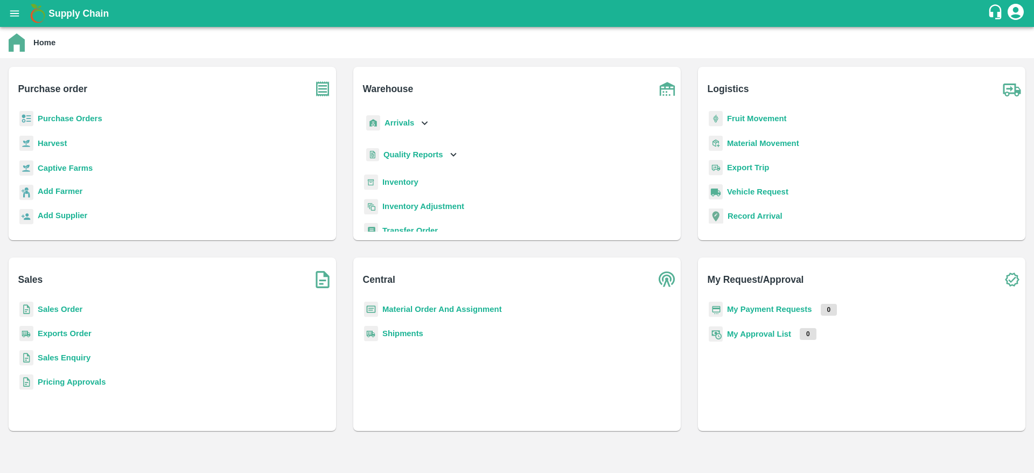
click at [66, 307] on b "Sales Order" at bounding box center [60, 309] width 45 height 9
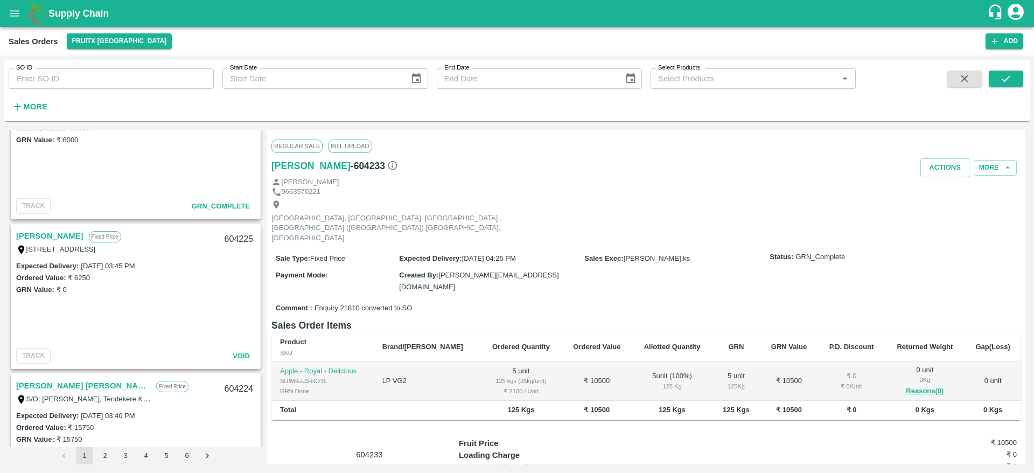
scroll to position [1105, 0]
click at [37, 241] on link "Shashikala" at bounding box center [49, 237] width 67 height 14
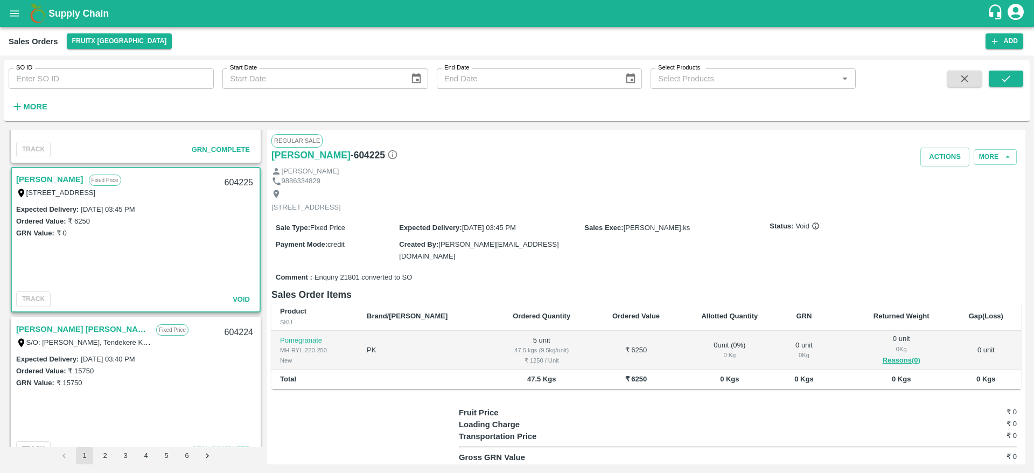
scroll to position [1065, 0]
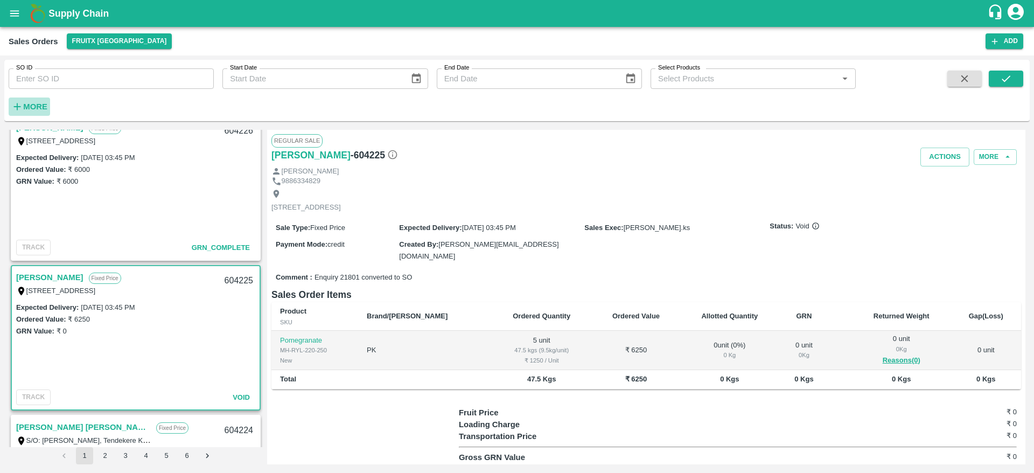
click at [24, 98] on button "More" at bounding box center [29, 106] width 41 height 18
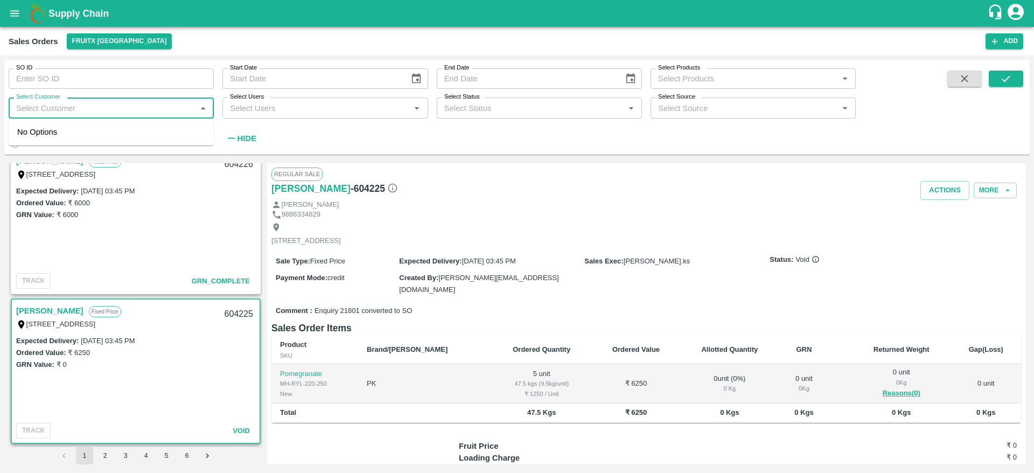
click at [65, 107] on input "Select Customer" at bounding box center [102, 108] width 181 height 14
type input "Mani"
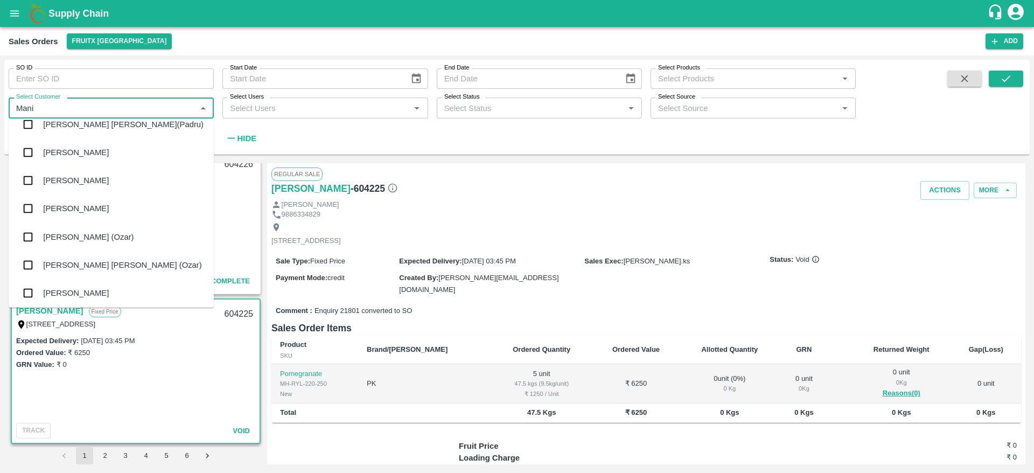
scroll to position [242, 0]
click at [89, 291] on div "Manikandan" at bounding box center [111, 291] width 205 height 28
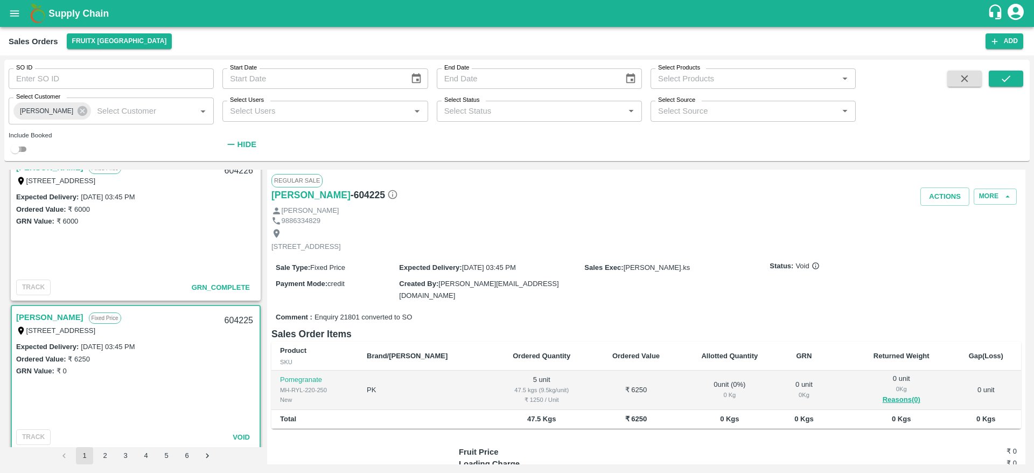
click at [24, 144] on input "checkbox" at bounding box center [15, 149] width 39 height 13
checkbox input "true"
click at [989, 85] on button "submit" at bounding box center [1006, 79] width 34 height 16
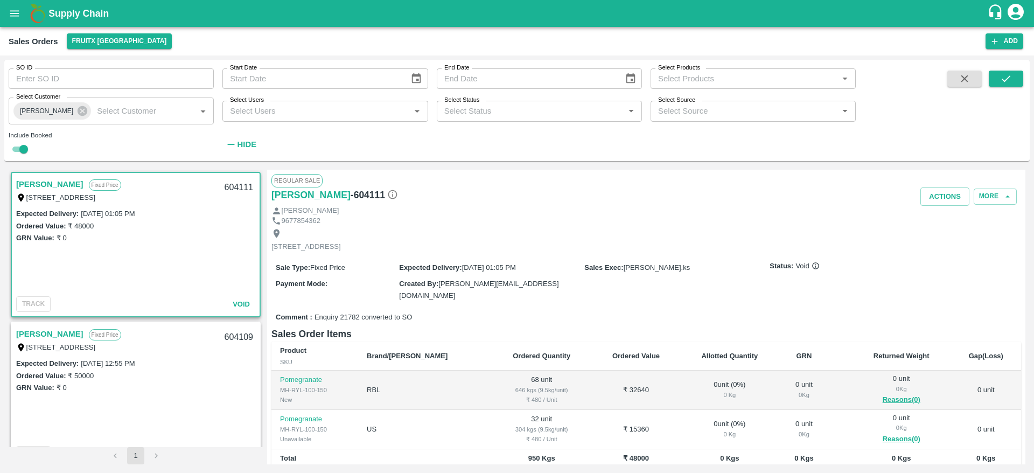
click at [50, 184] on link "Manikandan" at bounding box center [49, 184] width 67 height 14
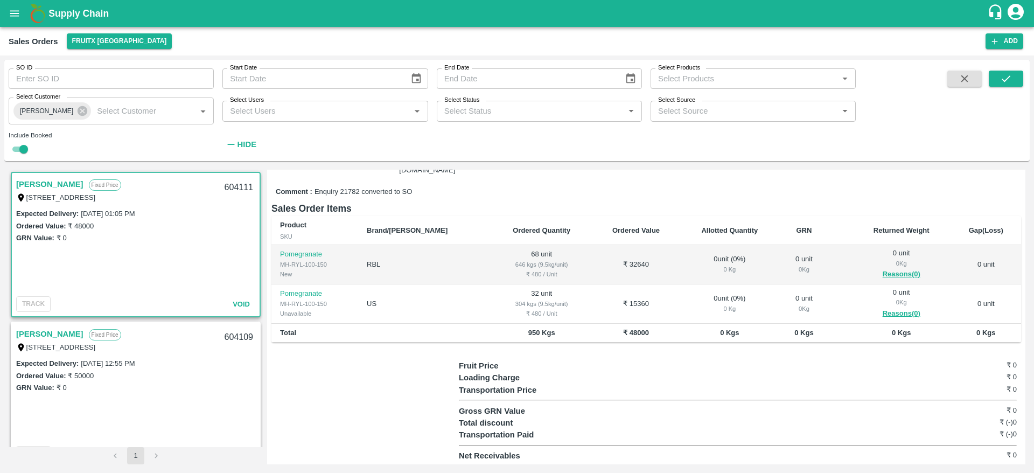
click at [55, 329] on link "Manikandan" at bounding box center [49, 334] width 67 height 14
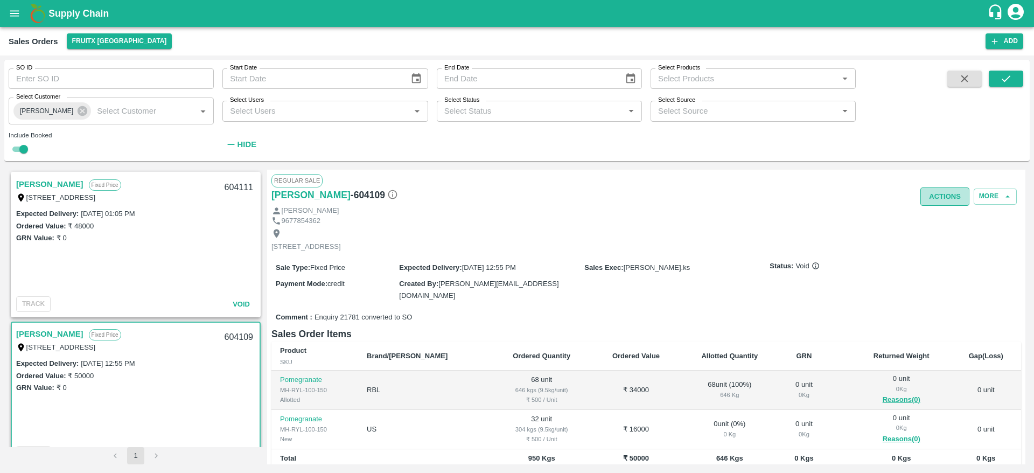
click at [934, 194] on button "Actions" at bounding box center [944, 196] width 49 height 19
click at [842, 211] on div at bounding box center [517, 236] width 1034 height 473
click at [991, 200] on button "More" at bounding box center [995, 196] width 43 height 16
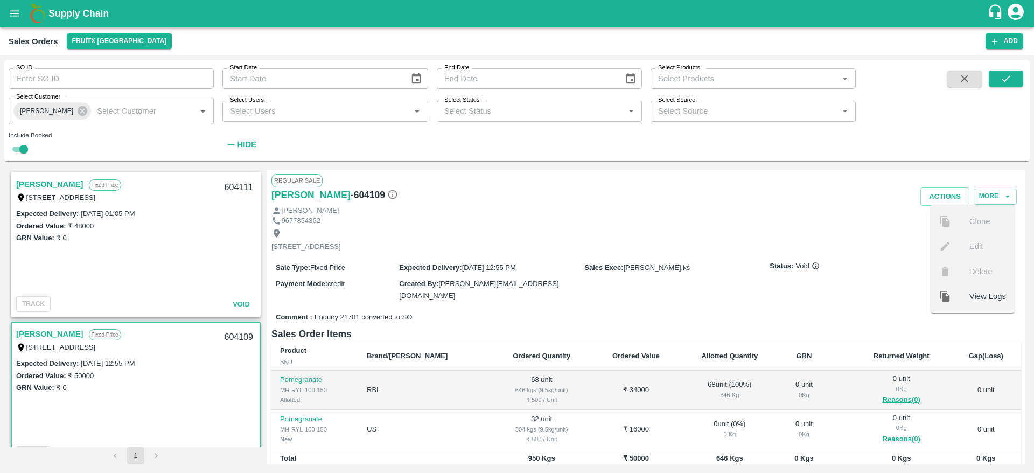
click at [842, 250] on div "[STREET_ADDRESS]" at bounding box center [646, 240] width 750 height 29
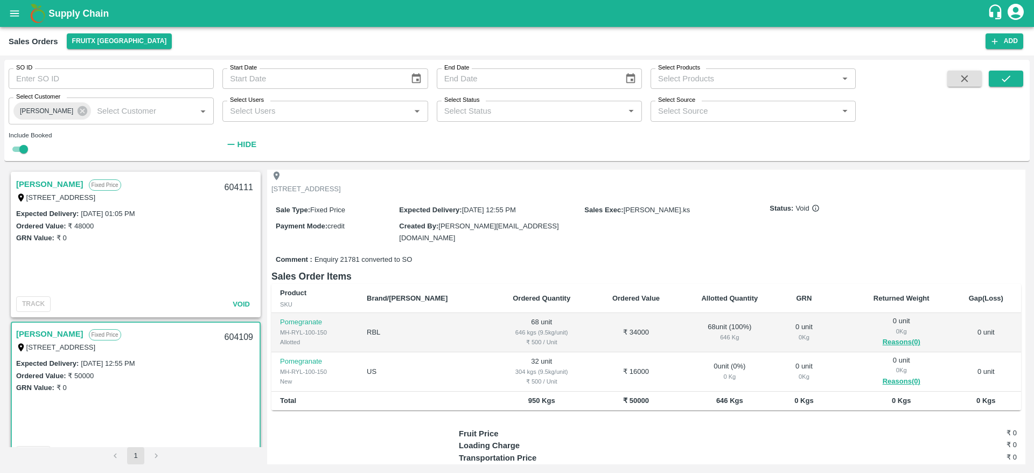
scroll to position [22, 0]
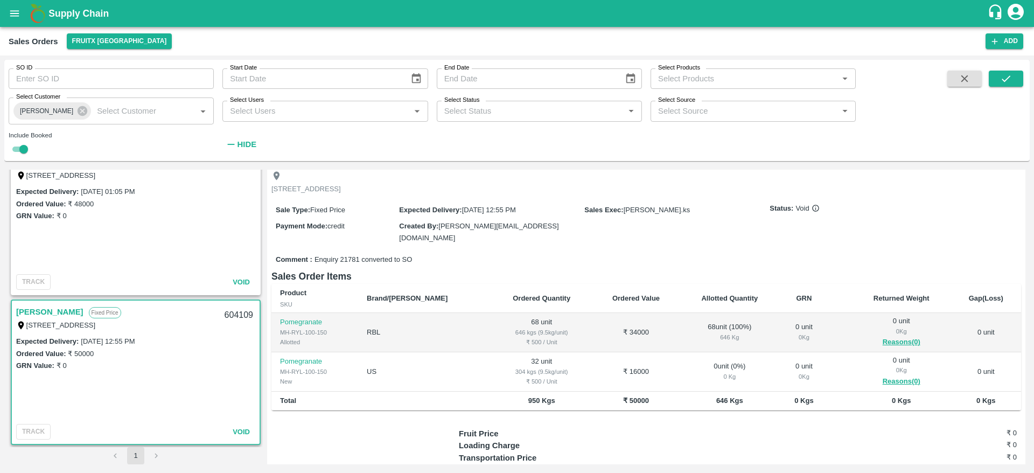
click at [32, 315] on link "[PERSON_NAME]" at bounding box center [49, 312] width 67 height 14
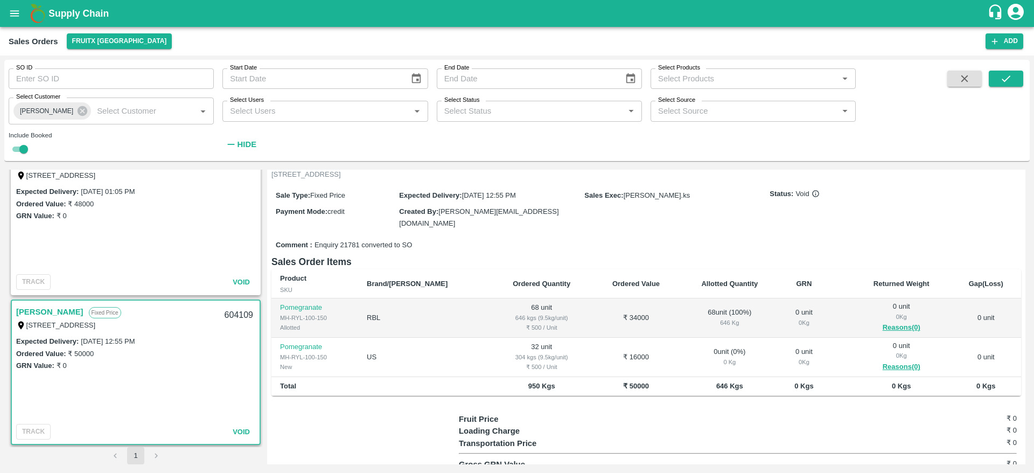
scroll to position [0, 0]
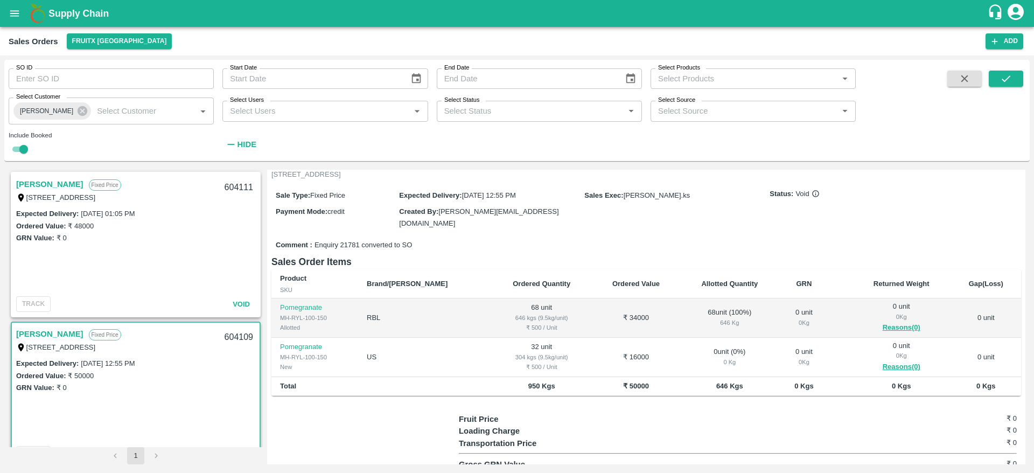
click at [27, 176] on div "Manikandan Fixed Price I53, huskur fruit market , Singena Agrahara road, Bangal…" at bounding box center [136, 190] width 248 height 34
click at [28, 178] on link "[PERSON_NAME]" at bounding box center [49, 184] width 67 height 14
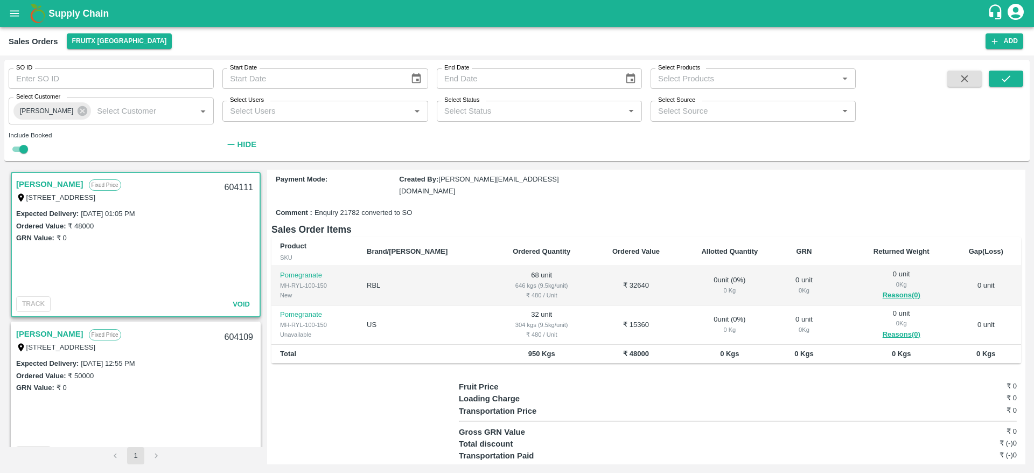
scroll to position [105, 0]
click at [0, 287] on div "SO ID SO ID Start Date Start Date End Date End Date Select Products Select Prod…" at bounding box center [517, 263] width 1034 height 417
click at [286, 125] on div "SO ID SO ID Start Date Start Date End Date End Date Select Products Select Prod…" at bounding box center [428, 108] width 856 height 96
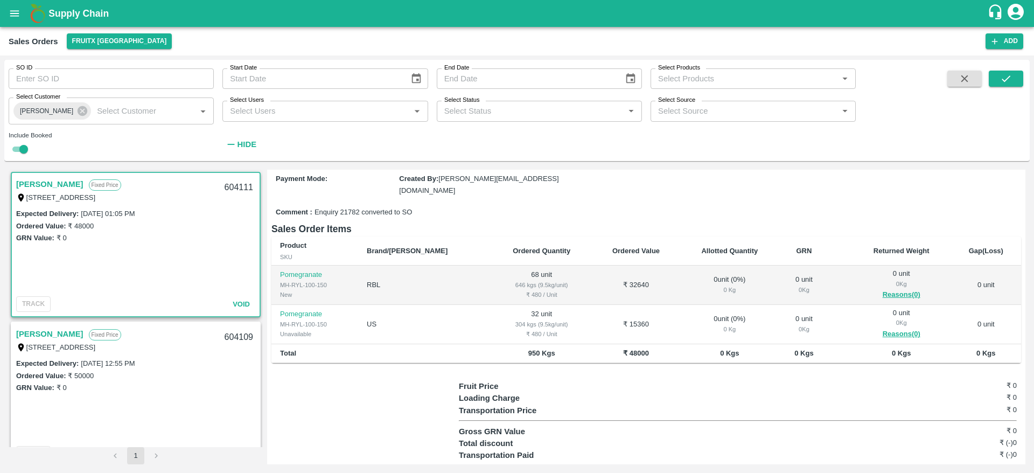
click at [286, 125] on div "SO ID SO ID Start Date Start Date End Date End Date Select Products Select Prod…" at bounding box center [428, 108] width 856 height 96
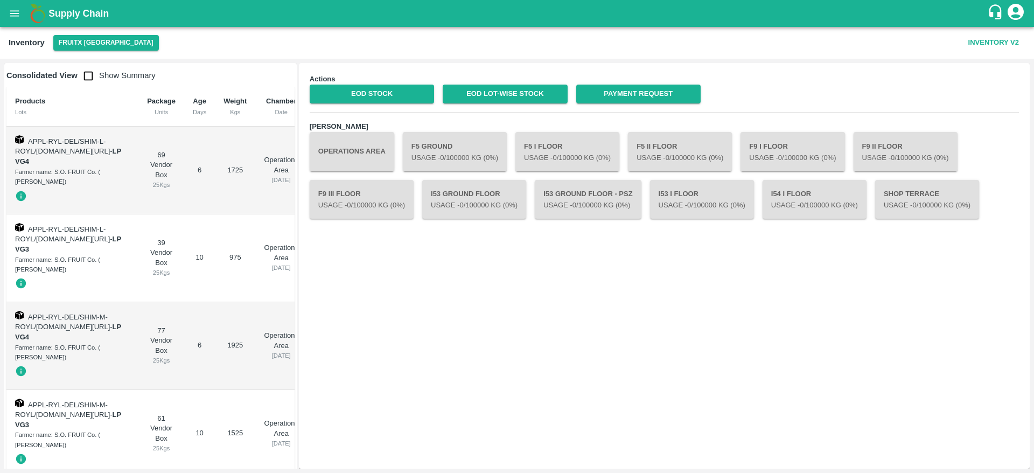
click at [77, 15] on b "Supply Chain" at bounding box center [78, 13] width 60 height 11
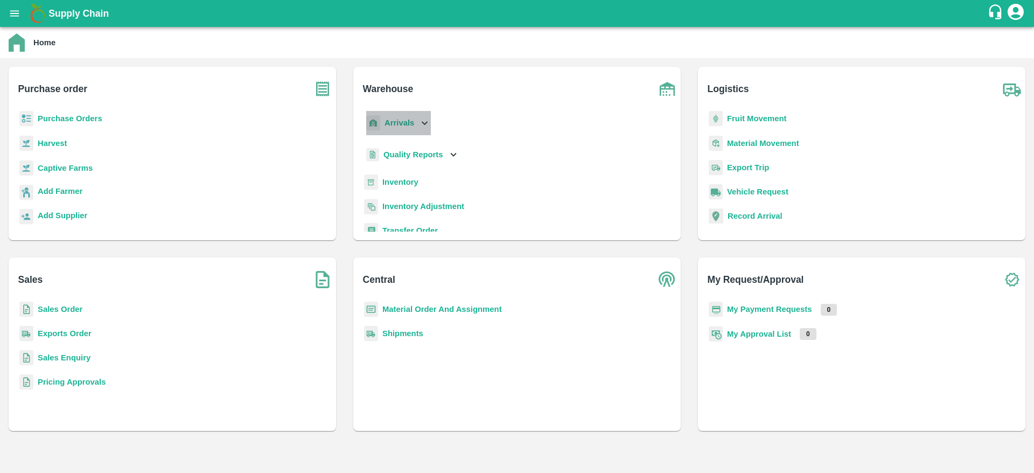
click at [390, 126] on b "Arrivals" at bounding box center [399, 122] width 30 height 9
click at [398, 124] on b "Arrivals" at bounding box center [399, 122] width 30 height 9
click at [403, 122] on b "Arrivals" at bounding box center [399, 122] width 30 height 9
click at [403, 146] on span "Gate In" at bounding box center [405, 148] width 26 height 12
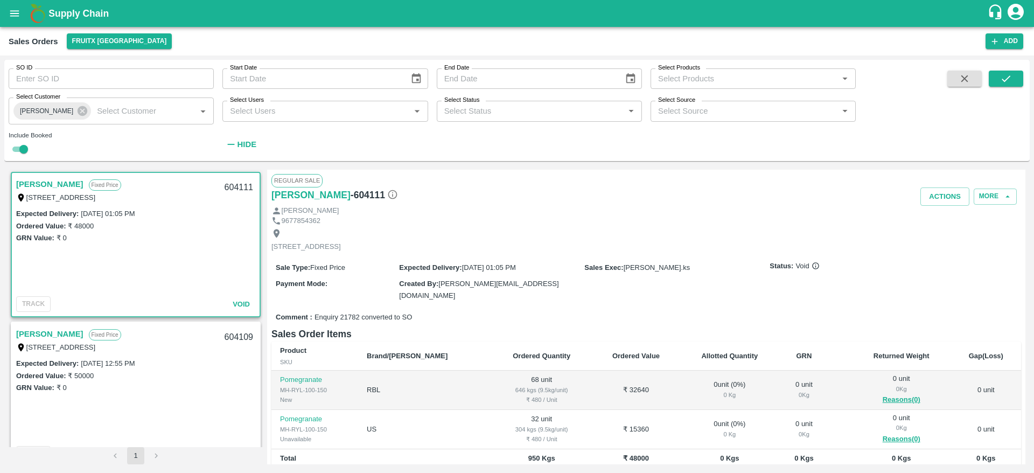
scroll to position [105, 0]
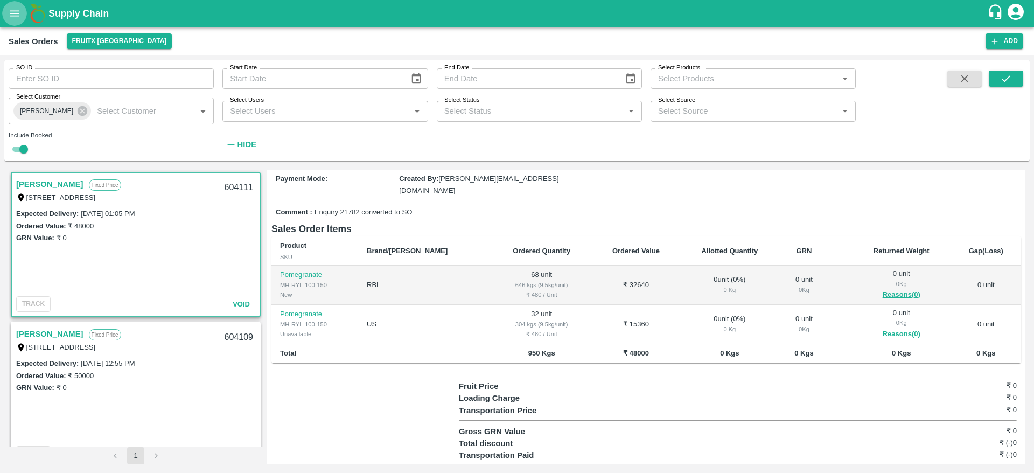
click at [18, 12] on icon "open drawer" at bounding box center [15, 14] width 12 height 12
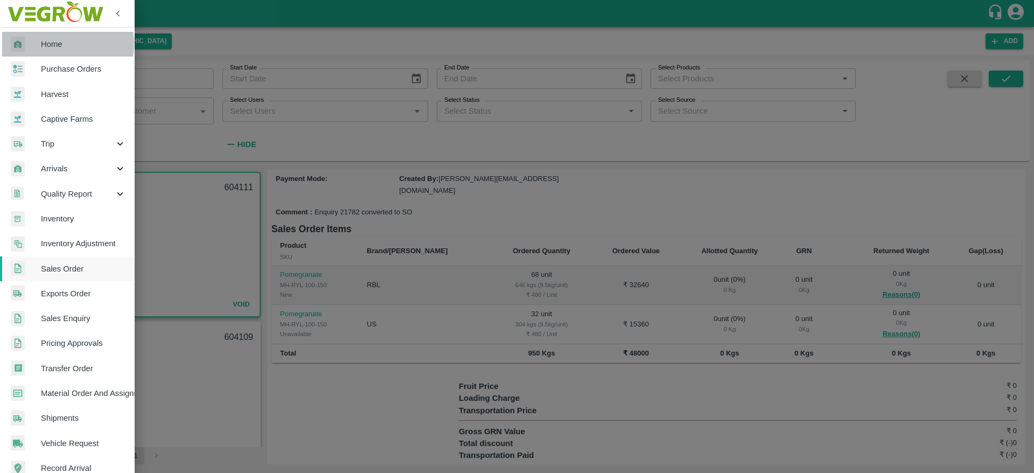
click at [55, 44] on span "Home" at bounding box center [83, 44] width 85 height 12
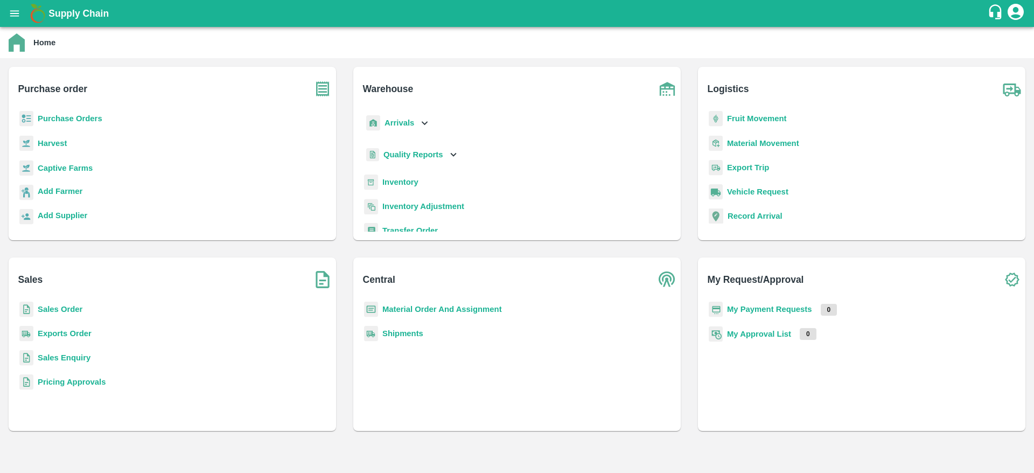
click at [397, 186] on p "Inventory" at bounding box center [400, 182] width 36 height 12
click at [398, 184] on b "Inventory" at bounding box center [400, 182] width 36 height 9
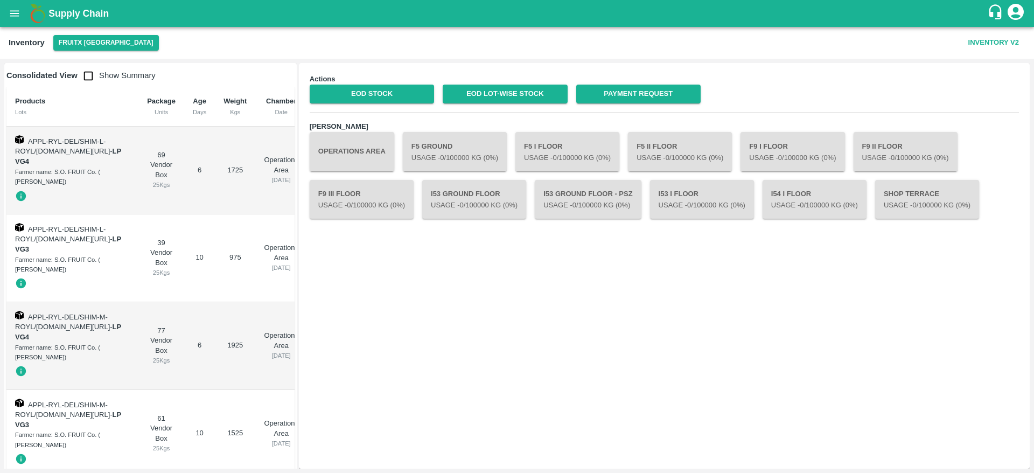
click at [380, 135] on button "Operations Area" at bounding box center [352, 151] width 85 height 39
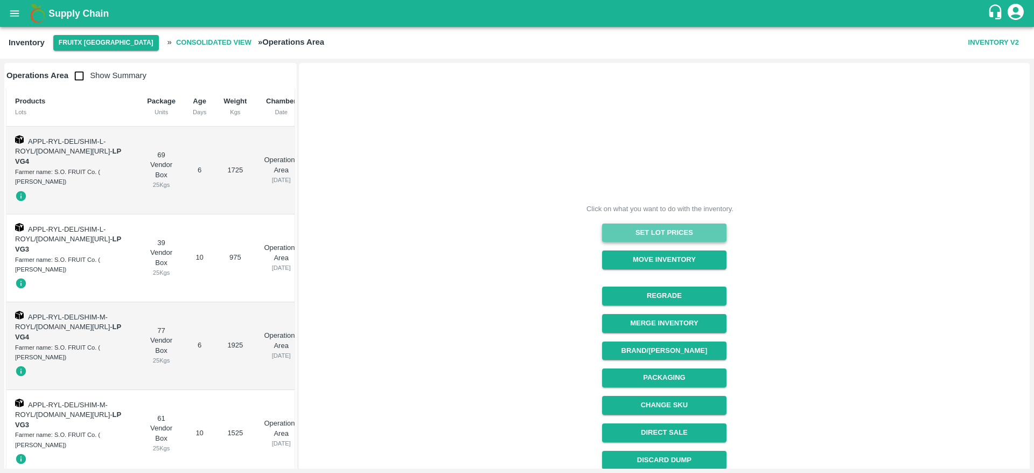
click at [653, 232] on button "Set Lot Prices" at bounding box center [664, 232] width 124 height 19
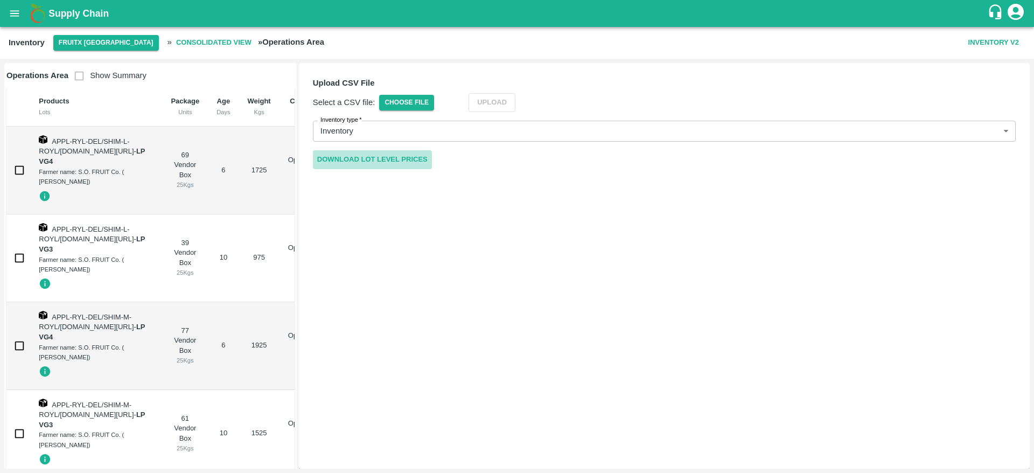
click at [373, 156] on link "Download Lot Level Prices" at bounding box center [372, 159] width 119 height 19
click at [403, 102] on span "Choose File" at bounding box center [406, 103] width 55 height 16
click at [0, 0] on input "Choose File" at bounding box center [0, 0] width 0 height 0
click at [507, 96] on button "Upload" at bounding box center [508, 102] width 47 height 19
click at [67, 15] on b "Supply Chain" at bounding box center [78, 13] width 60 height 11
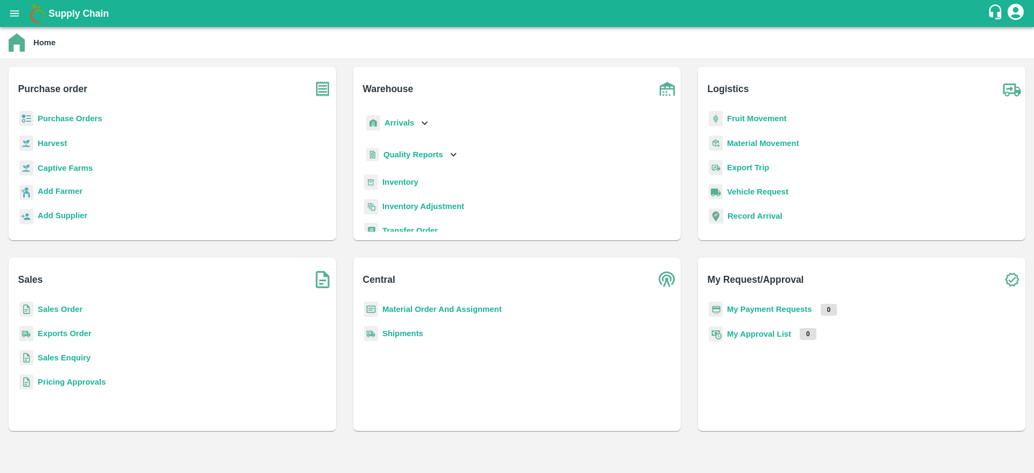
click at [59, 361] on b "Sales Enquiry" at bounding box center [64, 357] width 53 height 9
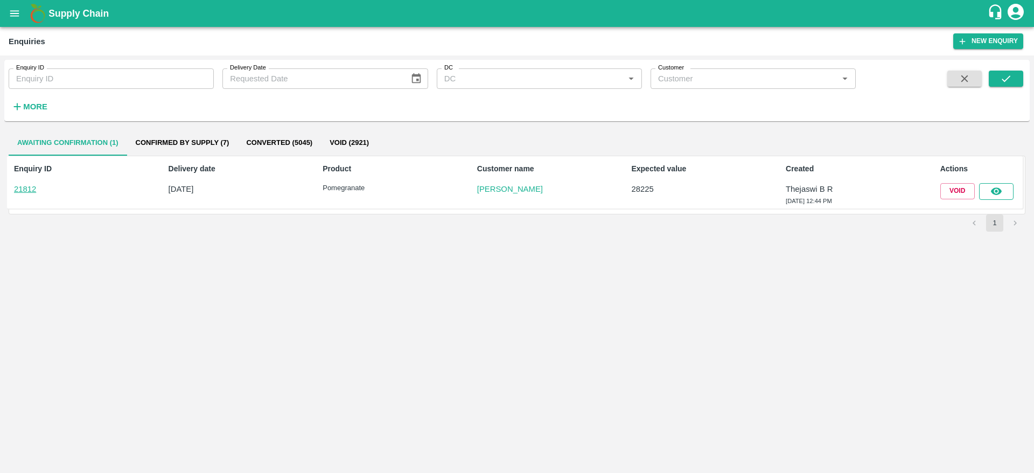
click at [1000, 192] on icon "button" at bounding box center [995, 192] width 11 height 8
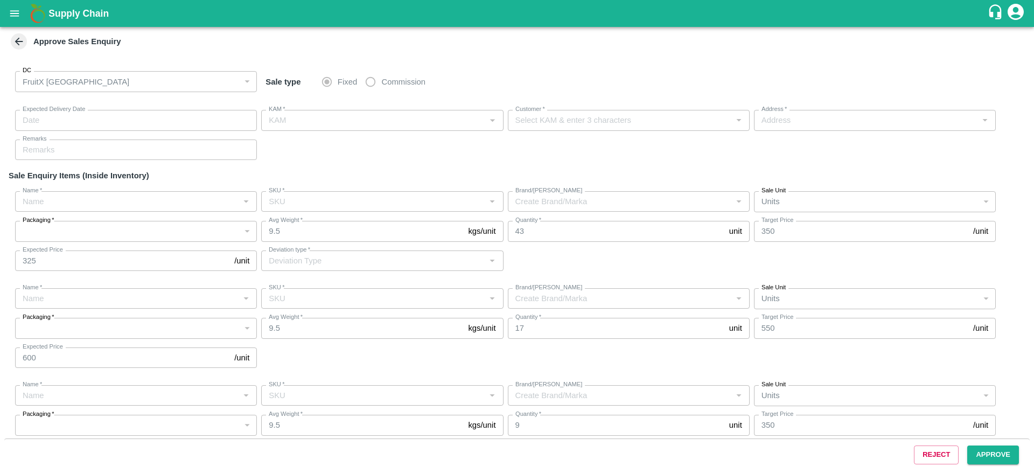
type input "[DATE] 01:55 PM"
type input "Thejaswi B R"
type input "Mohammed Fareed"
type input "No 12, Noha street, C Street broad way road, , Shivajinagar Bangalore north, Ba…"
type input "Pomegranate"
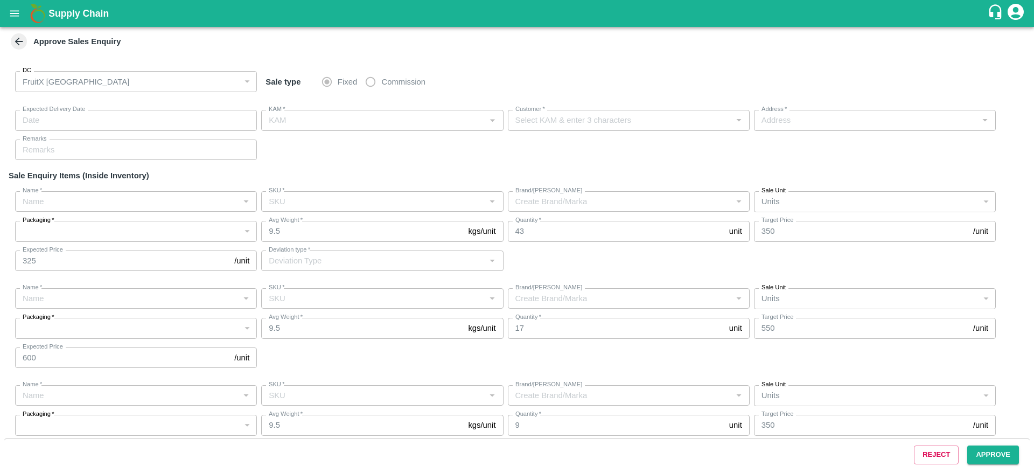
type input "KA-SUPR-100++"
type input "NSR"
type input "Demand"
type input "Pomegranate"
type input "KA-SUPR-180++"
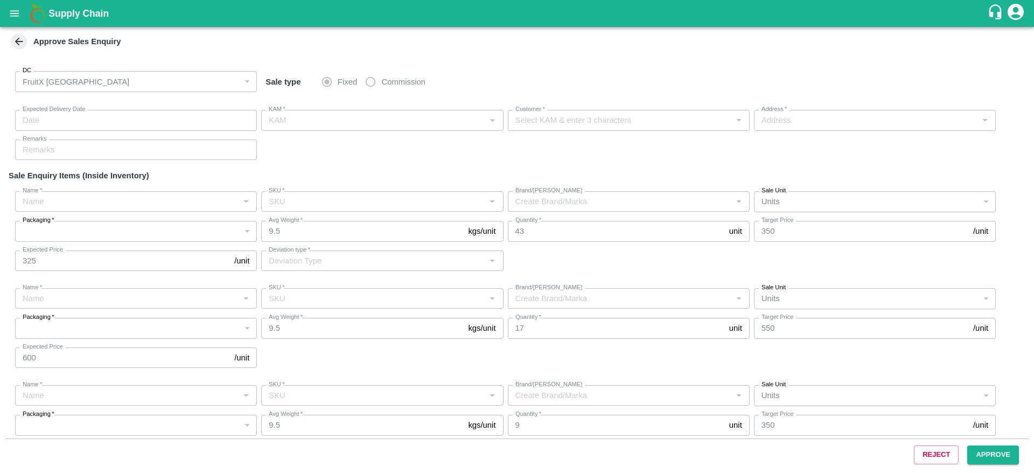
type input "BBR"
type input "Pomegranate"
type input "KA-SUPR-100++"
type input "BBR"
click at [986, 454] on button "Approve" at bounding box center [993, 454] width 52 height 19
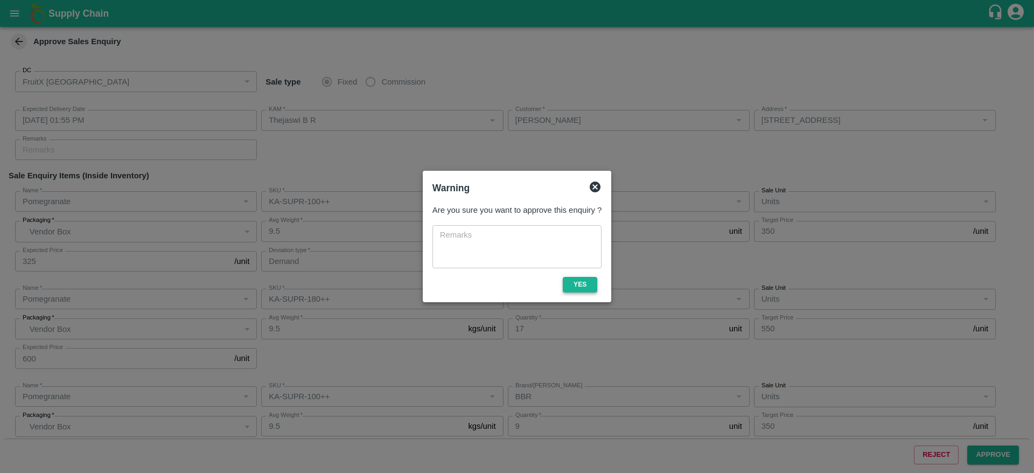
click at [579, 283] on button "Yes" at bounding box center [580, 285] width 34 height 16
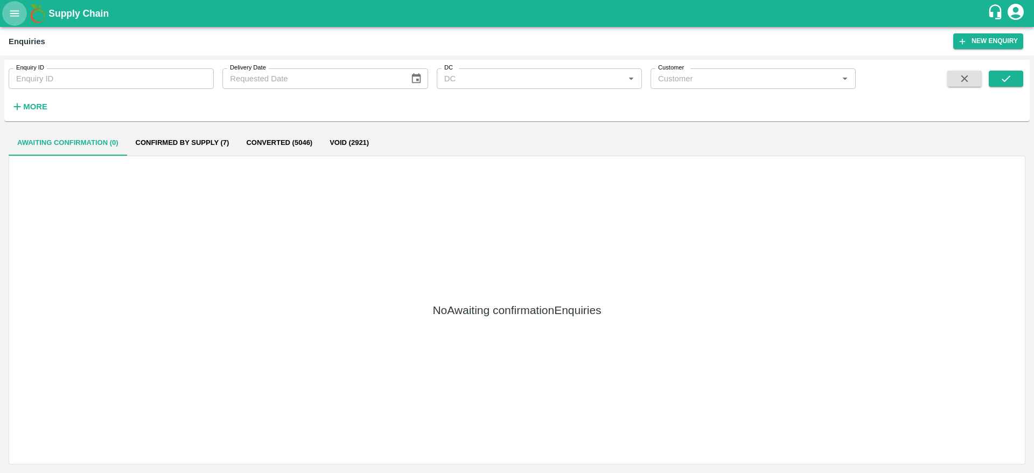
click at [12, 6] on button "open drawer" at bounding box center [14, 13] width 25 height 25
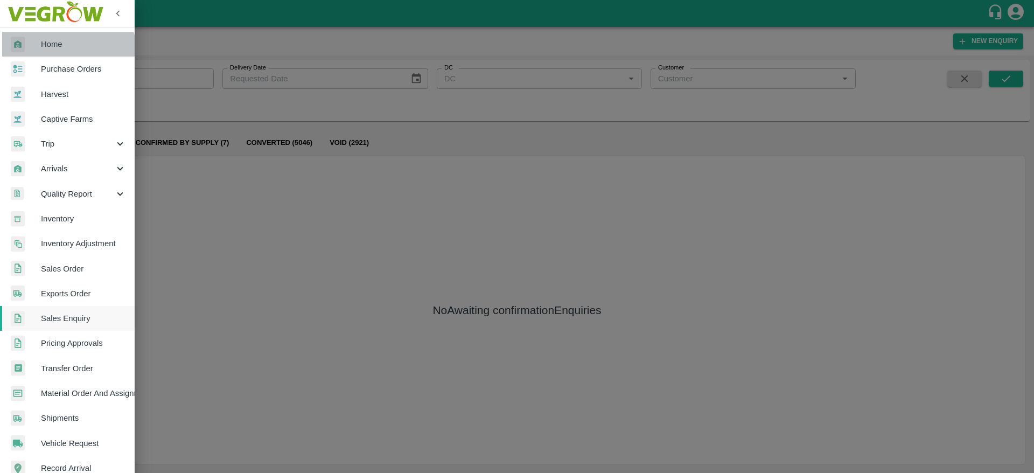
click at [66, 55] on link "Home" at bounding box center [67, 44] width 135 height 25
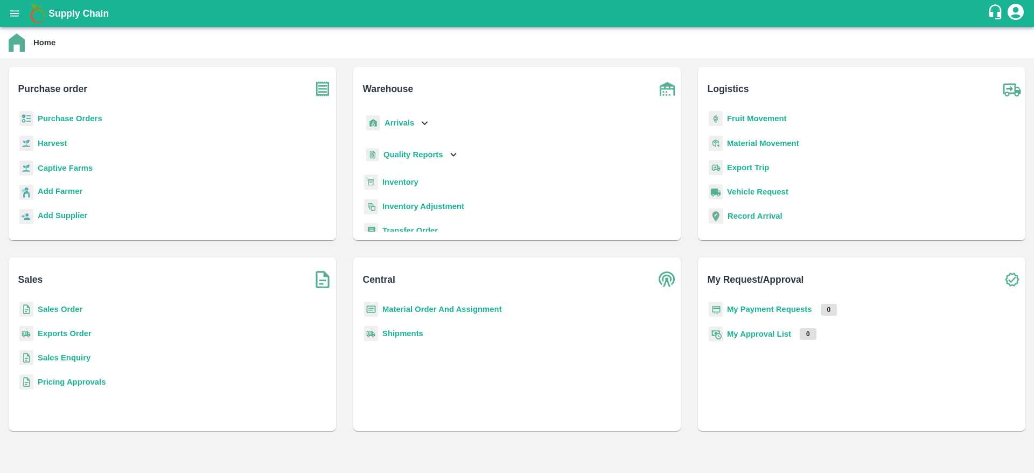
click at [55, 305] on b "Sales Order" at bounding box center [60, 309] width 45 height 9
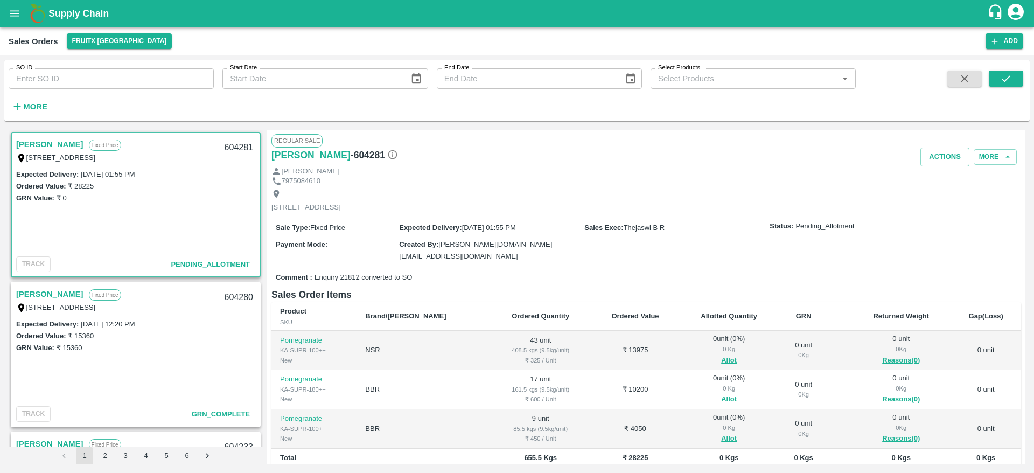
click at [66, 12] on b "Supply Chain" at bounding box center [78, 13] width 60 height 11
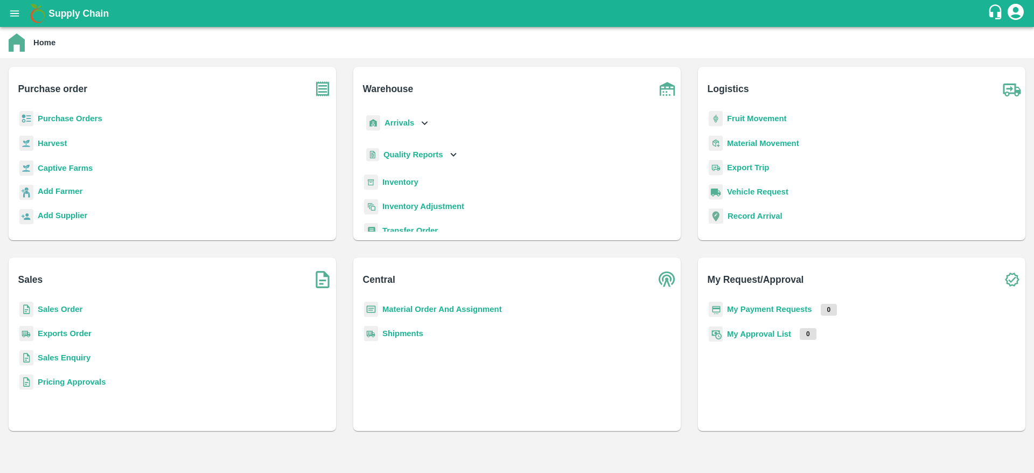
click at [58, 358] on b "Sales Enquiry" at bounding box center [64, 357] width 53 height 9
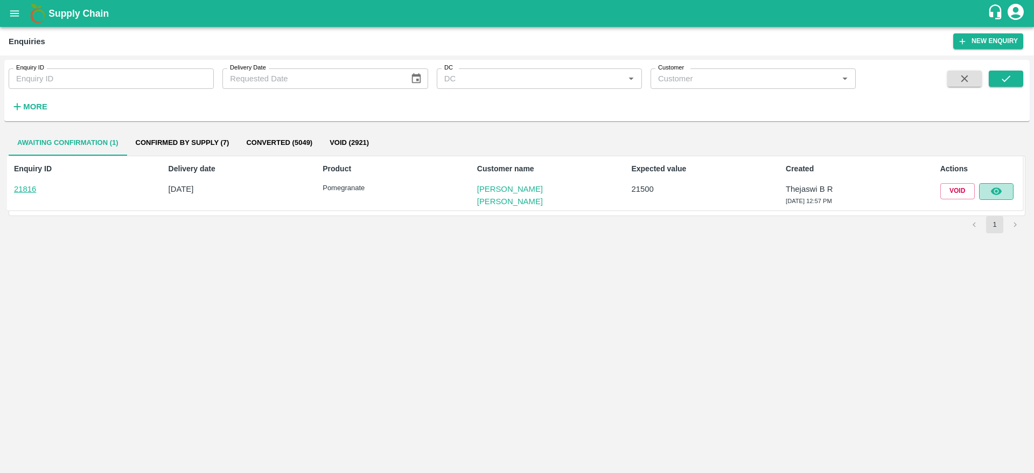
click at [1004, 191] on button "button" at bounding box center [996, 191] width 34 height 16
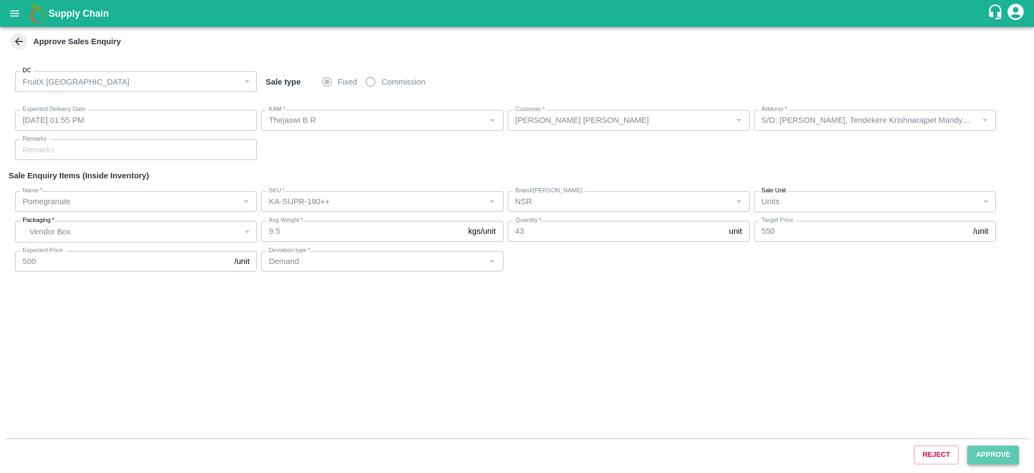
click at [998, 457] on button "Approve" at bounding box center [993, 454] width 52 height 19
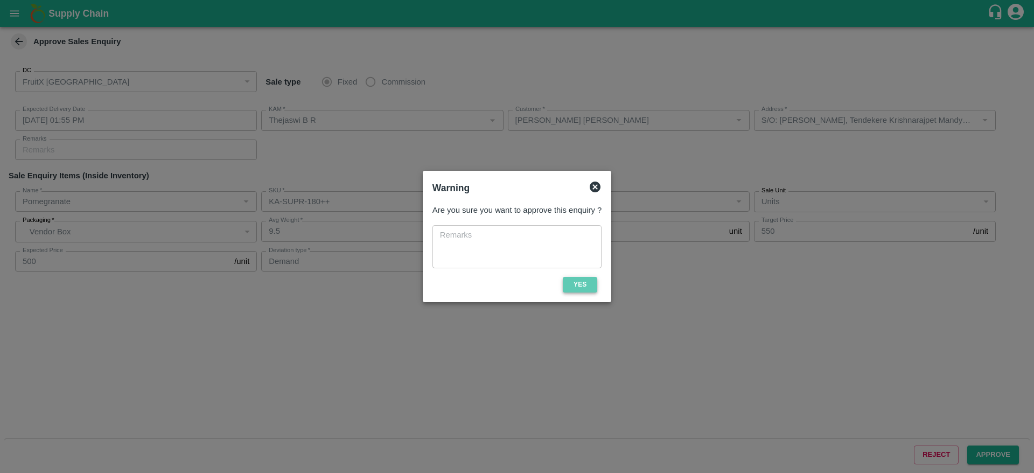
click at [576, 285] on button "Yes" at bounding box center [580, 285] width 34 height 16
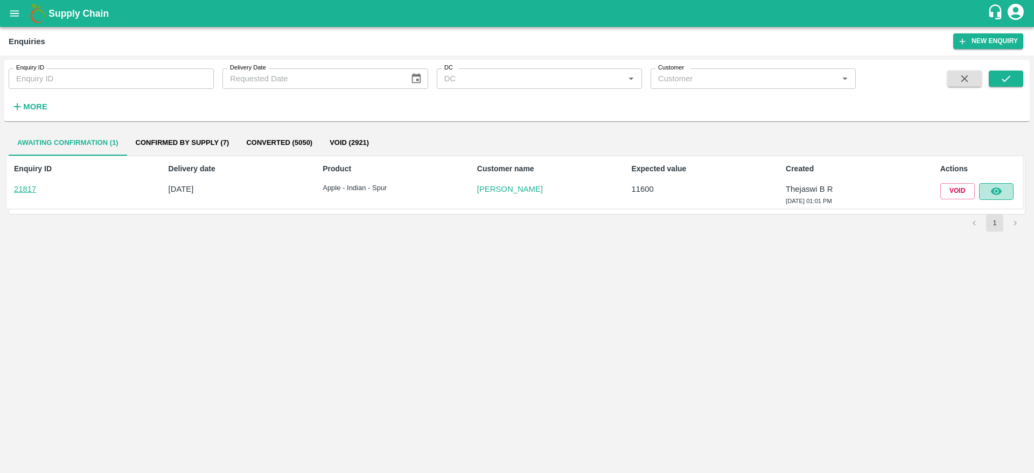
click at [995, 190] on icon "button" at bounding box center [996, 191] width 12 height 12
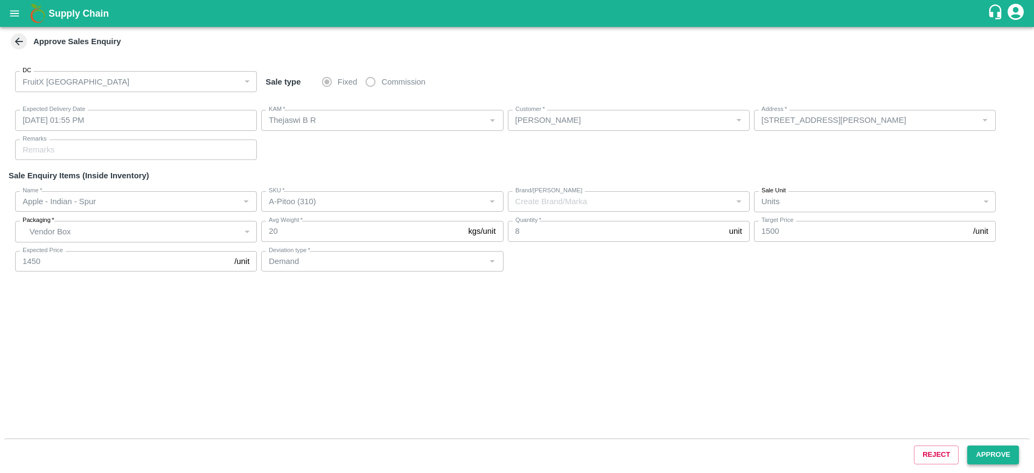
click at [993, 452] on button "Approve" at bounding box center [993, 454] width 52 height 19
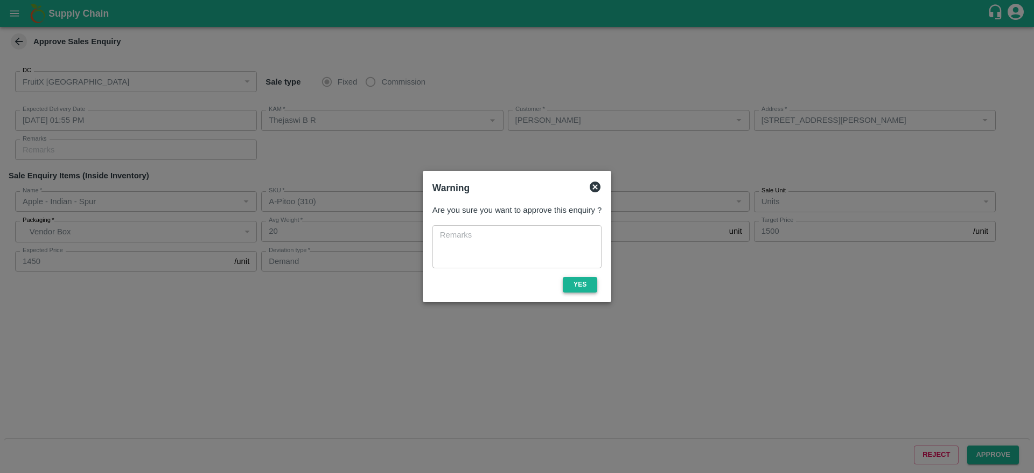
click at [575, 285] on button "Yes" at bounding box center [580, 285] width 34 height 16
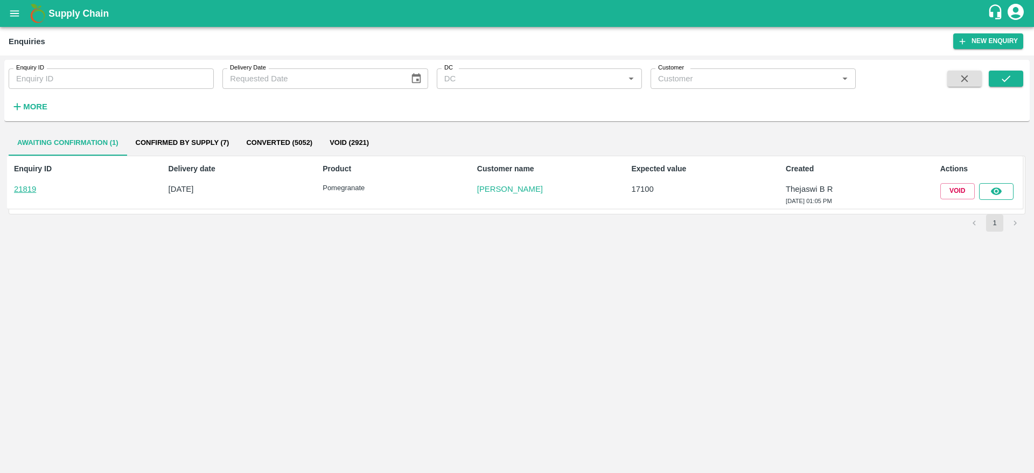
click at [1004, 196] on button "button" at bounding box center [996, 191] width 34 height 16
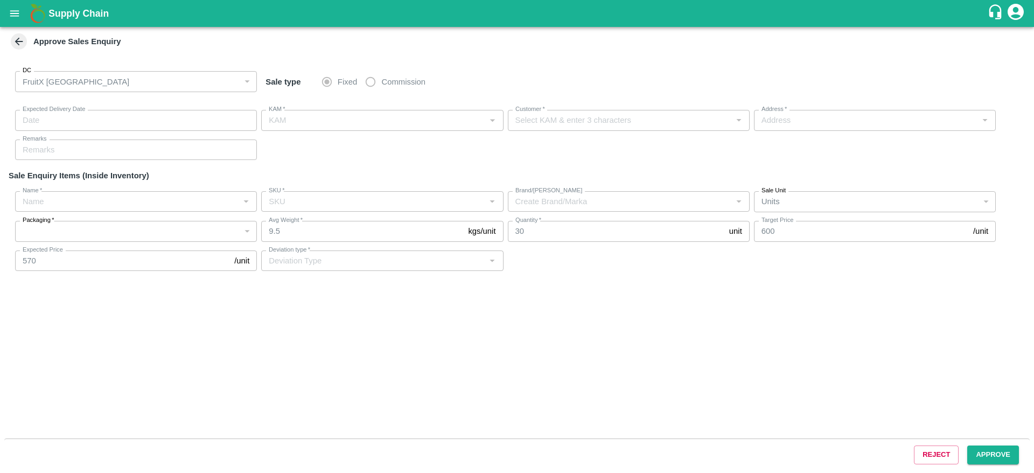
type input "[DATE] 01:55 PM"
type input "Thejaswi B R"
type input "[PERSON_NAME]"
type input "[STREET_ADDRESS]"
type input "Pomegranate"
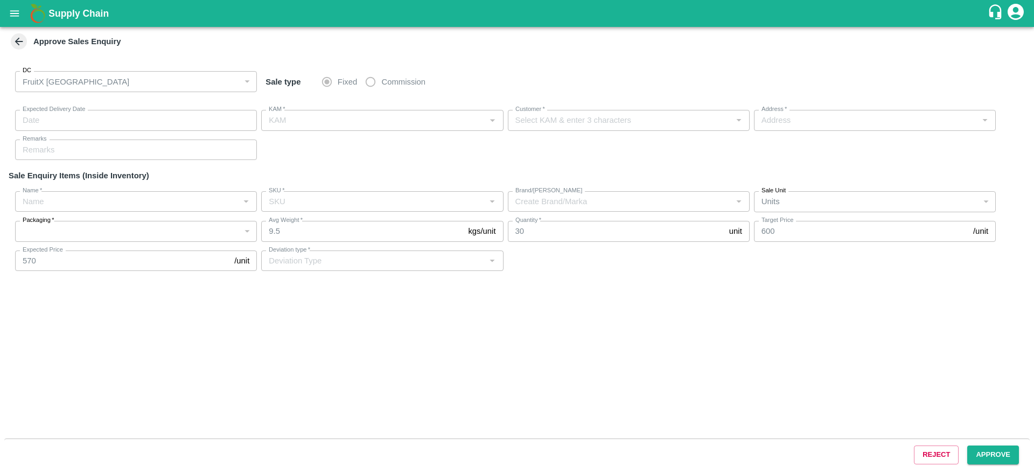
type input "KA-PRM-100-150"
type input "NSR"
type input "Demand"
click at [986, 455] on button "Approve" at bounding box center [993, 454] width 52 height 19
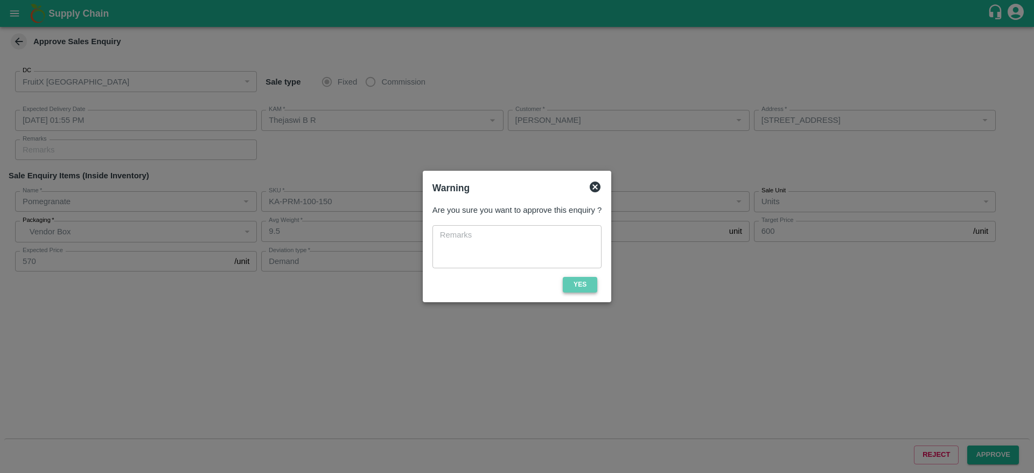
click at [586, 283] on button "Yes" at bounding box center [580, 285] width 34 height 16
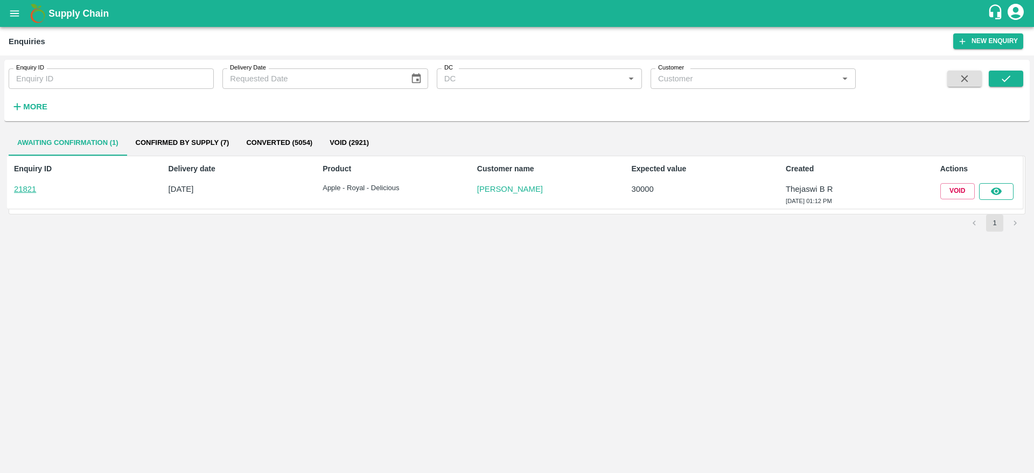
click at [995, 193] on icon "button" at bounding box center [996, 191] width 12 height 12
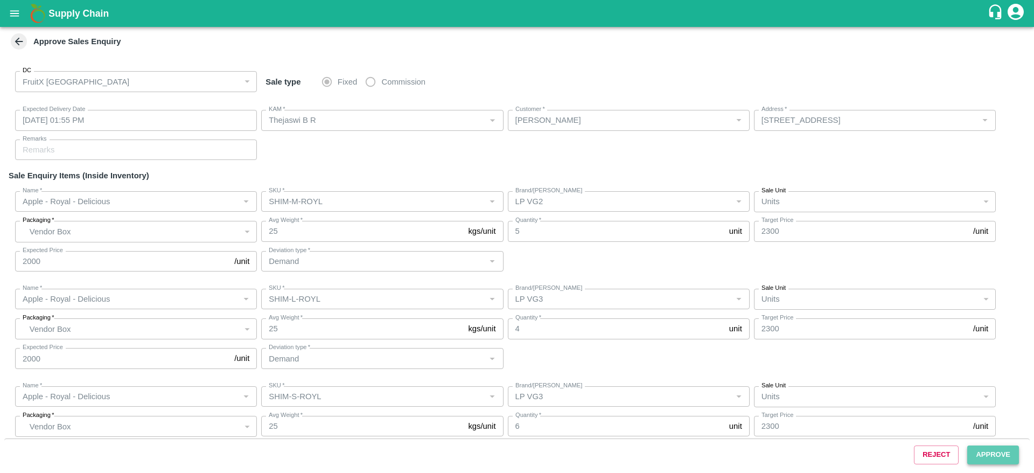
click at [990, 454] on button "Approve" at bounding box center [993, 454] width 52 height 19
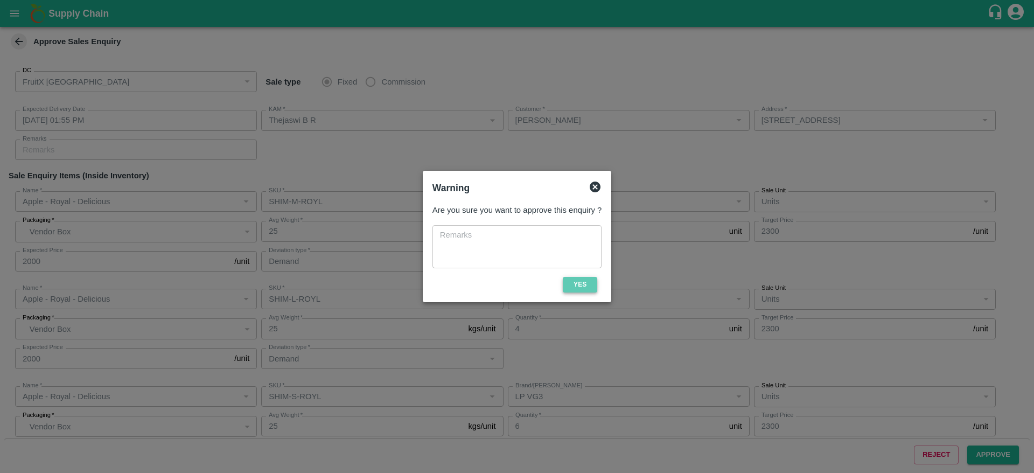
click at [580, 282] on button "Yes" at bounding box center [580, 285] width 34 height 16
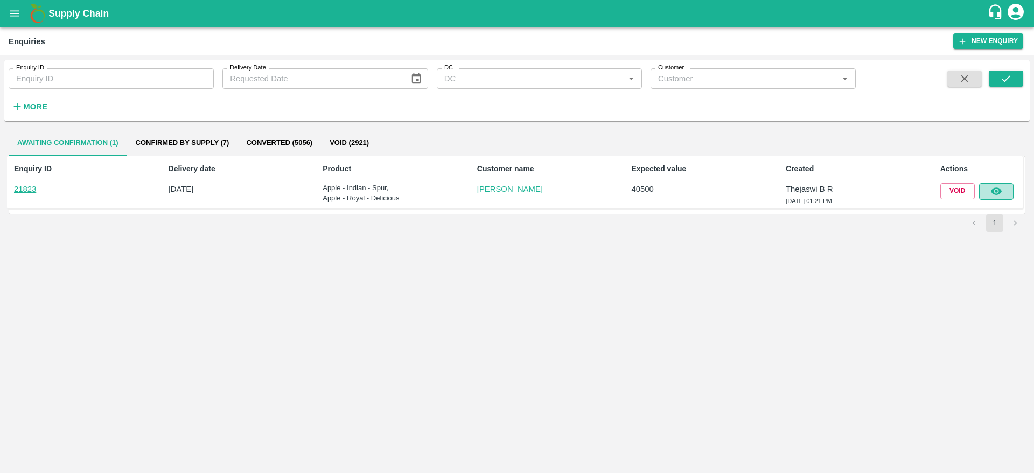
click at [1000, 192] on icon "button" at bounding box center [995, 192] width 11 height 8
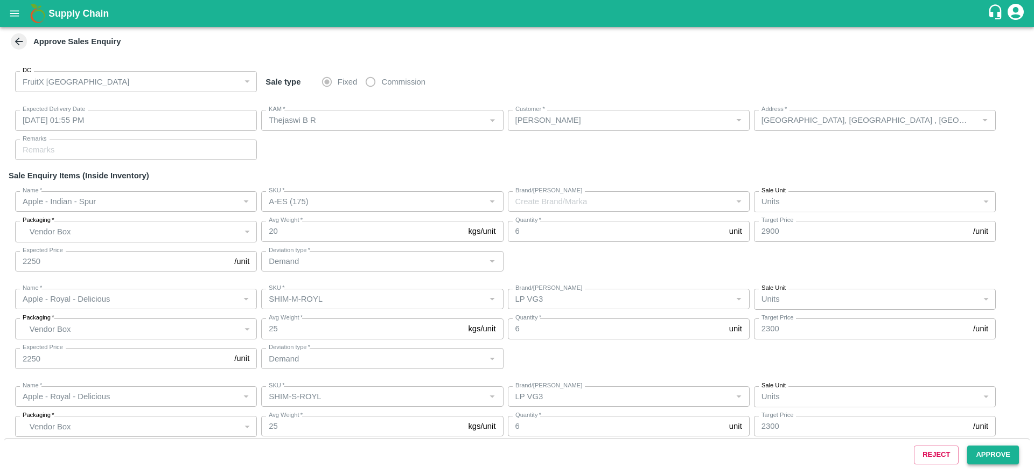
click at [992, 453] on button "Approve" at bounding box center [993, 454] width 52 height 19
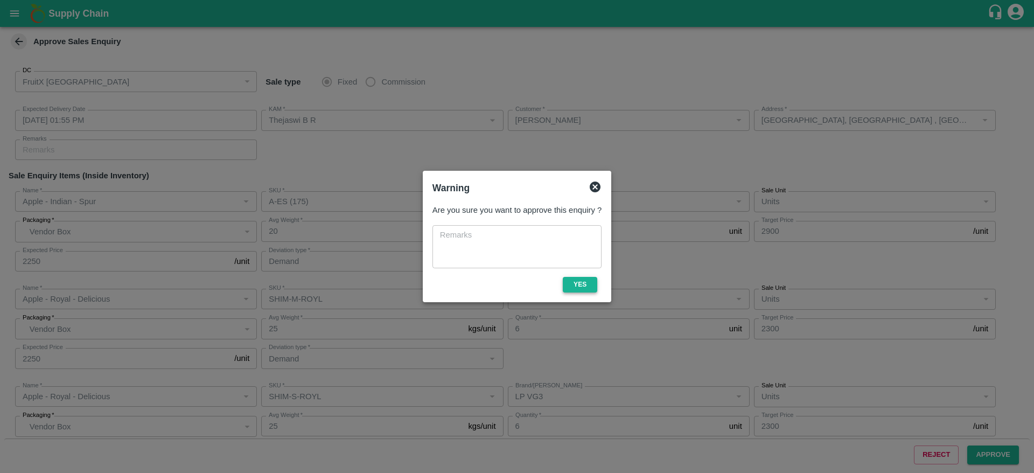
click at [583, 277] on button "Yes" at bounding box center [580, 285] width 34 height 16
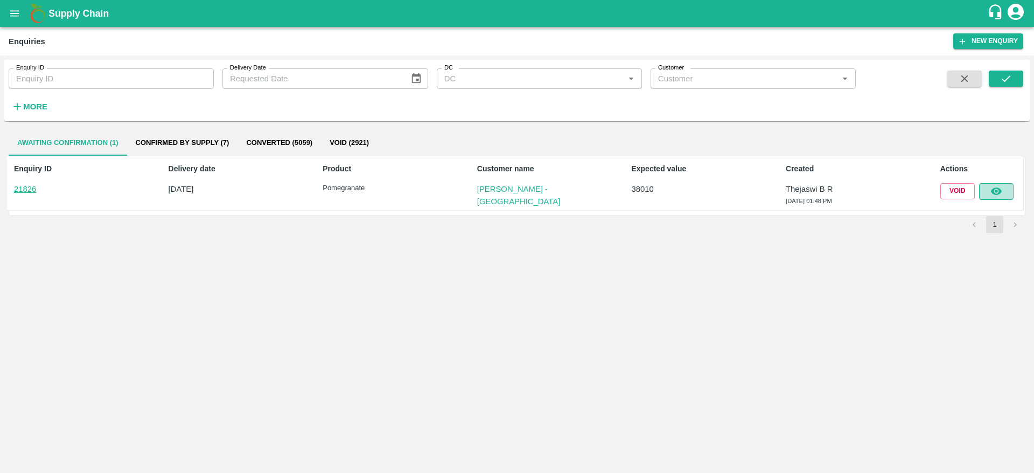
click at [992, 194] on icon "button" at bounding box center [996, 191] width 12 height 12
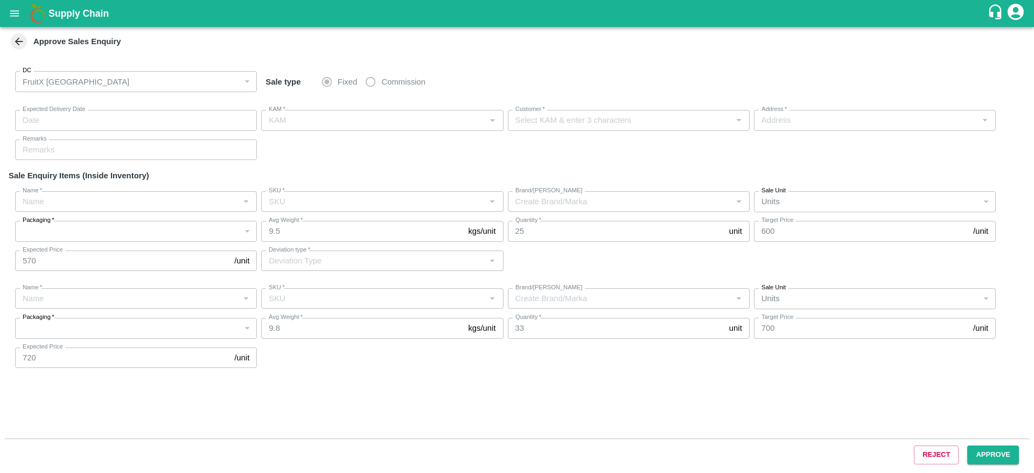
type input "[DATE] 02:55 PM"
type input "Thejaswi B R"
type input "[PERSON_NAME] -[GEOGRAPHIC_DATA]"
type input "[STREET_ADDRESS]"
type input "Pomegranate"
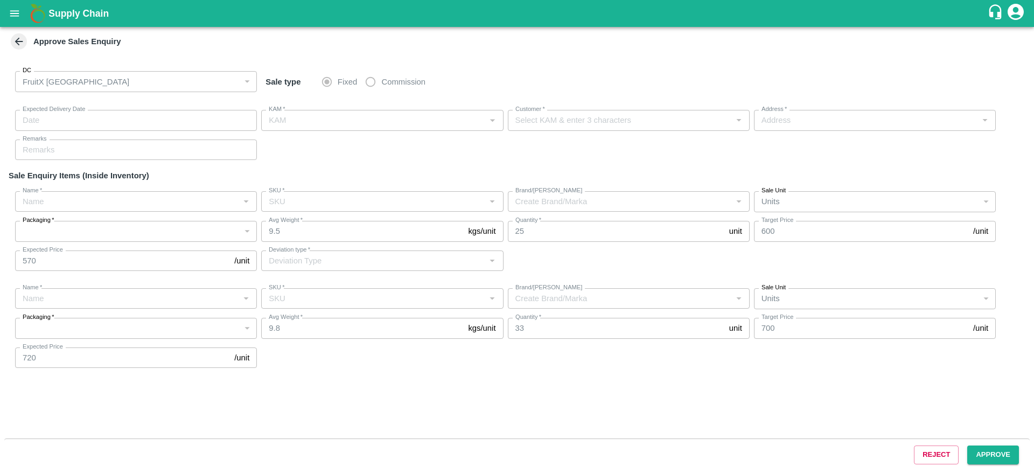
type input "KA-PRM-100-150"
type input "NSR"
type input "Demand"
type input "Pomegranate"
type input "KA-PRM-180-220"
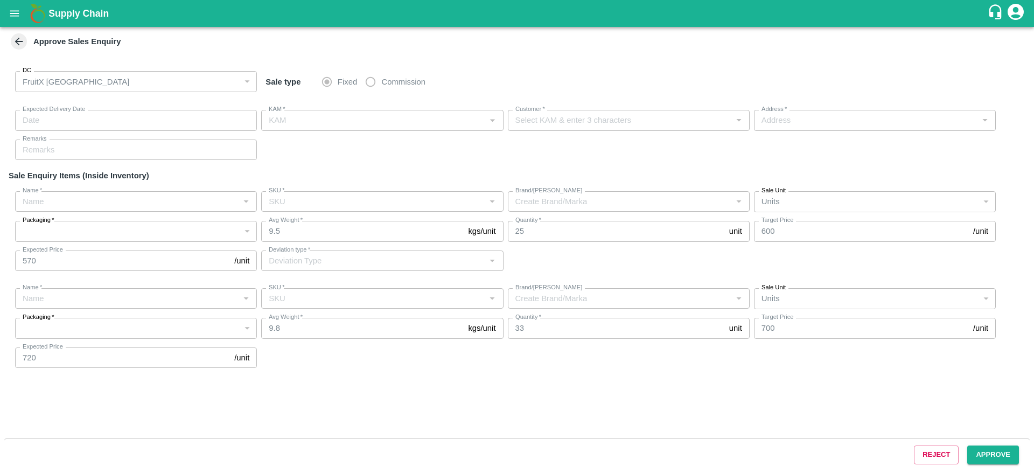
type input "S."
click at [991, 465] on div "Reject Approve" at bounding box center [516, 454] width 1025 height 32
click at [988, 456] on button "Approve" at bounding box center [993, 454] width 52 height 19
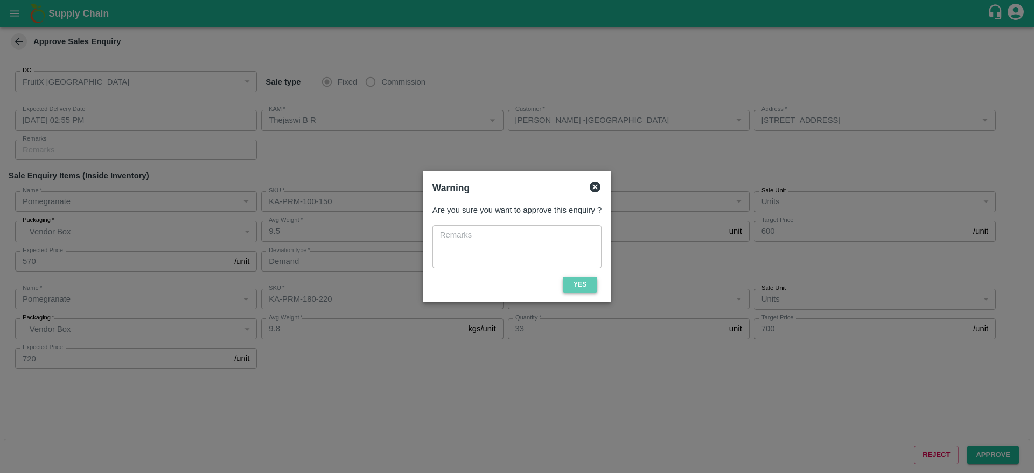
click at [583, 284] on button "Yes" at bounding box center [580, 285] width 34 height 16
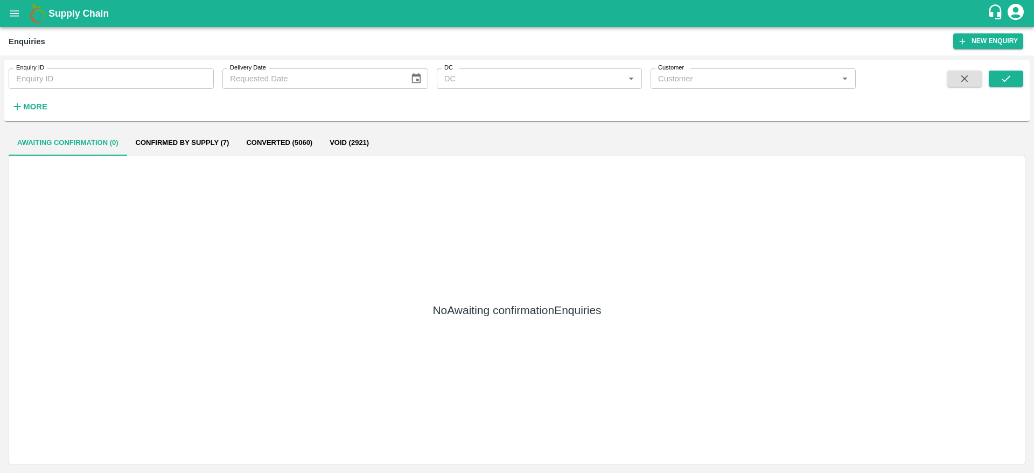
click at [65, 10] on b "Supply Chain" at bounding box center [78, 13] width 60 height 11
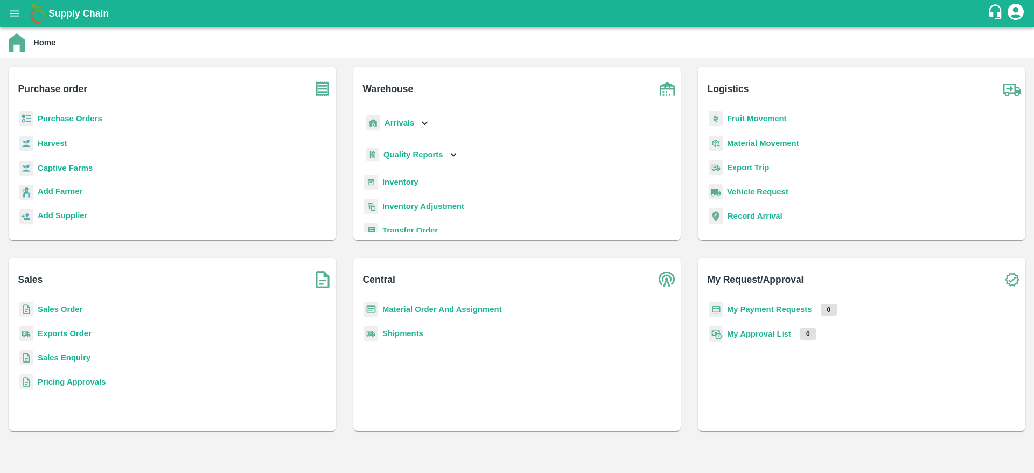
click at [395, 181] on b "Inventory" at bounding box center [400, 182] width 36 height 9
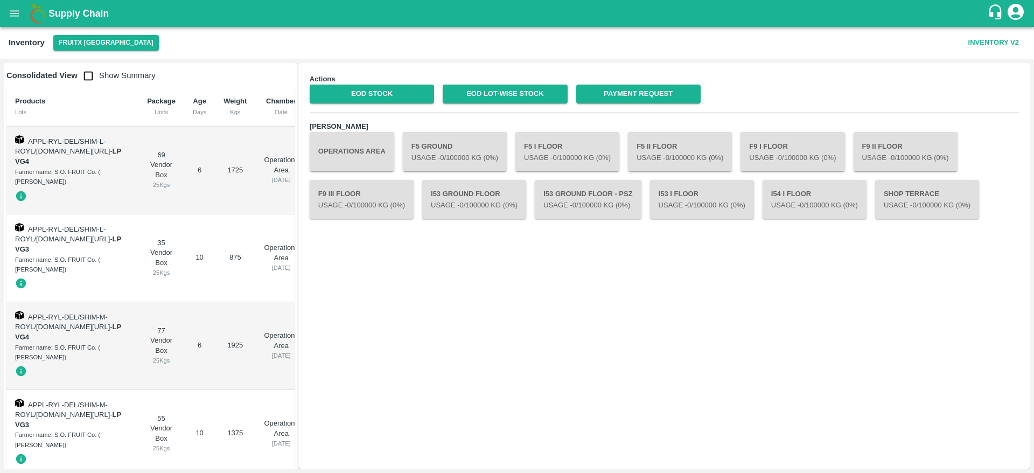
click at [356, 158] on button "Operations Area" at bounding box center [352, 151] width 85 height 39
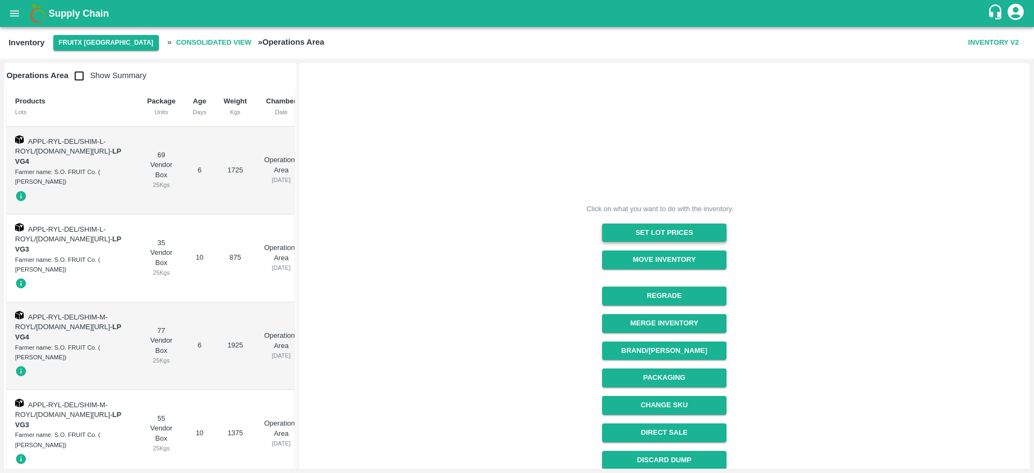
click at [641, 234] on button "Set Lot Prices" at bounding box center [664, 232] width 124 height 19
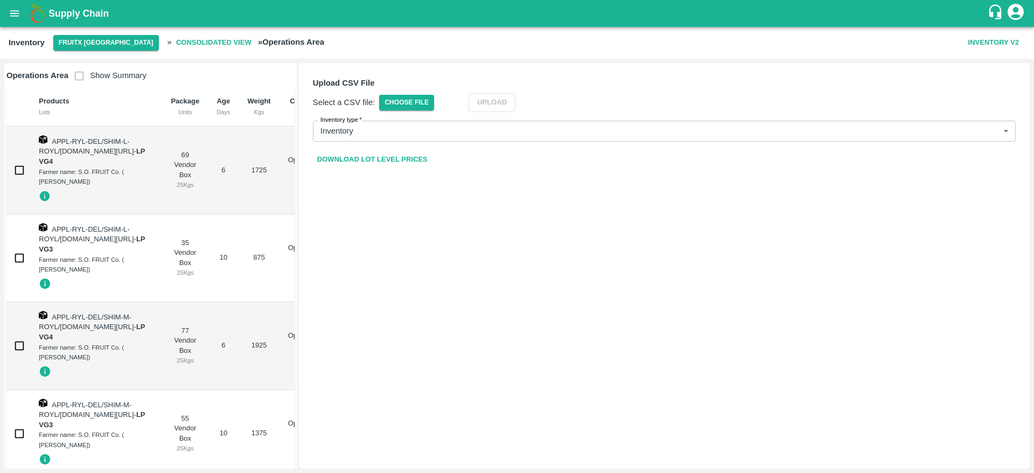
click at [357, 158] on link "Download Lot Level Prices" at bounding box center [372, 159] width 119 height 19
click at [402, 101] on span "Choose File" at bounding box center [406, 103] width 55 height 16
click at [0, 0] on input "Choose File" at bounding box center [0, 0] width 0 height 0
click at [500, 102] on button "Upload" at bounding box center [508, 102] width 47 height 19
click at [82, 11] on b "Supply Chain" at bounding box center [78, 13] width 60 height 11
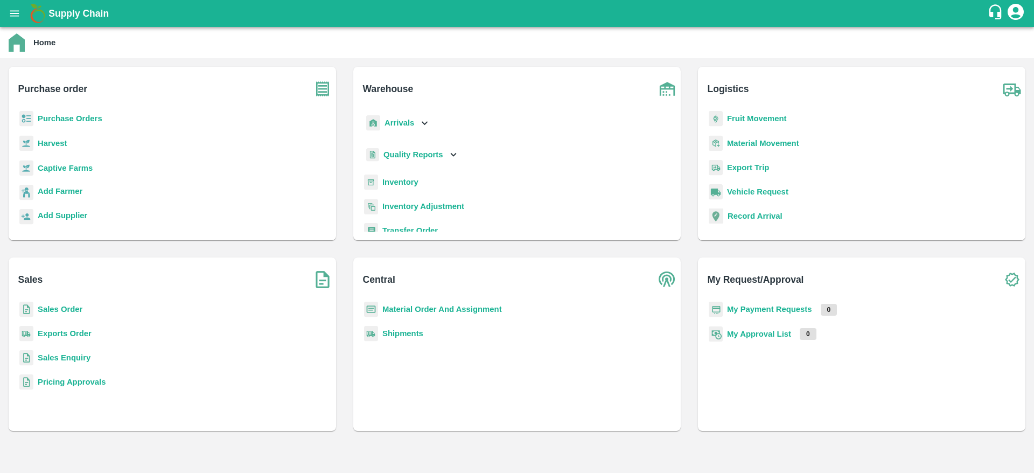
click at [58, 310] on b "Sales Order" at bounding box center [60, 309] width 45 height 9
